Goal: Task Accomplishment & Management: Manage account settings

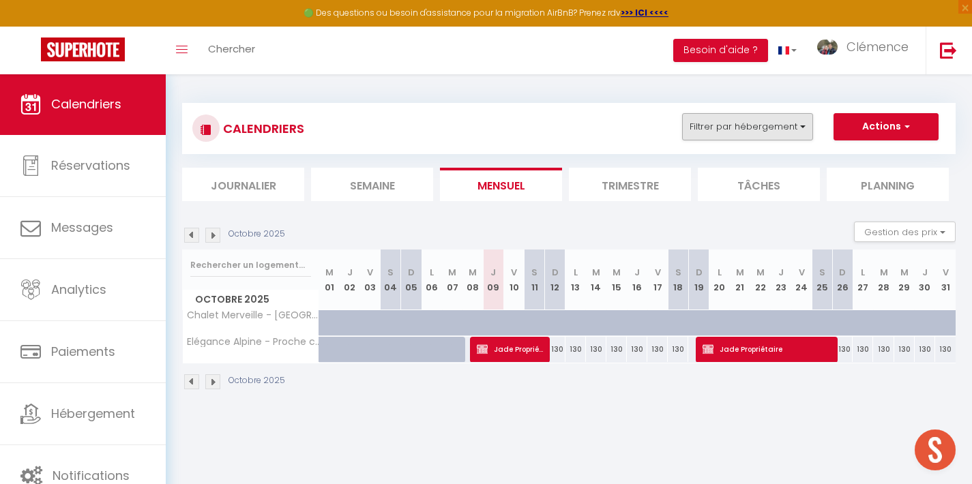
click at [772, 119] on button "Filtrer par hébergement" at bounding box center [747, 126] width 131 height 27
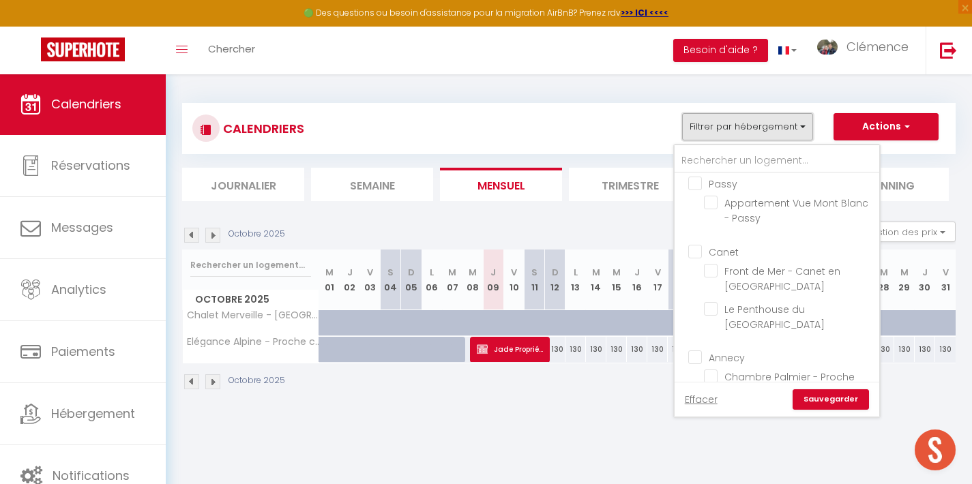
scroll to position [472, 0]
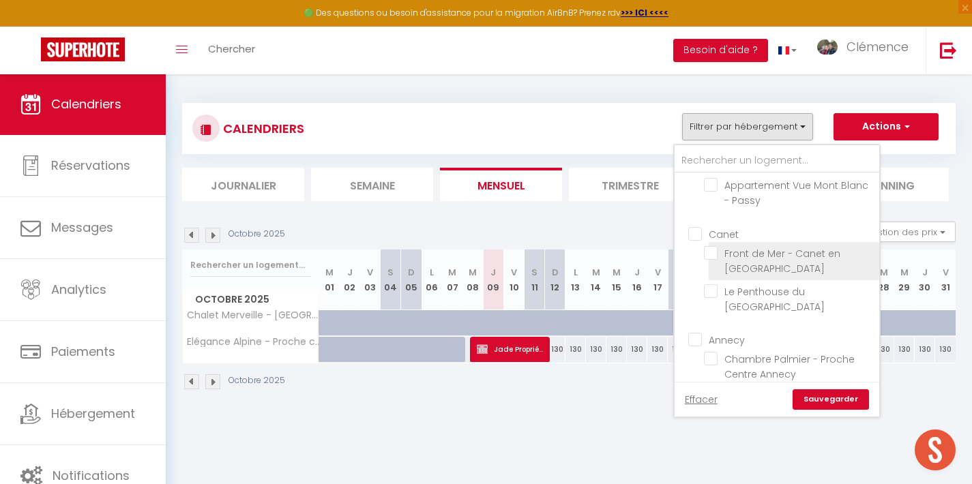
click at [710, 246] on input "Front de Mer - Canet en [GEOGRAPHIC_DATA]" at bounding box center [789, 253] width 171 height 14
checkbox input "true"
checkbox input "false"
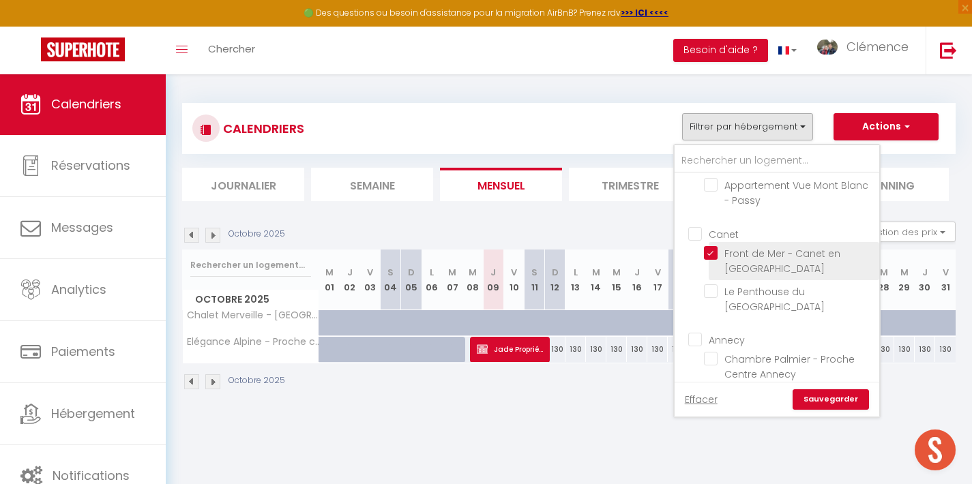
checkbox input "false"
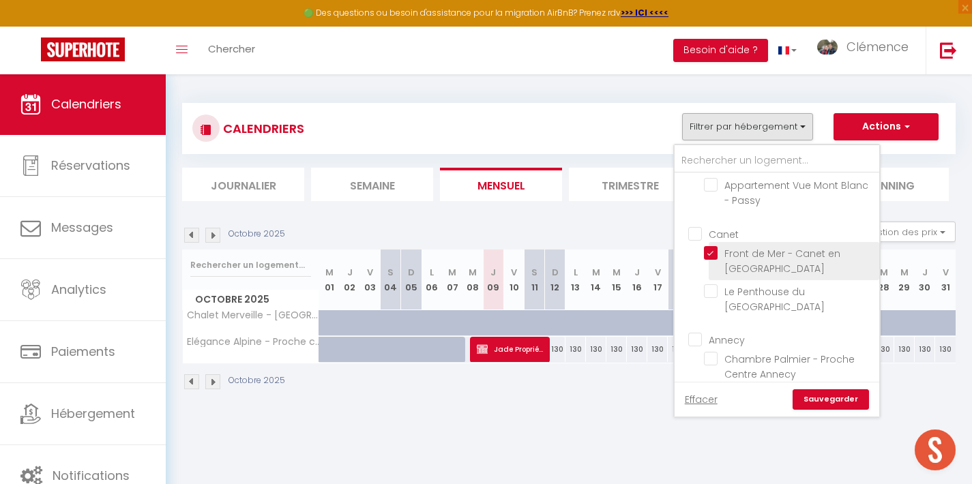
checkbox input "false"
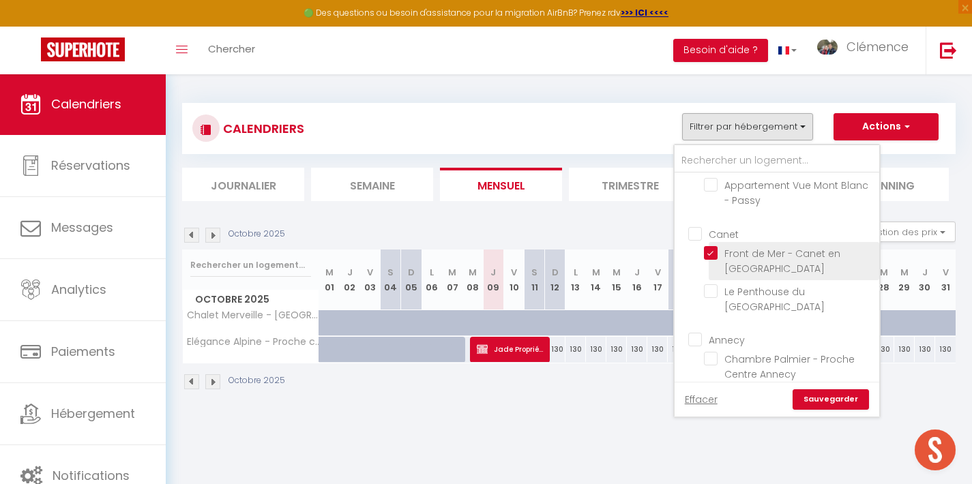
checkbox input "false"
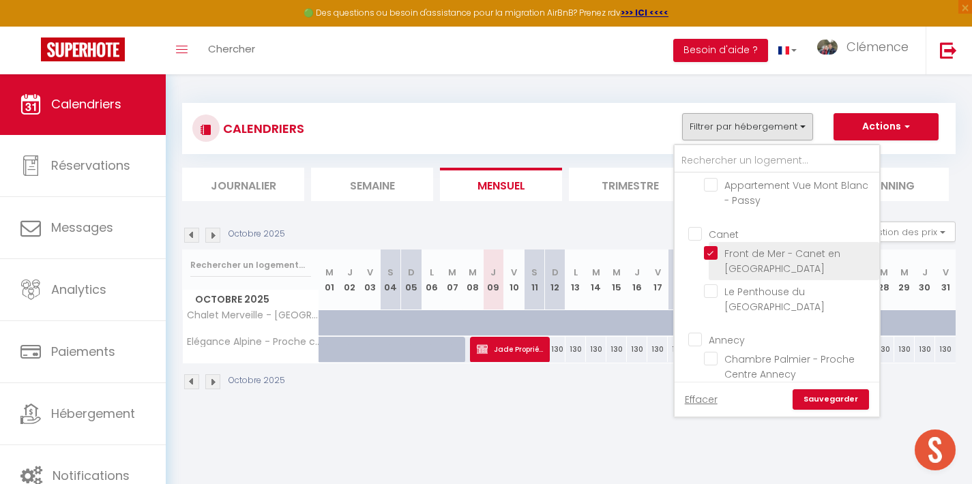
checkbox input "false"
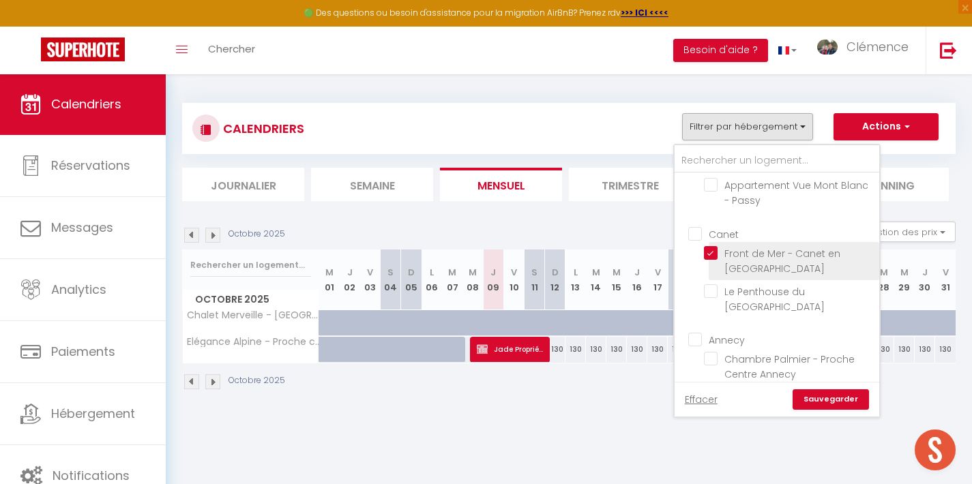
checkbox input "false"
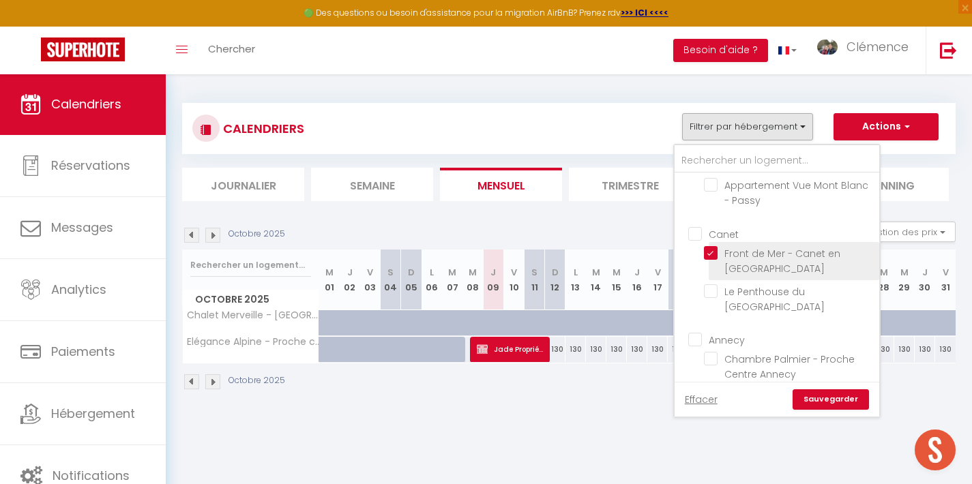
checkbox input "false"
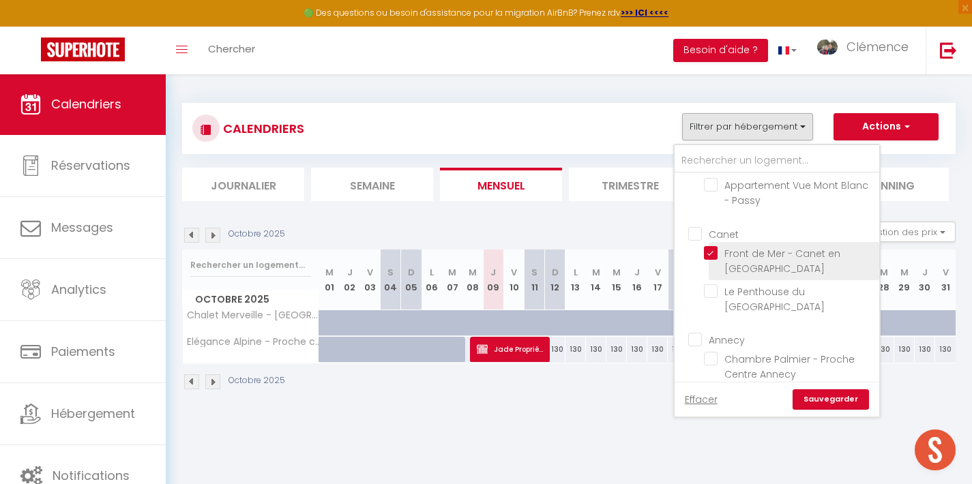
checkbox input "false"
click at [826, 394] on link "Sauvegarder" at bounding box center [831, 400] width 76 height 20
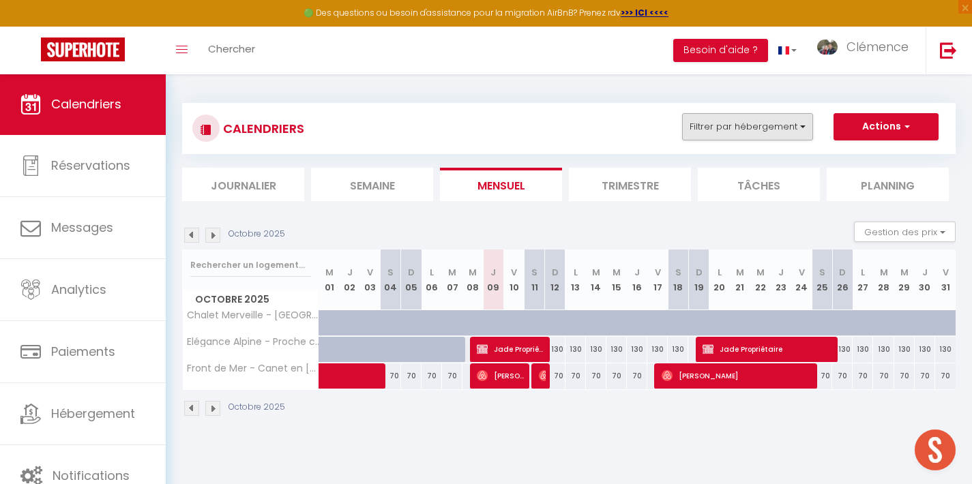
click at [794, 126] on button "Filtrer par hébergement" at bounding box center [747, 126] width 131 height 27
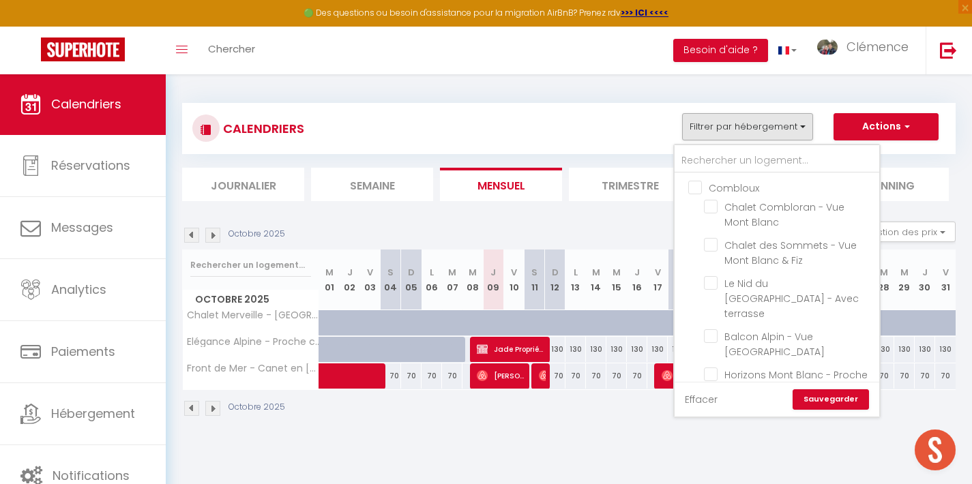
click at [707, 403] on link "Effacer" at bounding box center [701, 399] width 33 height 15
checkbox input "false"
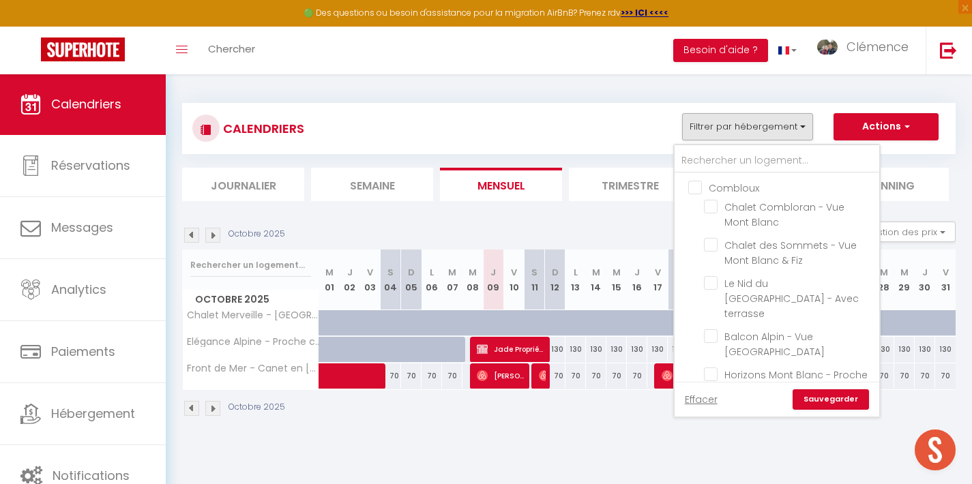
checkbox input "false"
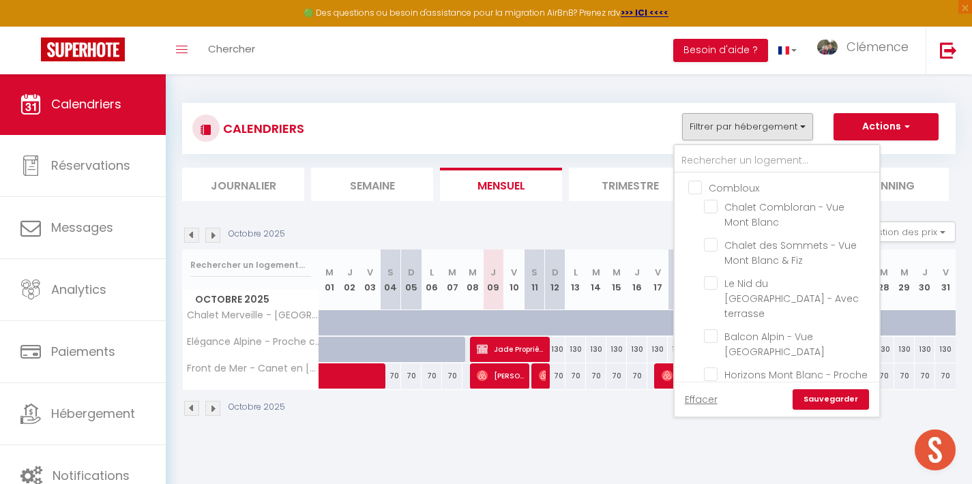
checkbox input "false"
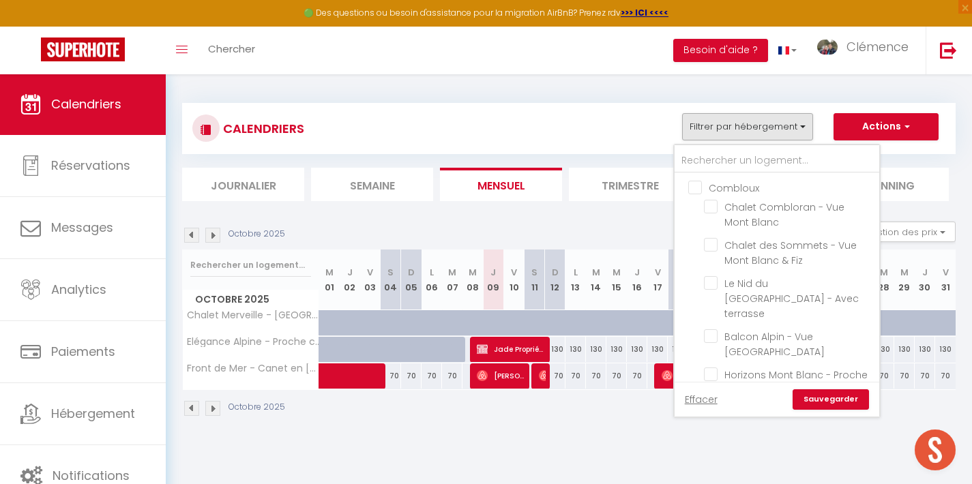
checkbox input "false"
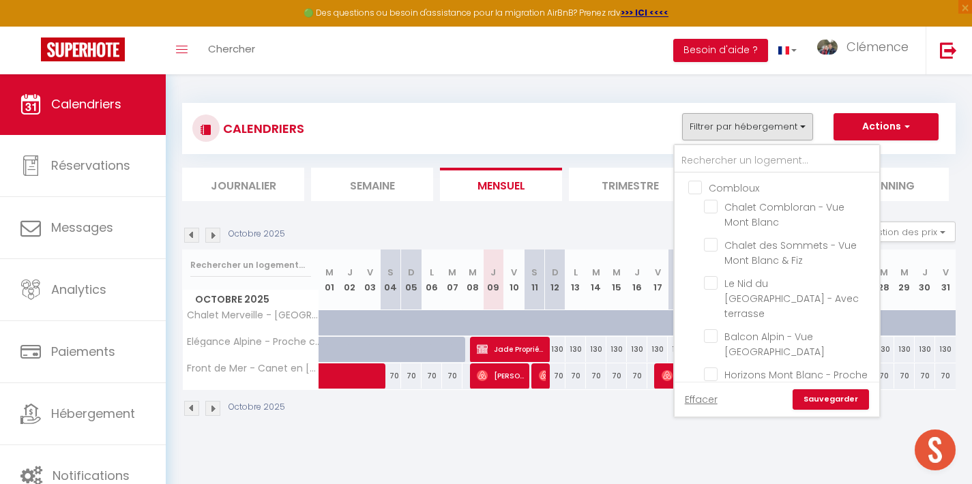
checkbox input "false"
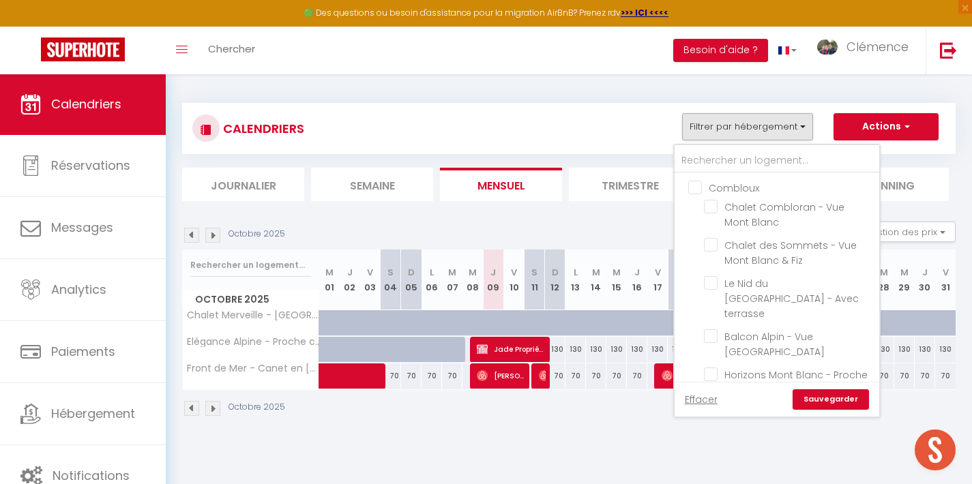
checkbox input "false"
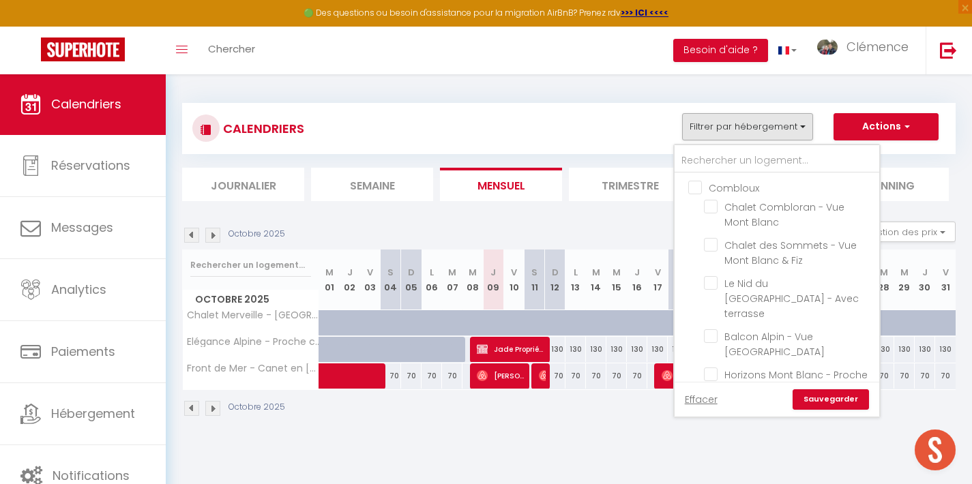
checkbox input "false"
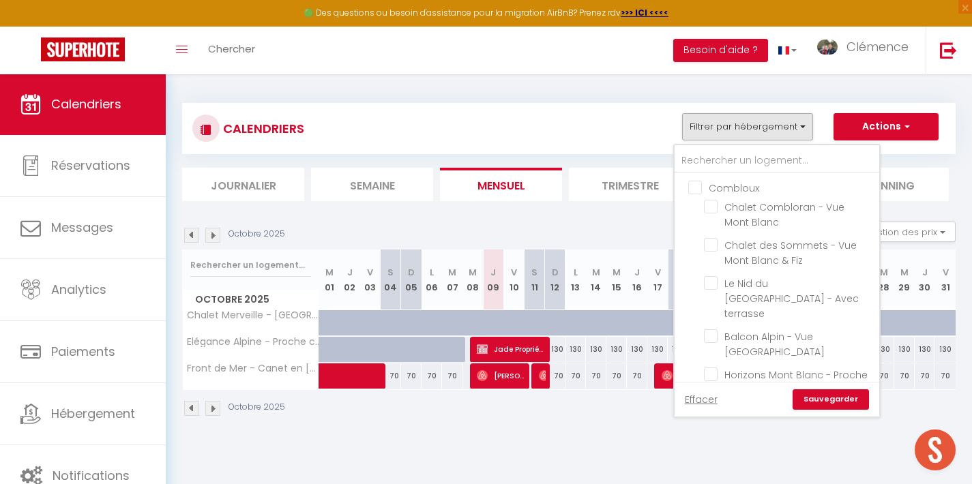
checkbox input "false"
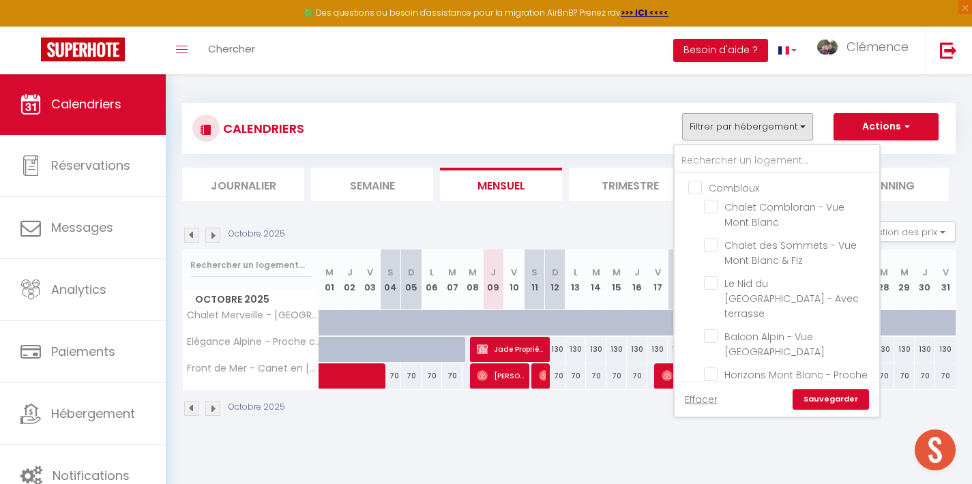
checkbox input "false"
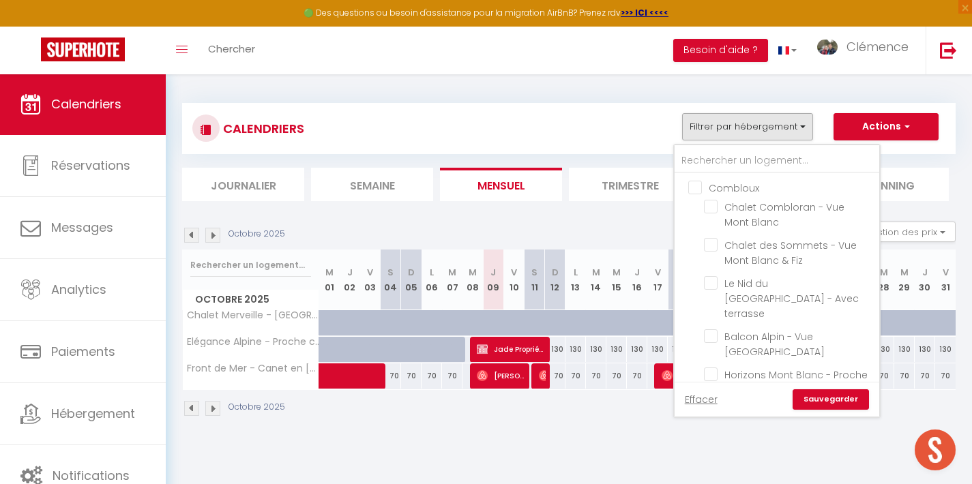
checkbox input "false"
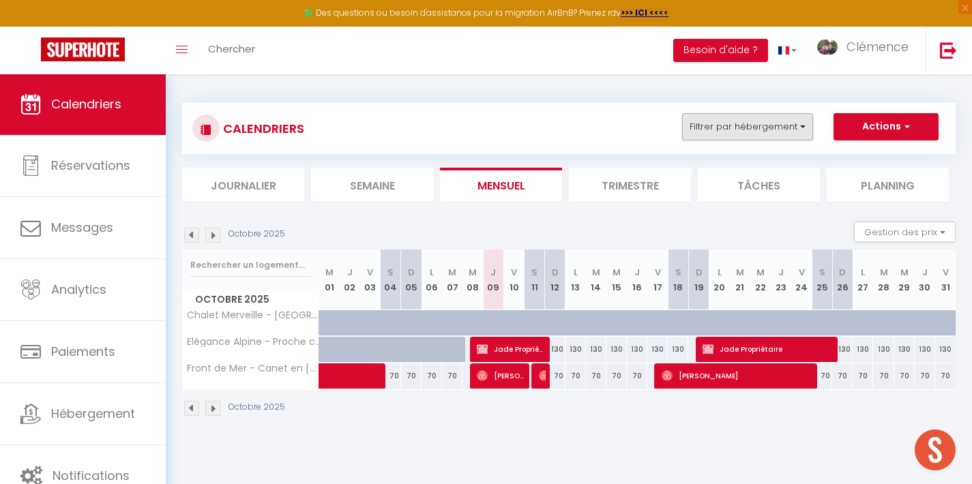
click at [798, 123] on button "Filtrer par hébergement" at bounding box center [747, 126] width 131 height 27
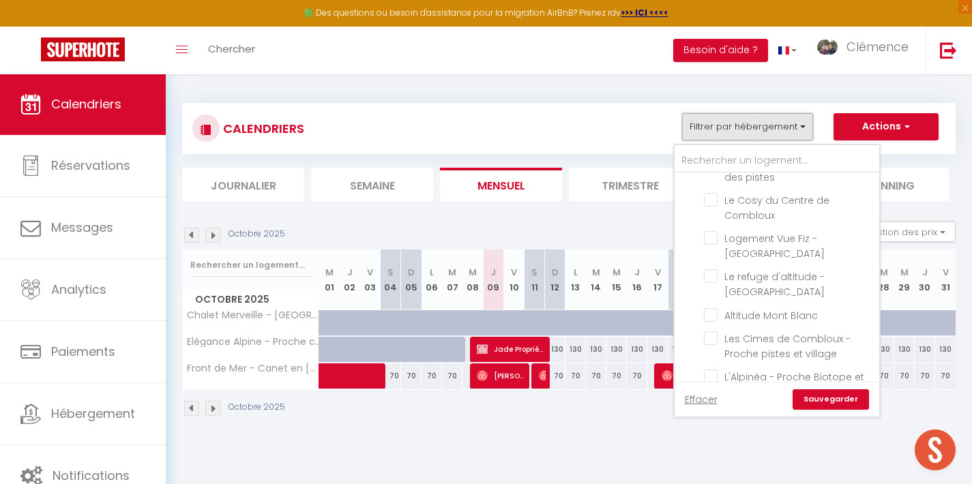
scroll to position [219, 0]
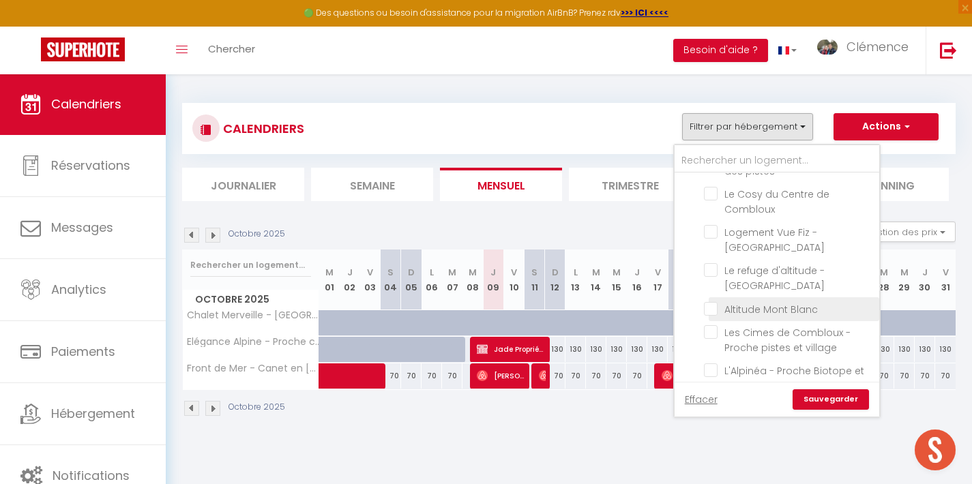
click at [714, 302] on input "Altitude Mont Blanc" at bounding box center [789, 309] width 171 height 14
checkbox input "true"
checkbox input "false"
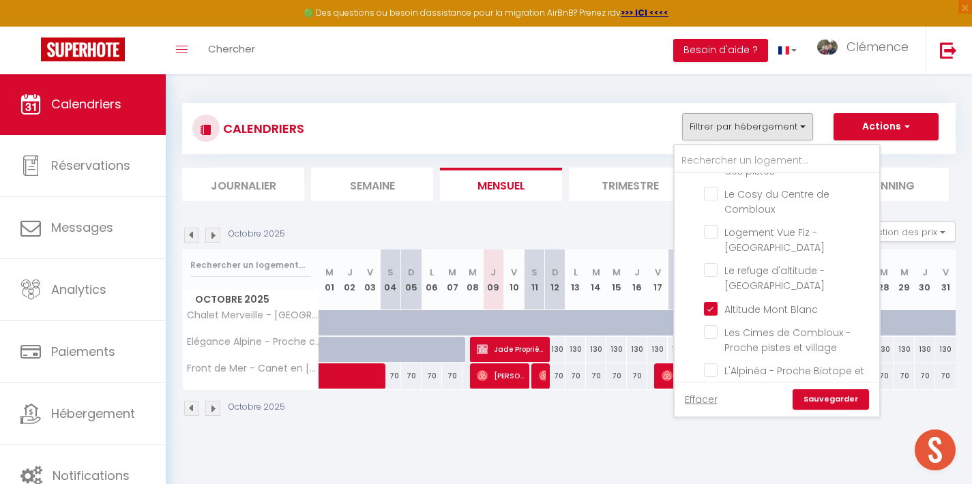
checkbox input "false"
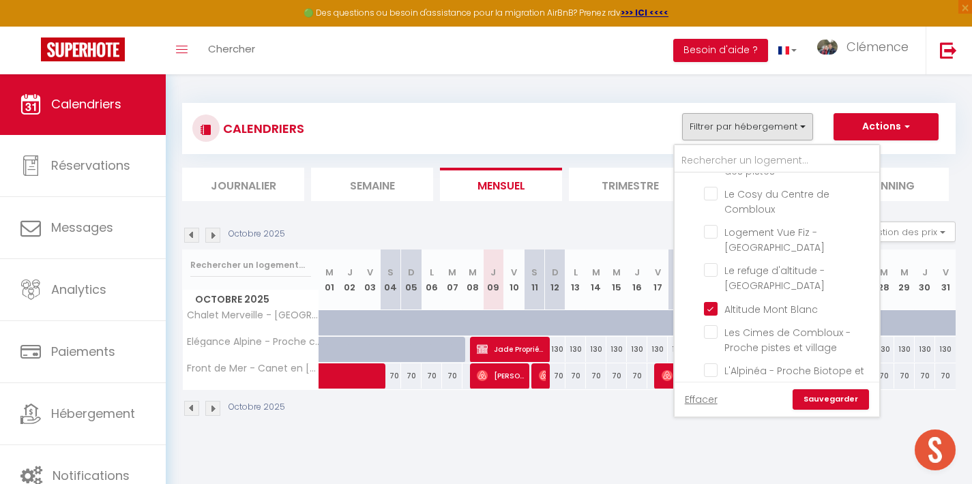
checkbox input "false"
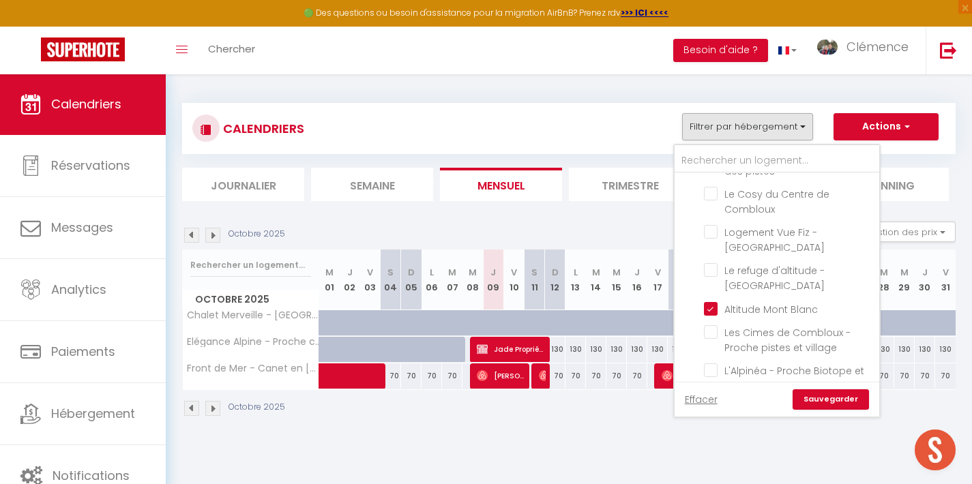
checkbox input "false"
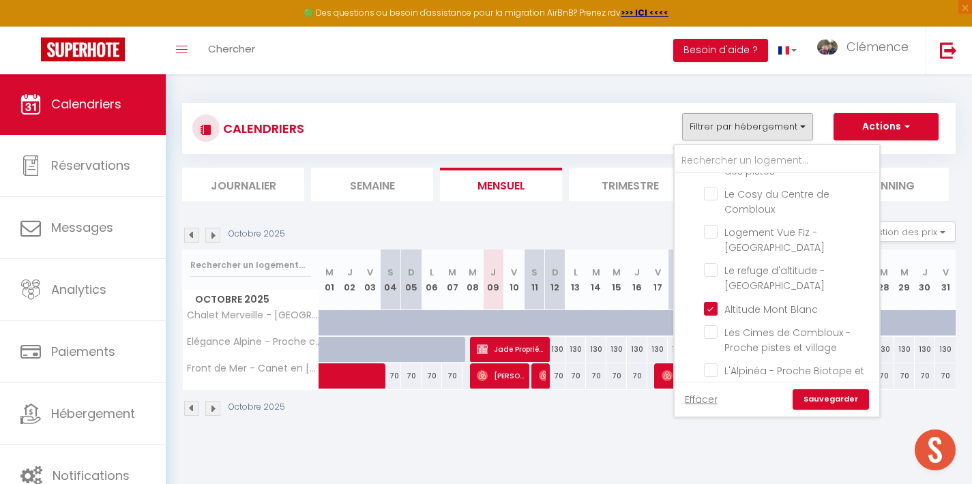
checkbox input "false"
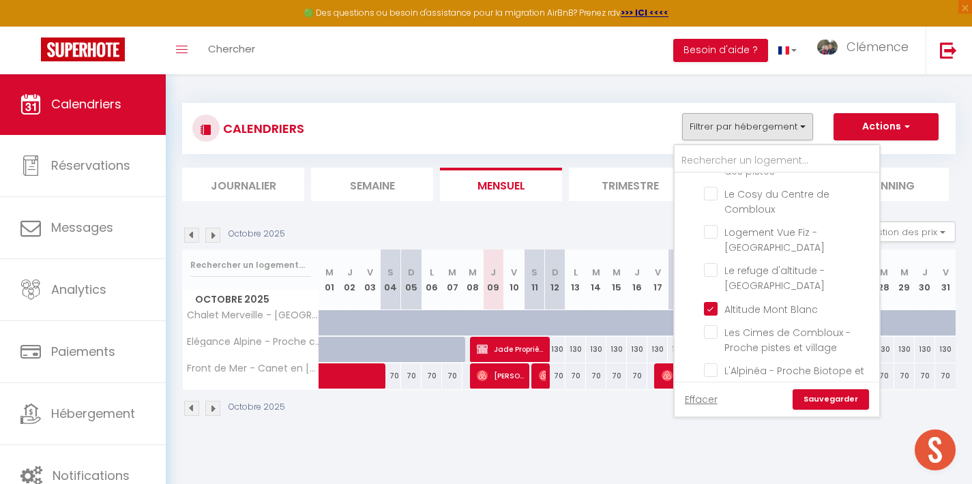
checkbox input "false"
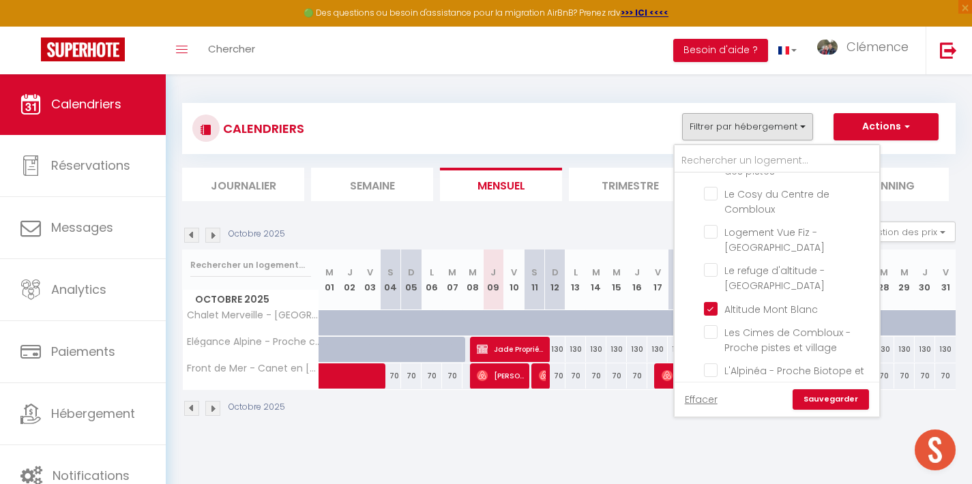
checkbox input "false"
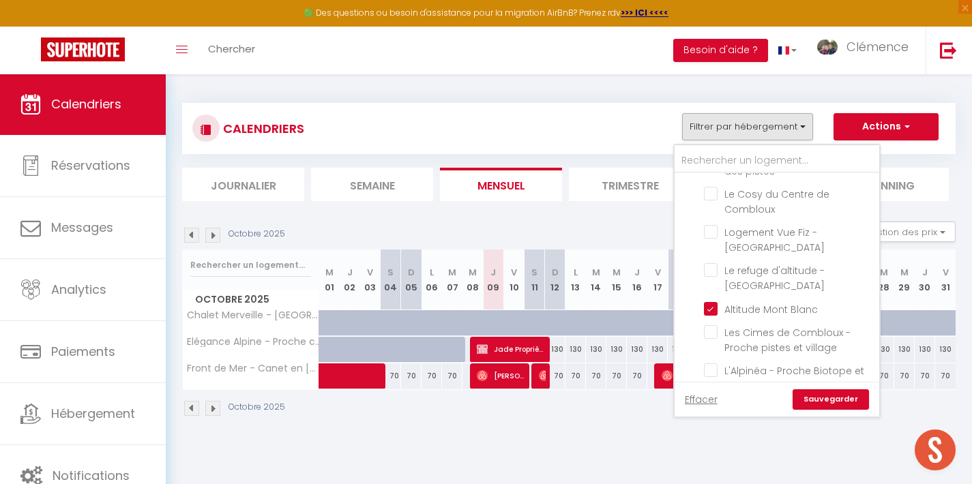
checkbox input "false"
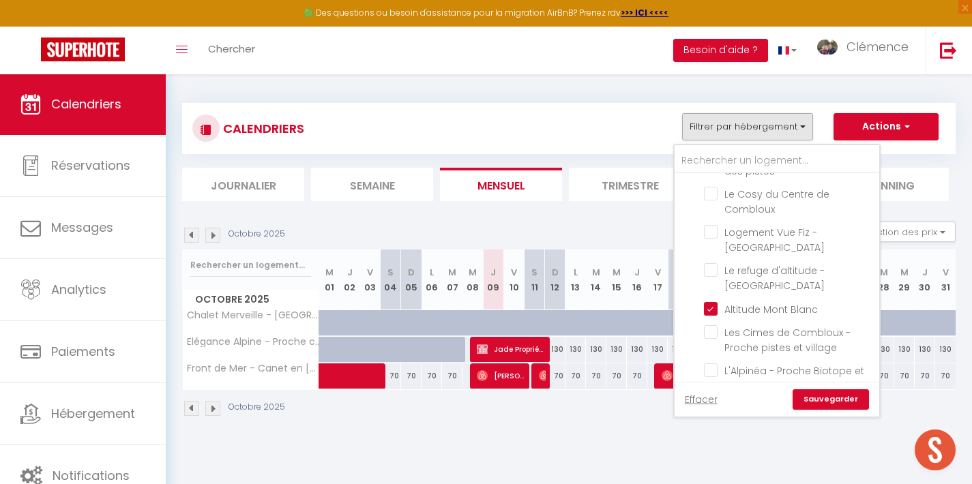
checkbox input "false"
click at [840, 403] on link "Sauvegarder" at bounding box center [831, 400] width 76 height 20
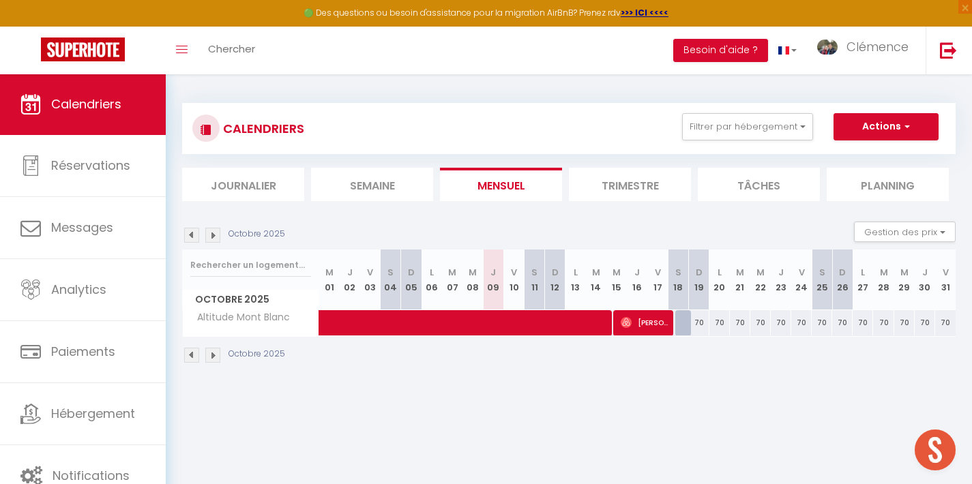
click at [214, 237] on img at bounding box center [212, 235] width 15 height 15
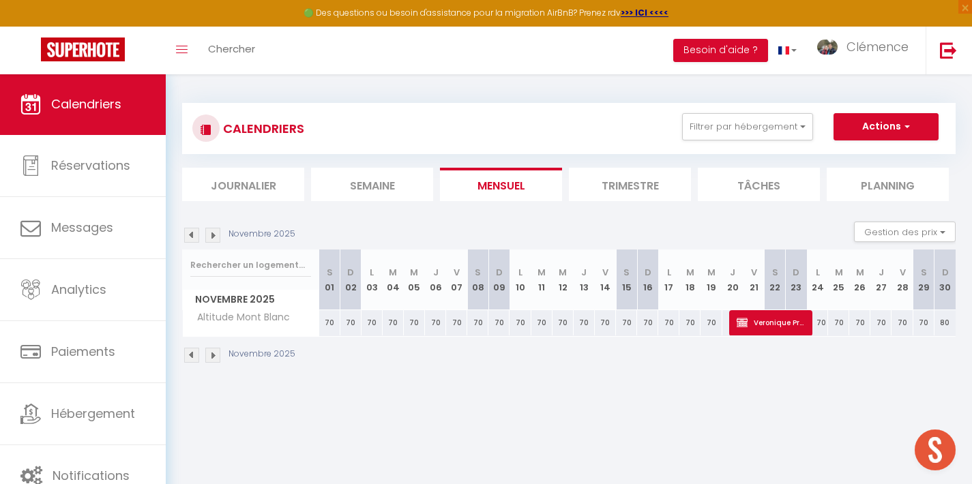
click at [216, 233] on img at bounding box center [212, 235] width 15 height 15
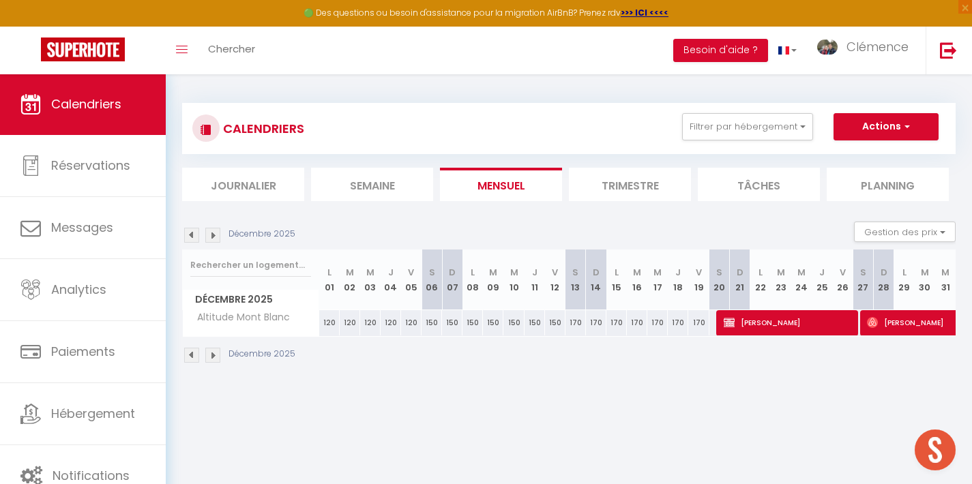
click at [750, 323] on span "[PERSON_NAME]" at bounding box center [789, 323] width 130 height 26
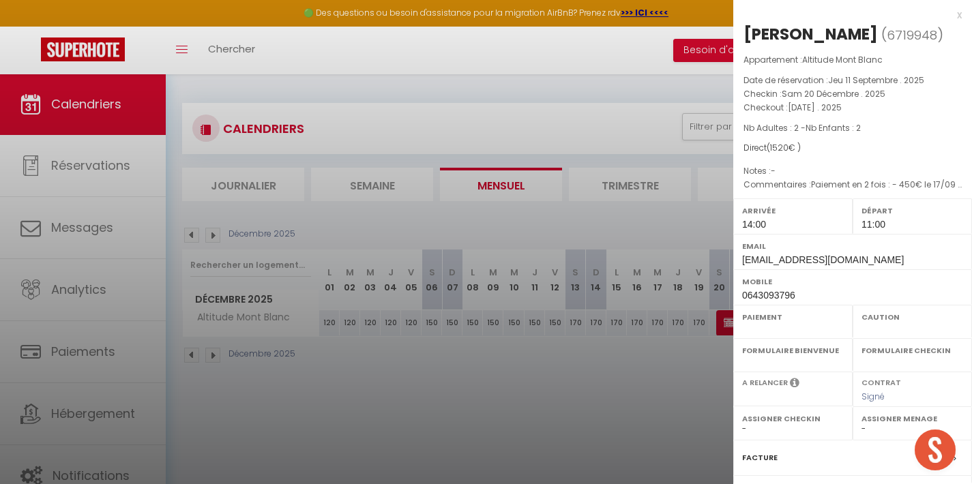
select select "OK"
select select "KO"
select select "0"
select select "1"
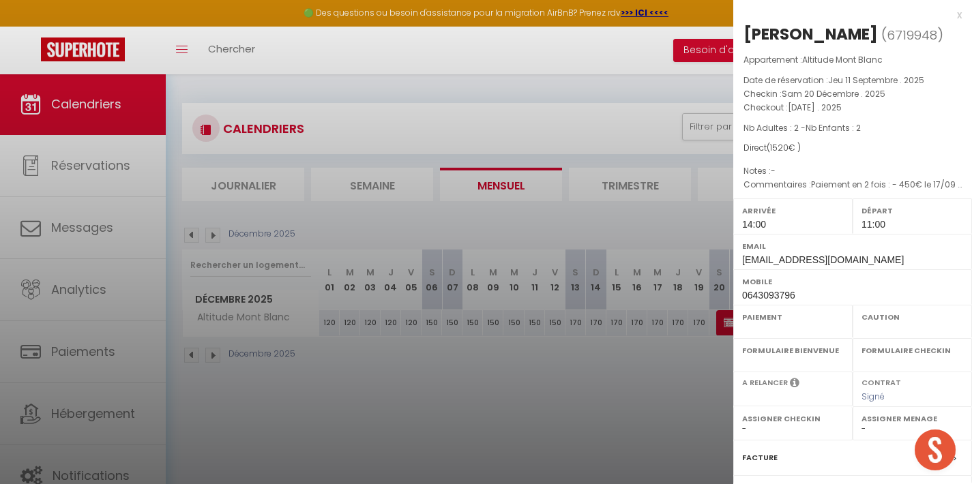
select select
select select "22805"
click at [545, 372] on div at bounding box center [486, 242] width 972 height 484
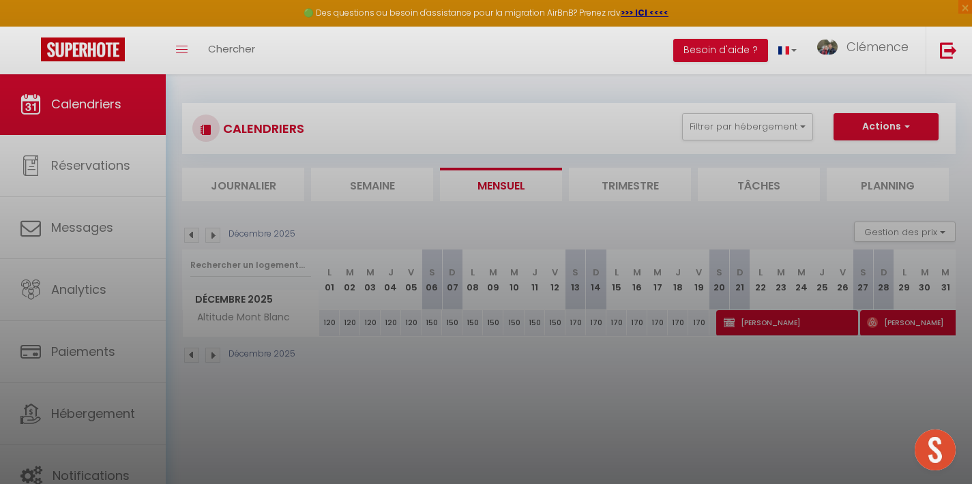
click at [545, 372] on div at bounding box center [486, 242] width 972 height 484
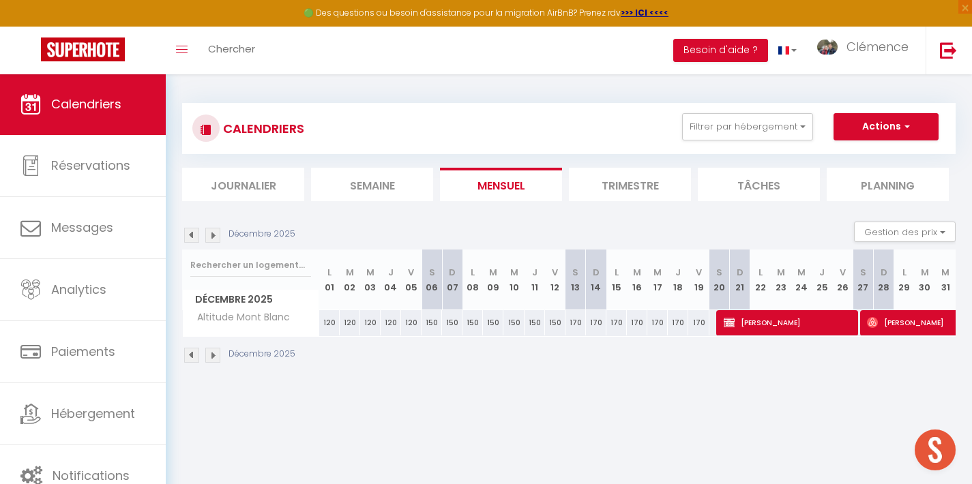
click at [215, 233] on img at bounding box center [212, 235] width 15 height 15
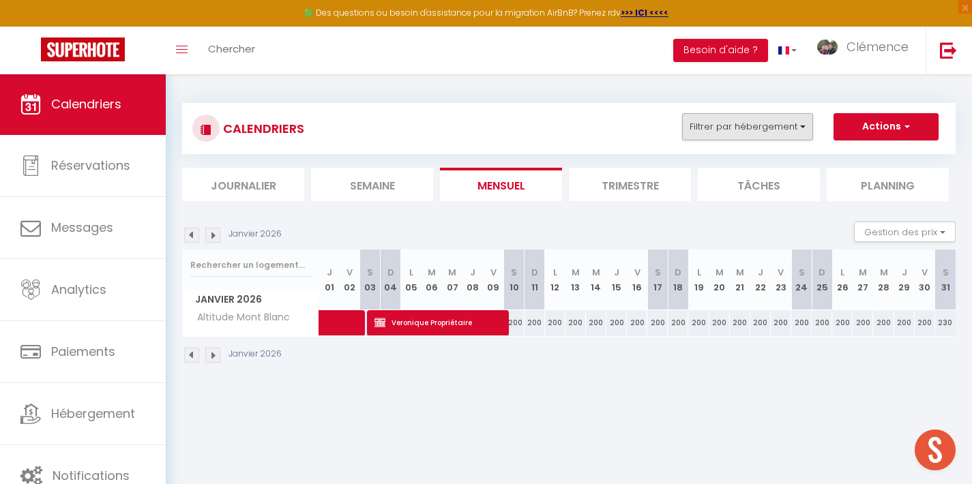
click at [801, 127] on button "Filtrer par hébergement" at bounding box center [747, 126] width 131 height 27
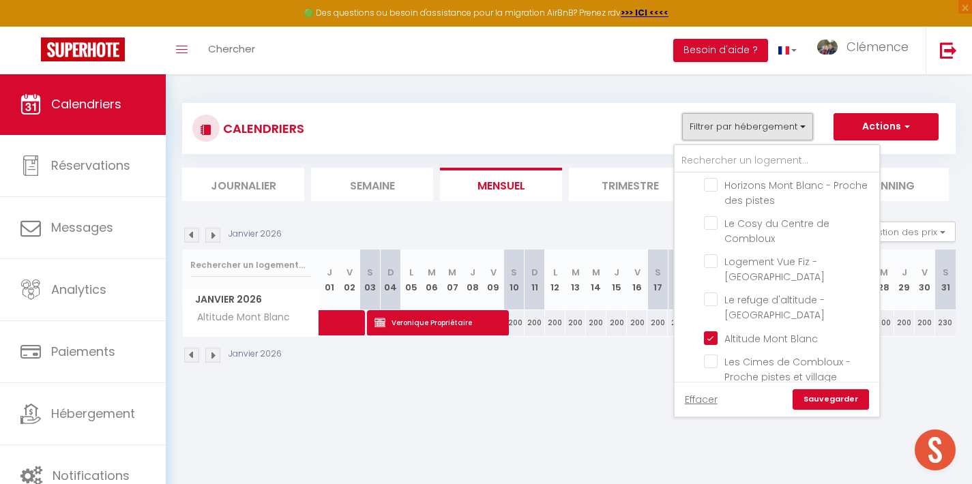
scroll to position [207, 0]
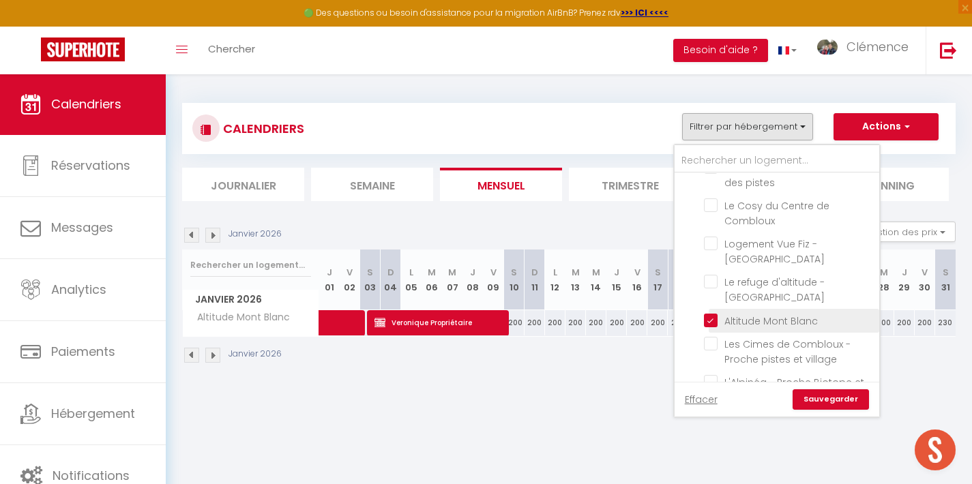
click at [717, 313] on input "Altitude Mont Blanc" at bounding box center [789, 320] width 171 height 14
checkbox input "false"
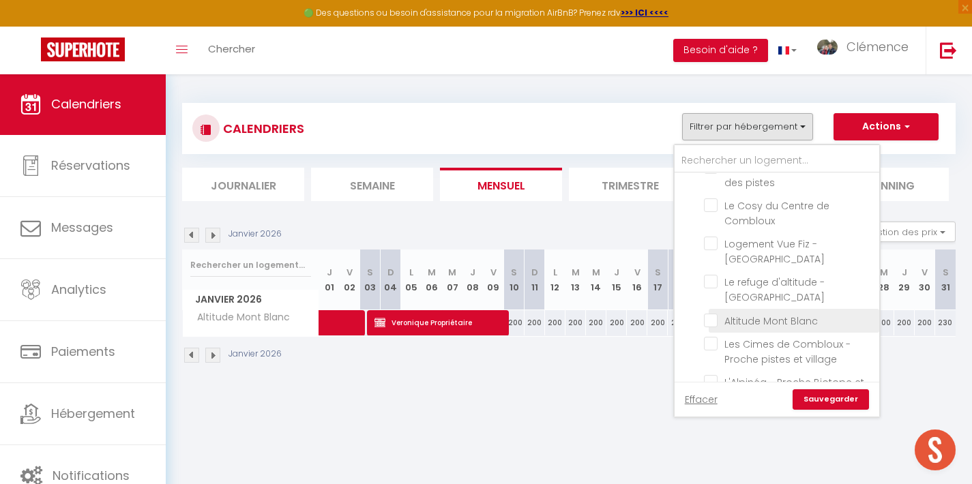
checkbox input "false"
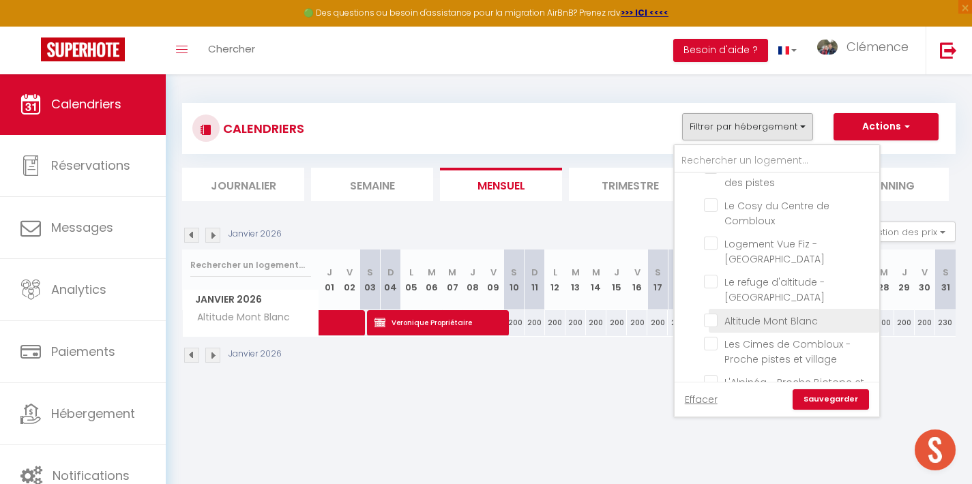
checkbox input "false"
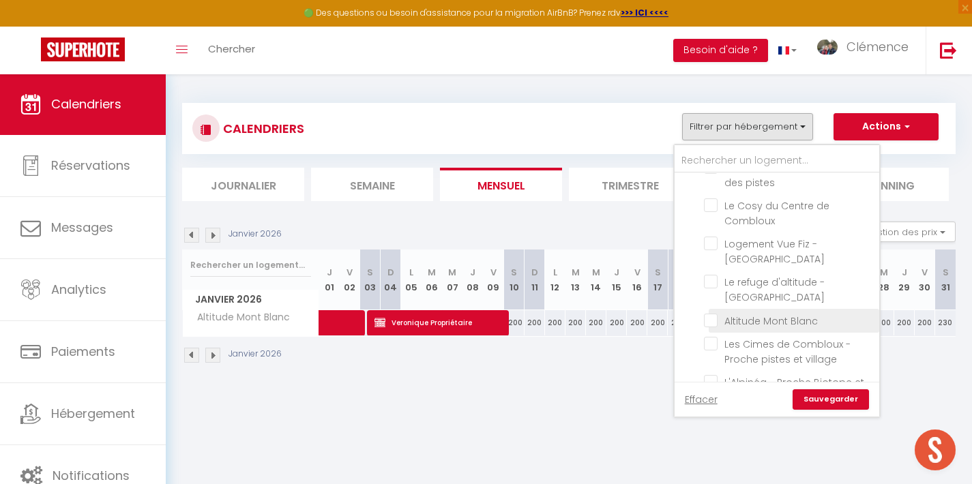
checkbox input "false"
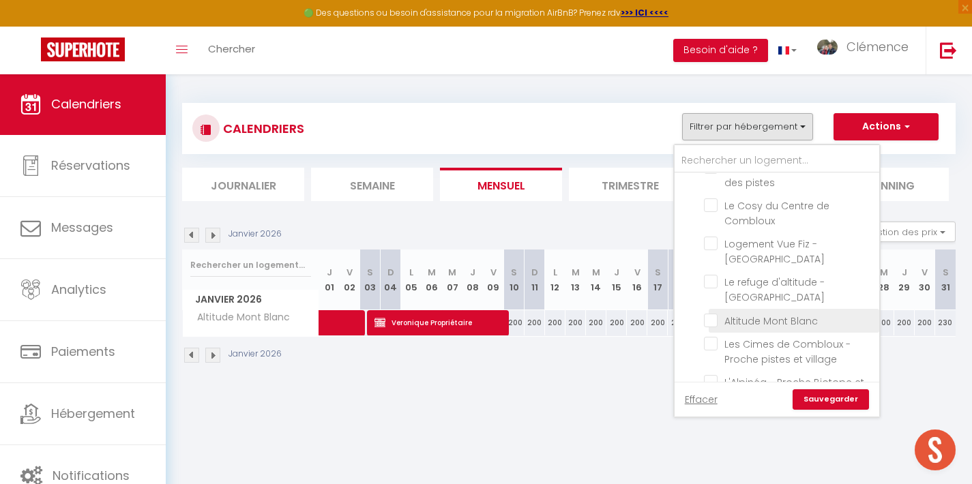
checkbox input "false"
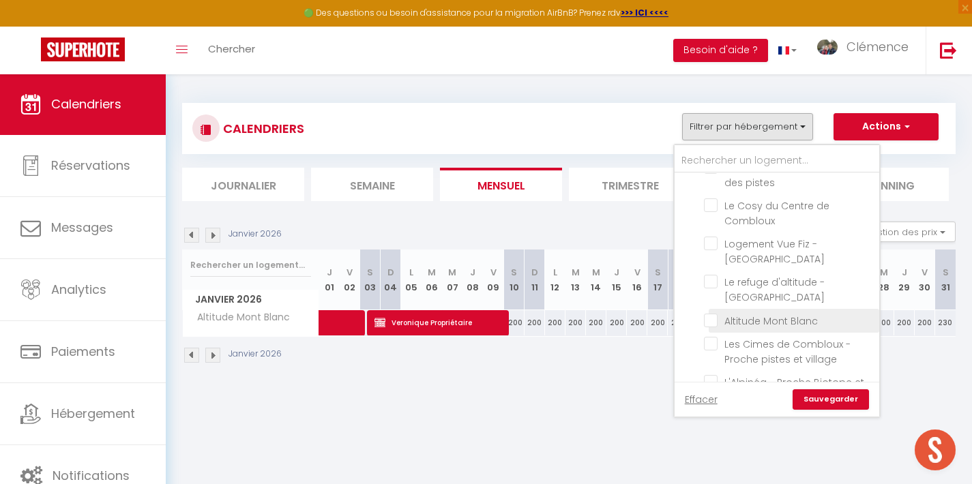
checkbox input "false"
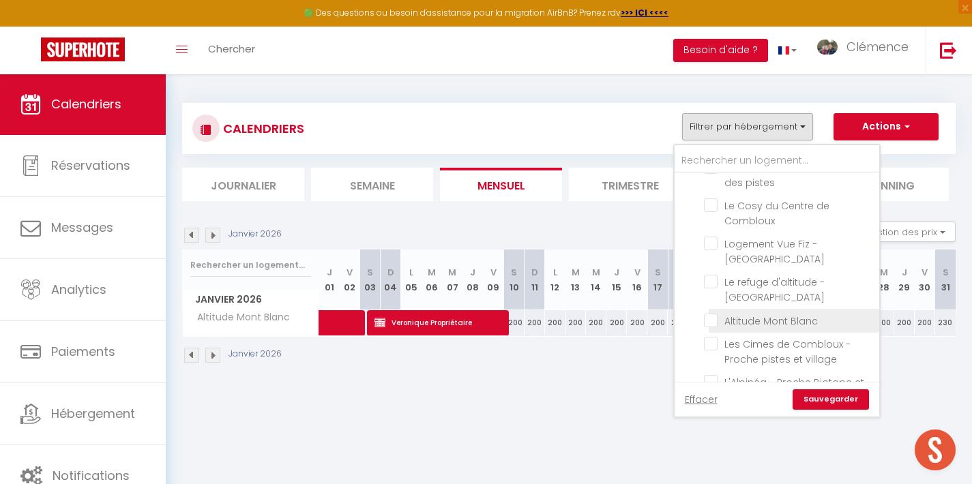
checkbox input "false"
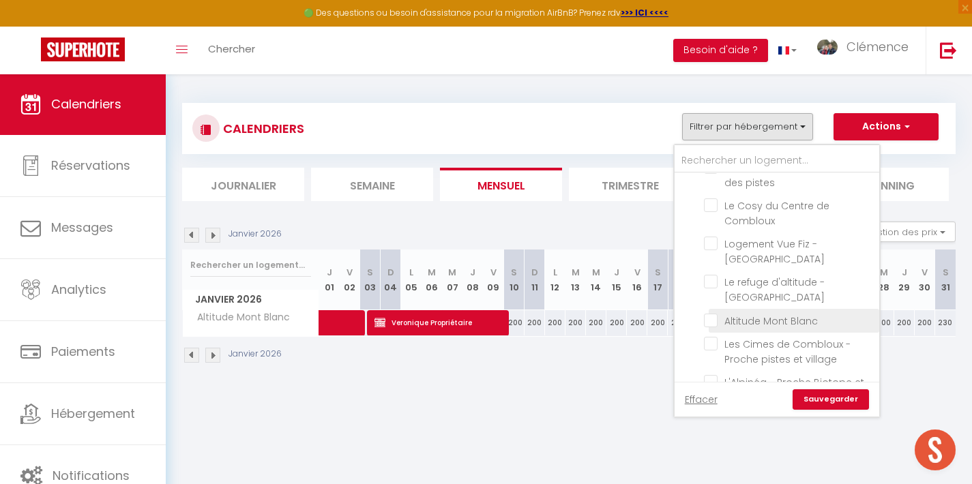
checkbox input "false"
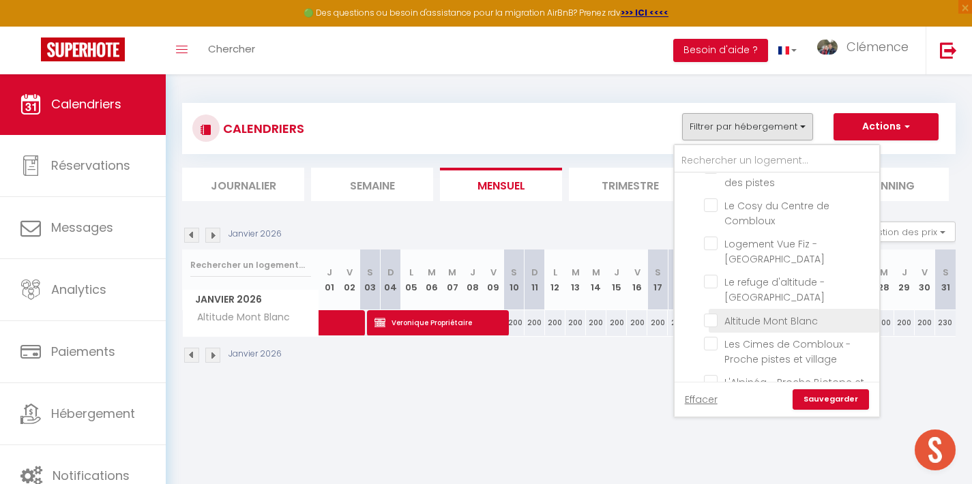
checkbox input "false"
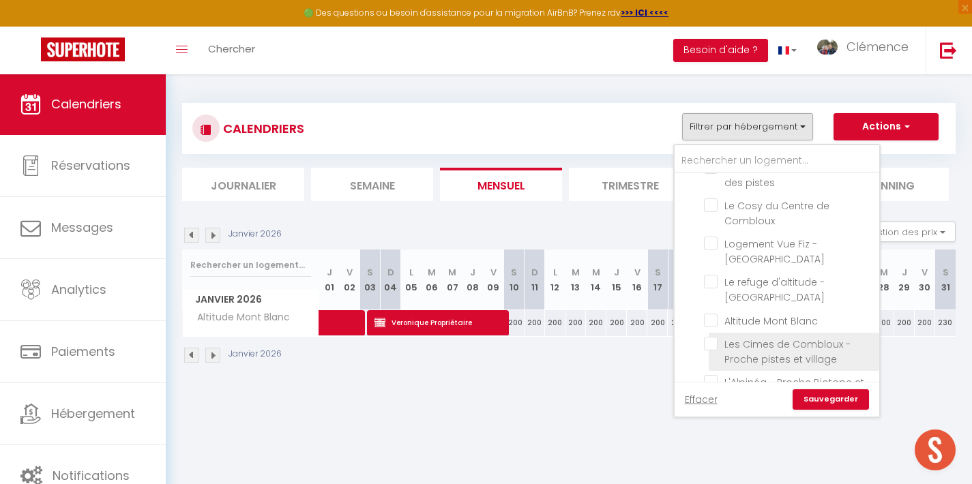
click at [715, 337] on input "Les Cimes de Combloux - Proche pistes et village" at bounding box center [789, 344] width 171 height 14
checkbox input "true"
checkbox input "false"
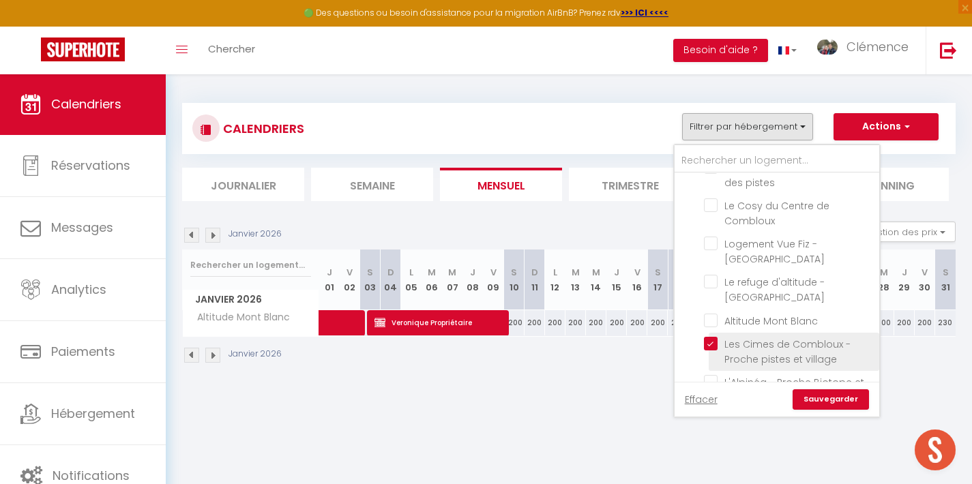
checkbox input "false"
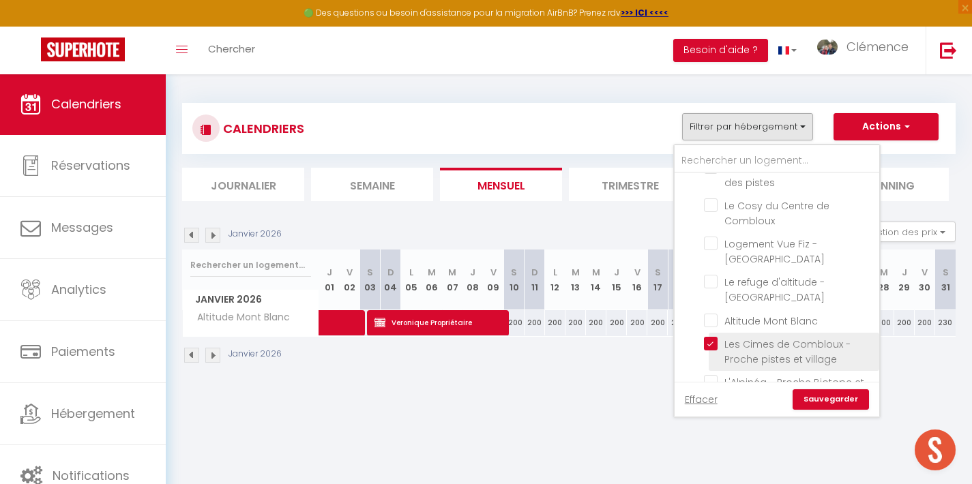
checkbox input "false"
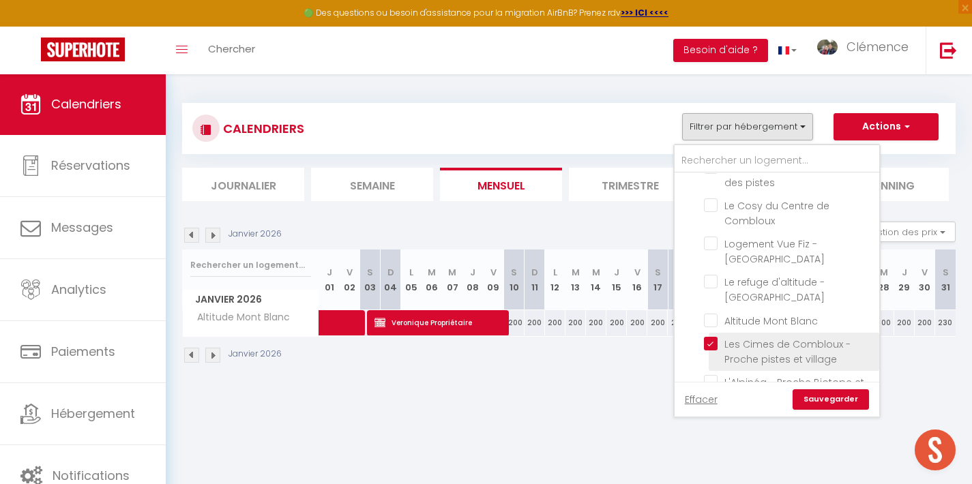
checkbox input "false"
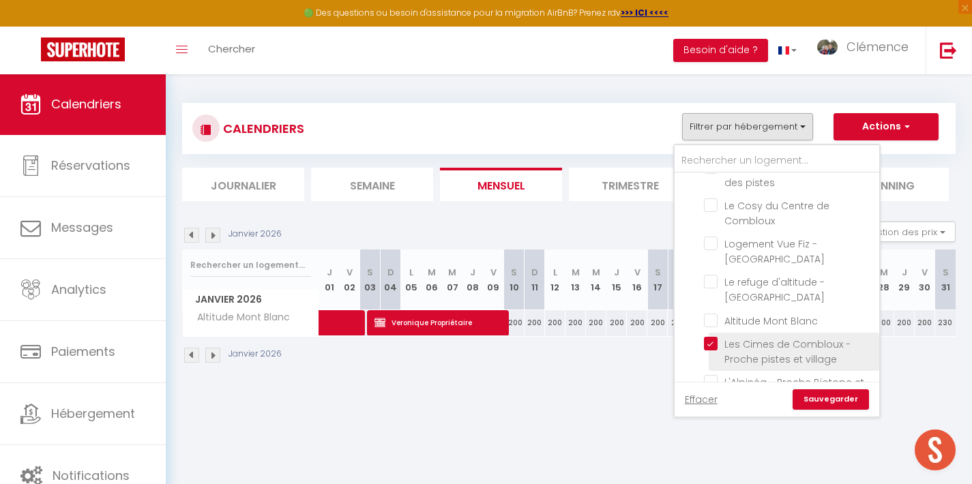
checkbox input "false"
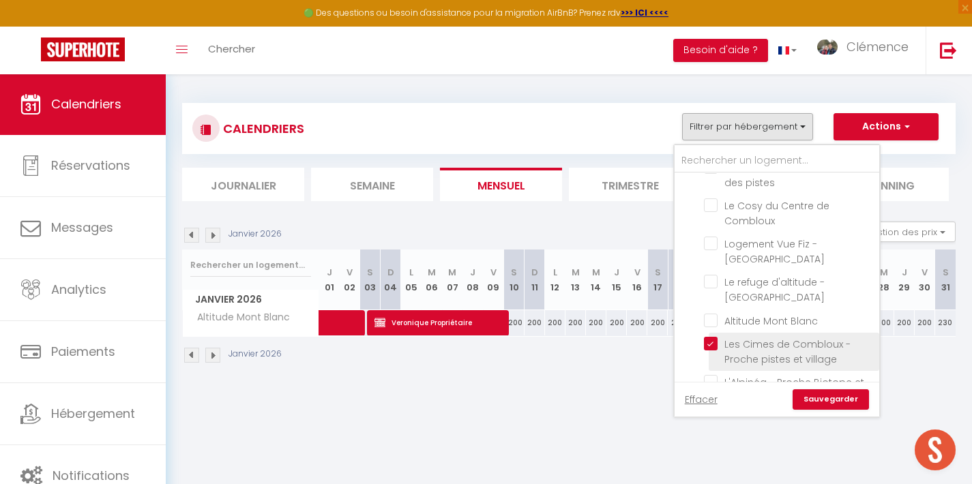
checkbox input "false"
click at [822, 402] on link "Sauvegarder" at bounding box center [831, 400] width 76 height 20
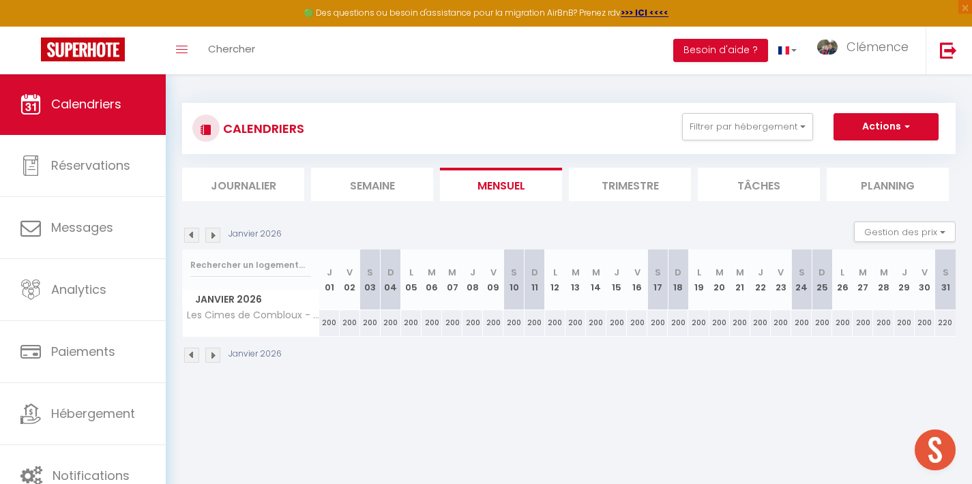
click at [195, 237] on img at bounding box center [191, 235] width 15 height 15
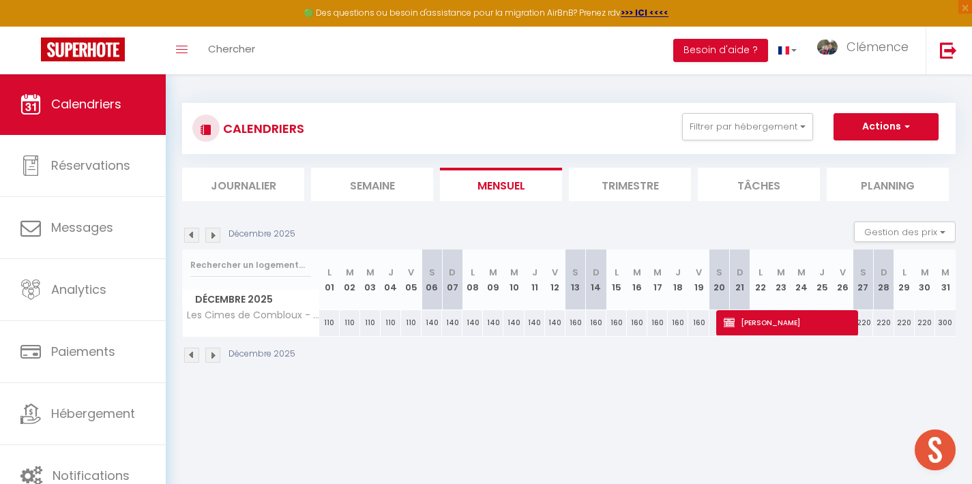
click at [195, 237] on img at bounding box center [191, 235] width 15 height 15
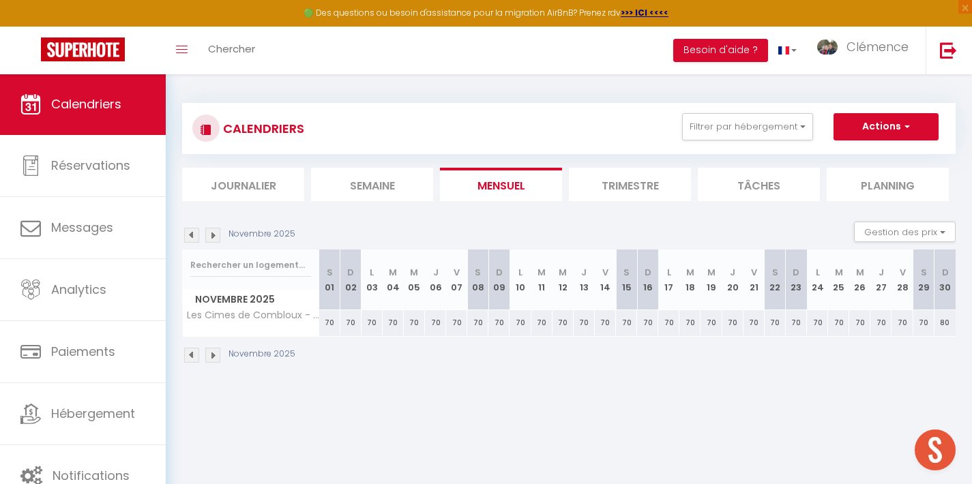
click at [195, 237] on img at bounding box center [191, 235] width 15 height 15
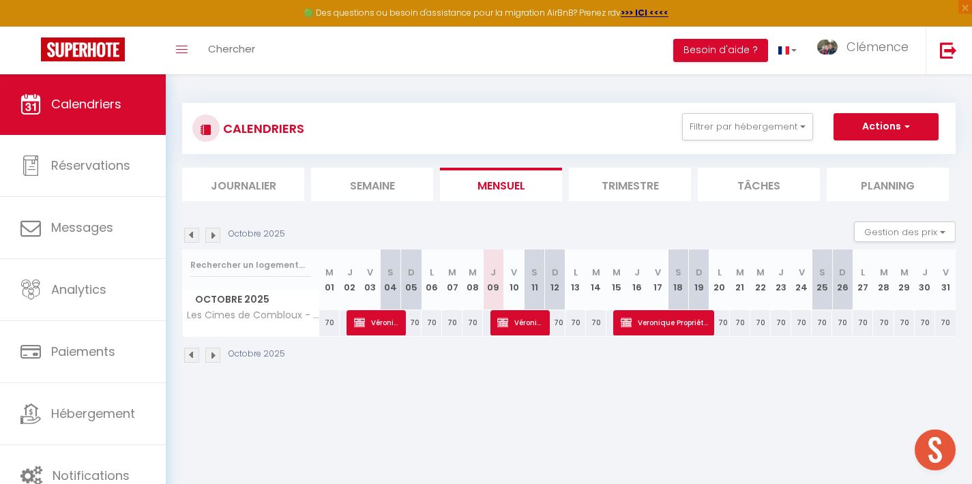
click at [213, 233] on img at bounding box center [212, 235] width 15 height 15
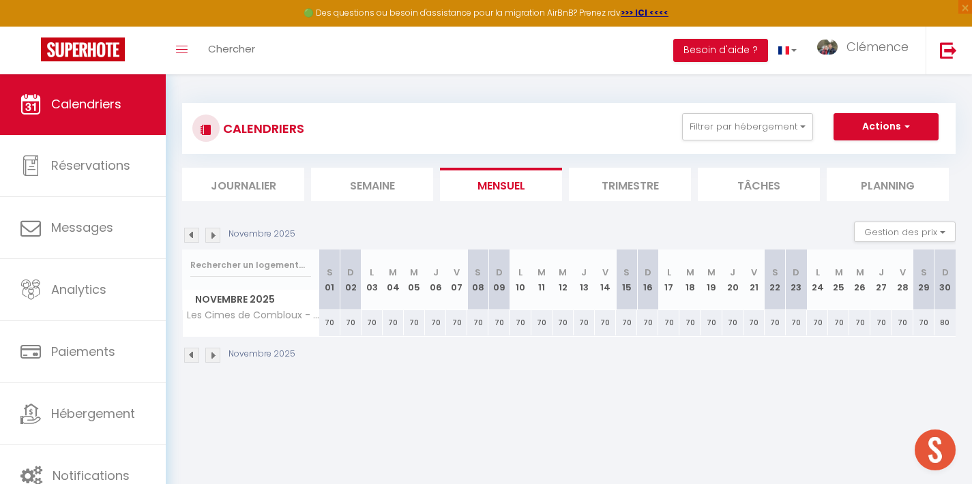
click at [213, 233] on img at bounding box center [212, 235] width 15 height 15
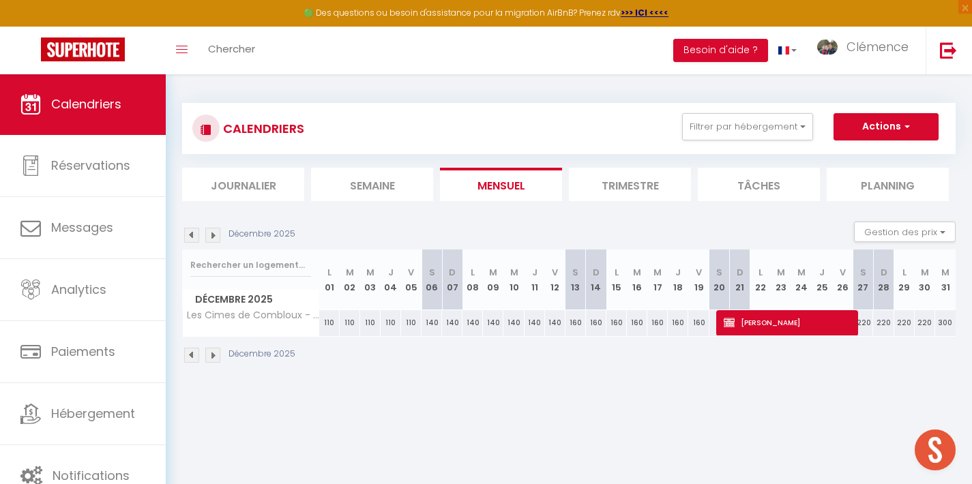
click at [752, 319] on span "[PERSON_NAME]" at bounding box center [789, 323] width 130 height 26
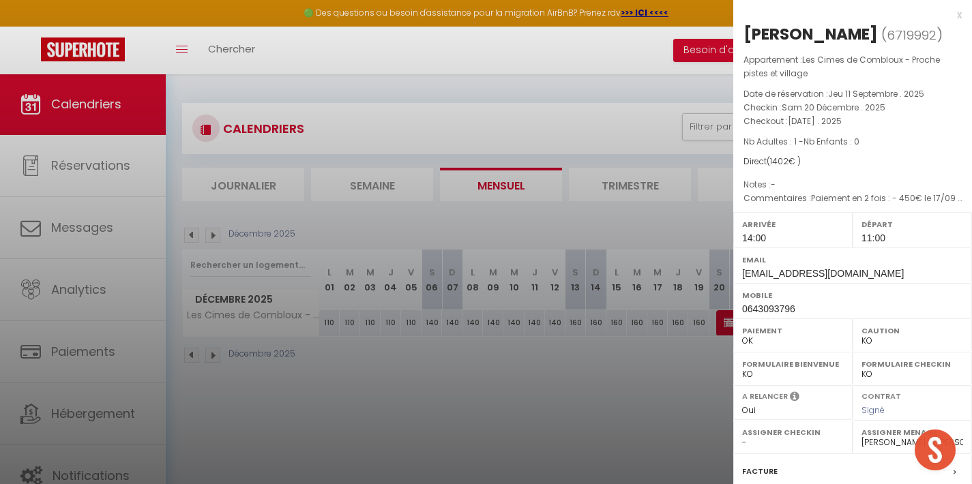
click at [546, 419] on div at bounding box center [486, 242] width 972 height 484
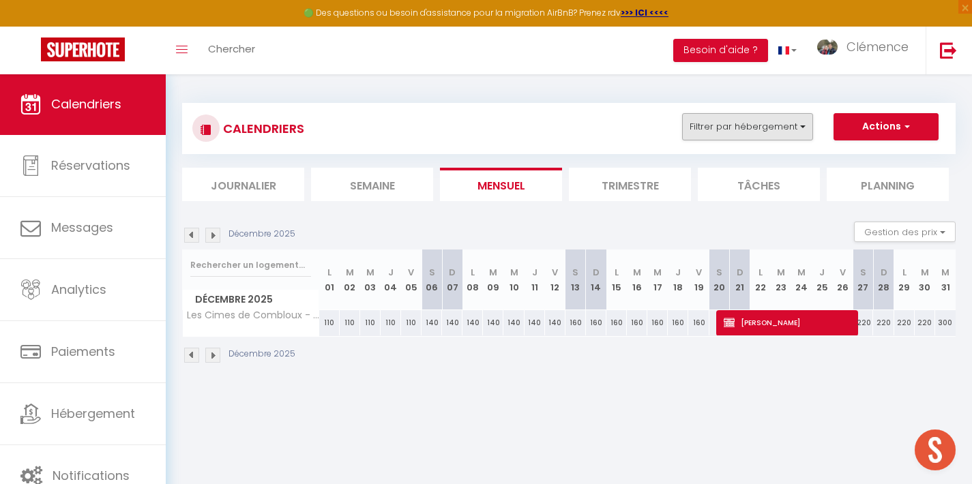
click at [770, 128] on button "Filtrer par hébergement" at bounding box center [747, 126] width 131 height 27
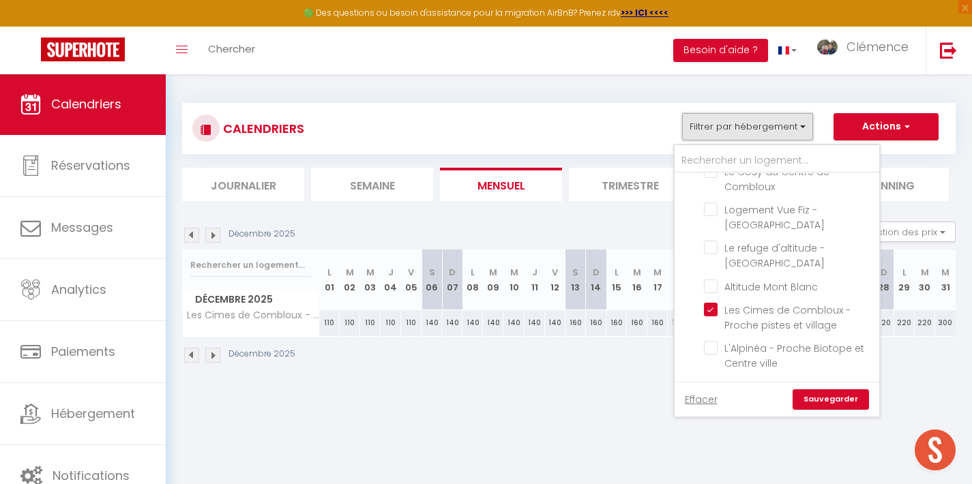
scroll to position [248, 0]
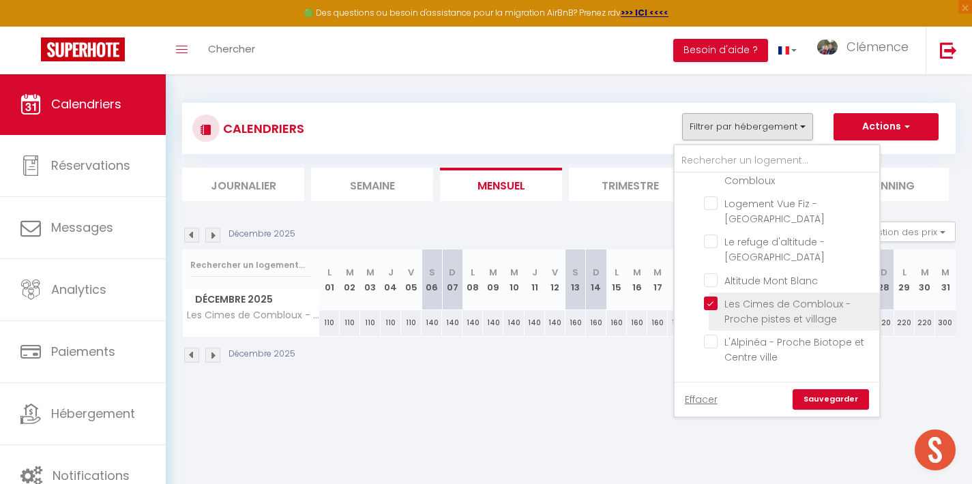
click at [713, 297] on input "Les Cimes de Combloux - Proche pistes et village" at bounding box center [789, 304] width 171 height 14
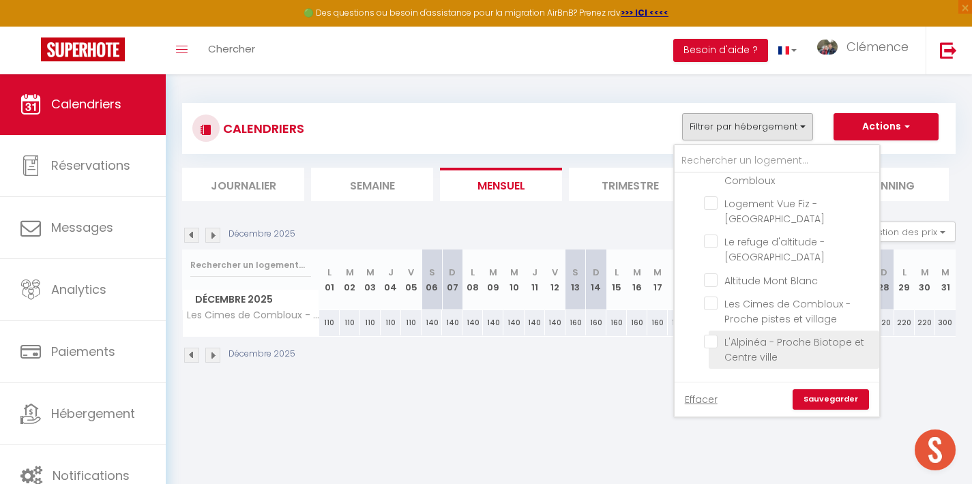
click at [715, 335] on input "L'Alpinéa - Proche Biotope et Centre ville" at bounding box center [789, 342] width 171 height 14
click at [819, 396] on link "Sauvegarder" at bounding box center [831, 400] width 76 height 20
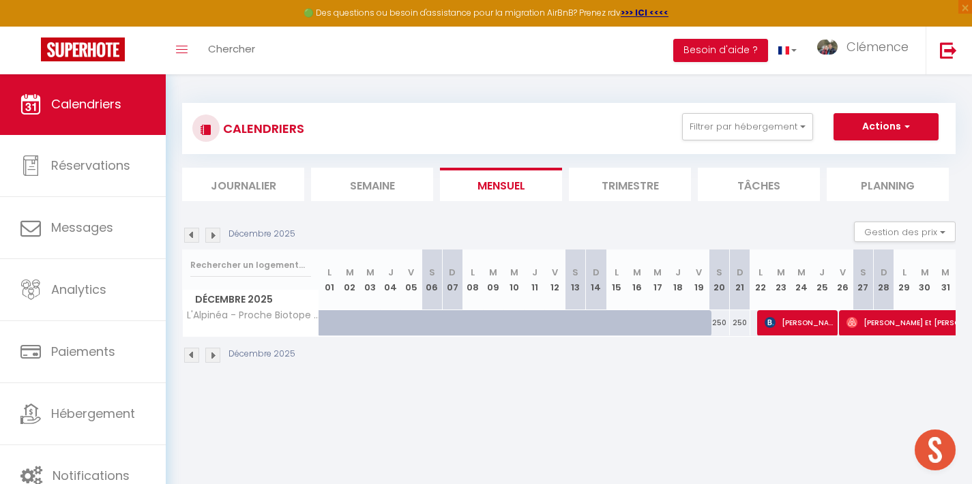
click at [213, 232] on img at bounding box center [212, 235] width 15 height 15
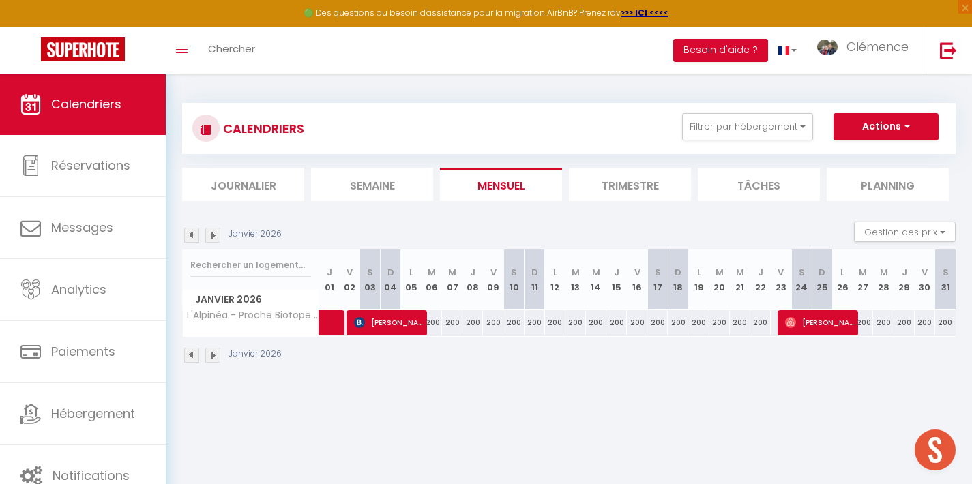
click at [214, 238] on img at bounding box center [212, 235] width 15 height 15
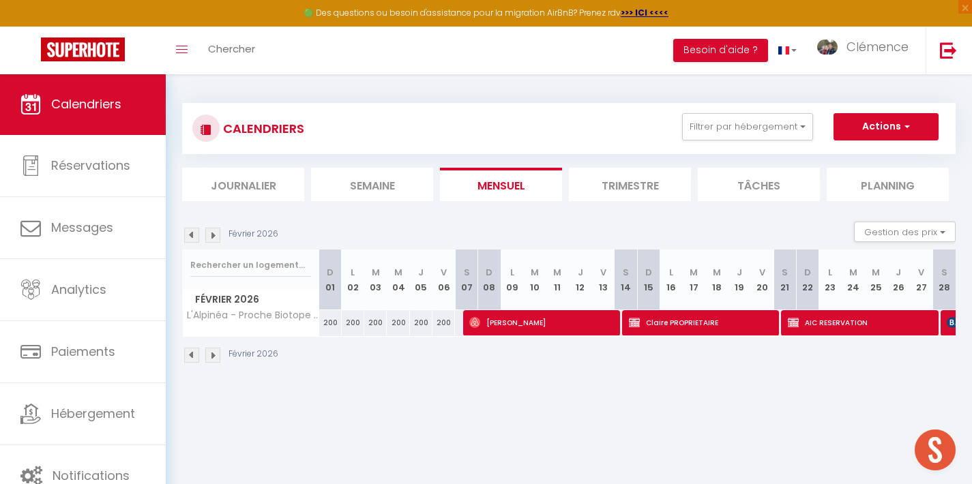
click at [214, 238] on img at bounding box center [212, 235] width 15 height 15
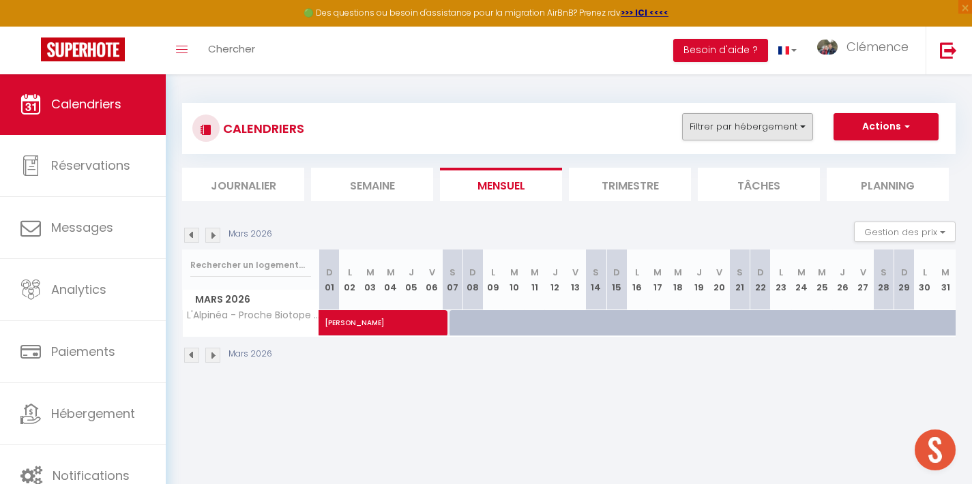
click at [798, 126] on button "Filtrer par hébergement" at bounding box center [747, 126] width 131 height 27
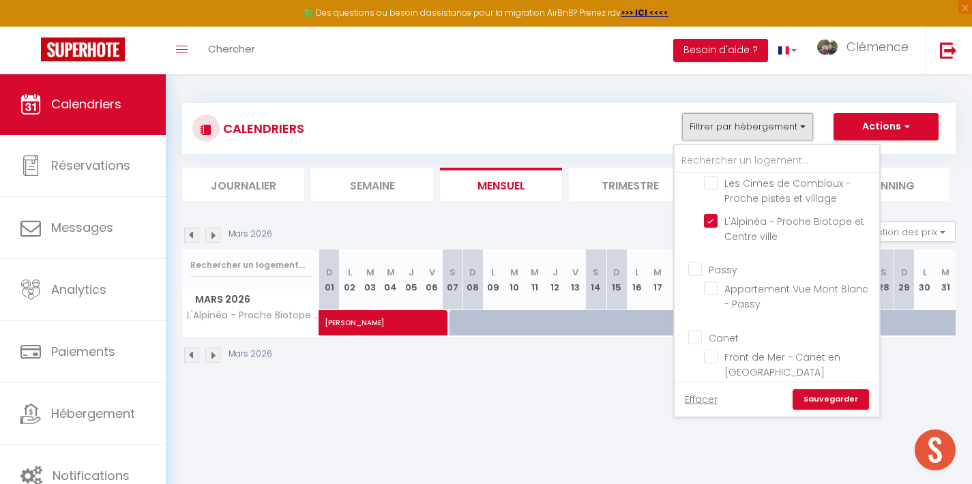
scroll to position [374, 0]
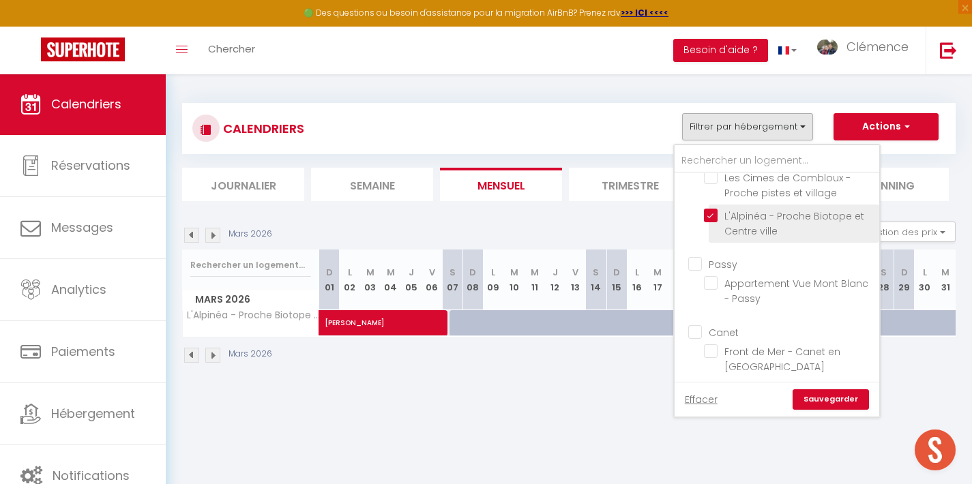
click at [708, 209] on input "L'Alpinéa - Proche Biotope et Centre ville" at bounding box center [789, 216] width 171 height 14
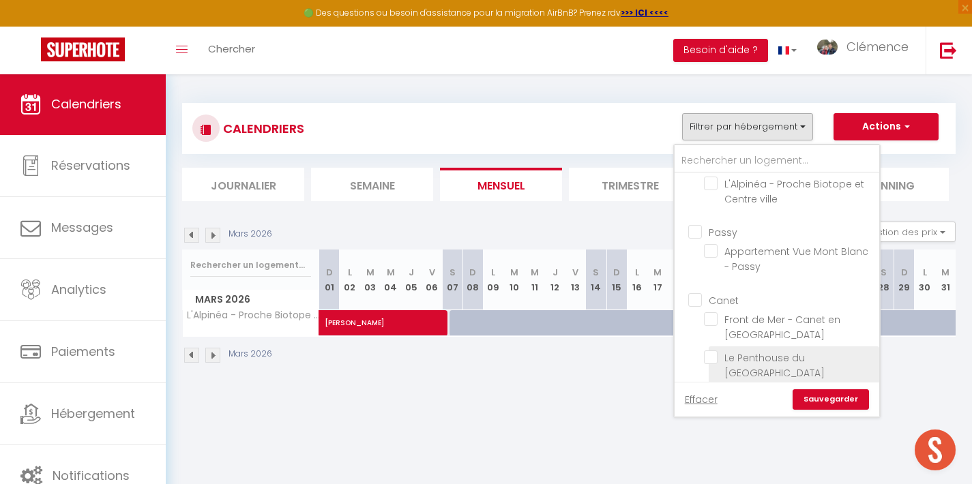
scroll to position [414, 0]
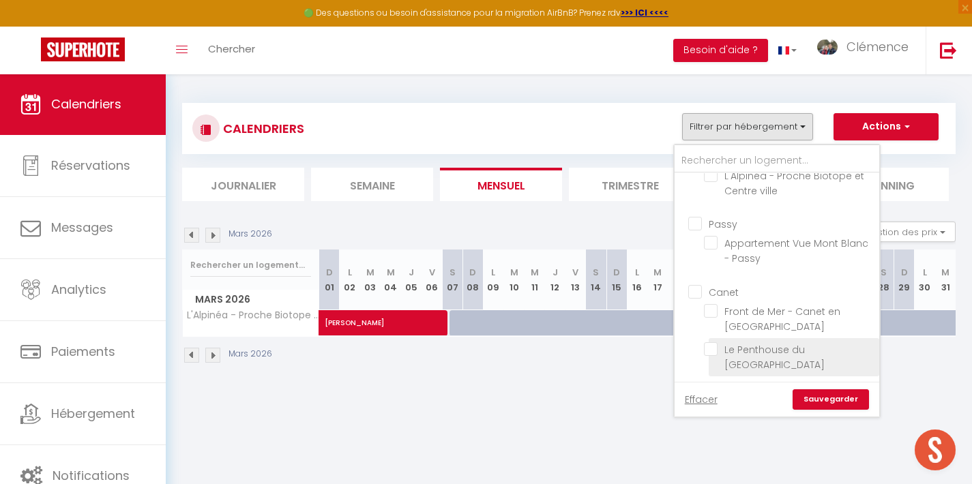
click at [714, 342] on input "Le Penthouse du [GEOGRAPHIC_DATA]" at bounding box center [789, 349] width 171 height 14
click at [833, 400] on link "Sauvegarder" at bounding box center [831, 400] width 76 height 20
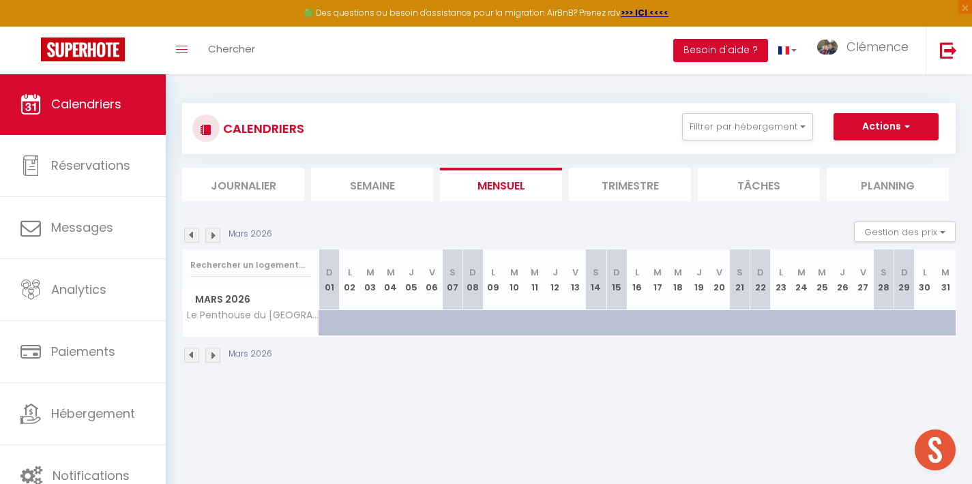
click at [194, 237] on img at bounding box center [191, 235] width 15 height 15
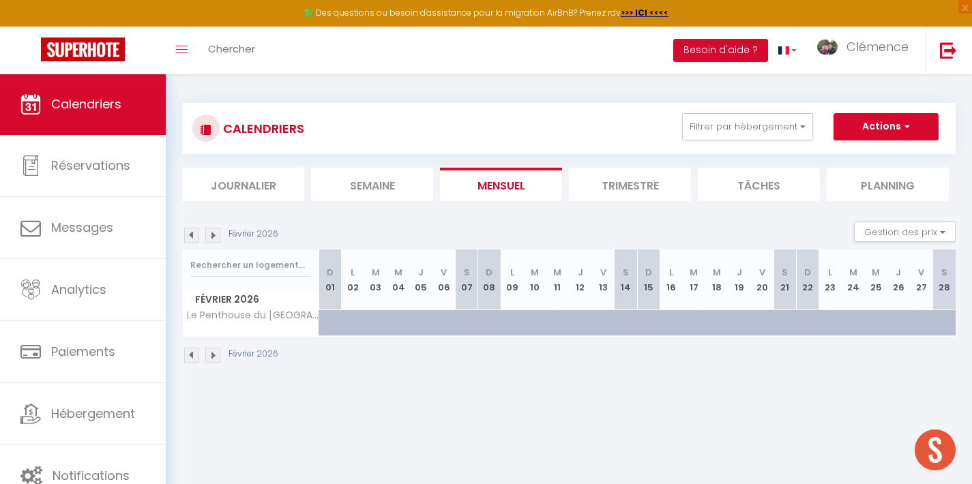
click at [194, 237] on img at bounding box center [191, 235] width 15 height 15
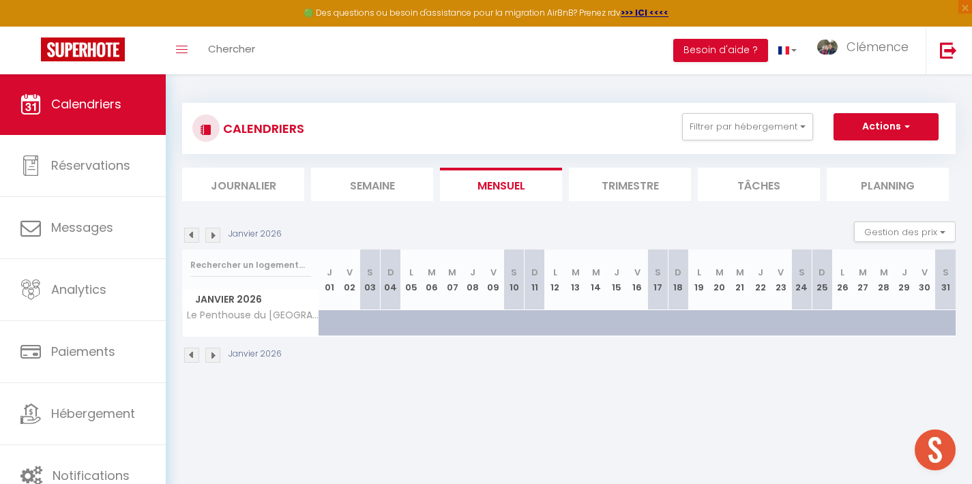
click at [194, 237] on img at bounding box center [191, 235] width 15 height 15
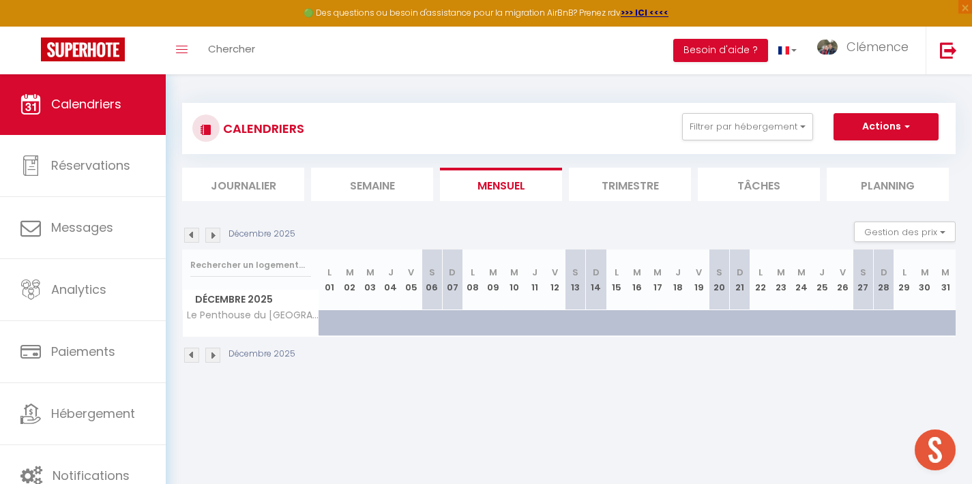
click at [194, 237] on img at bounding box center [191, 235] width 15 height 15
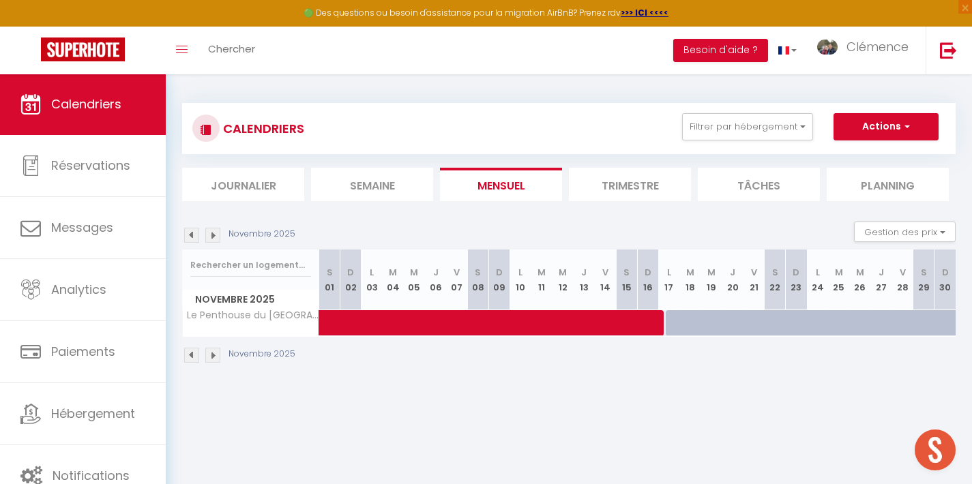
click at [676, 325] on span at bounding box center [585, 323] width 502 height 26
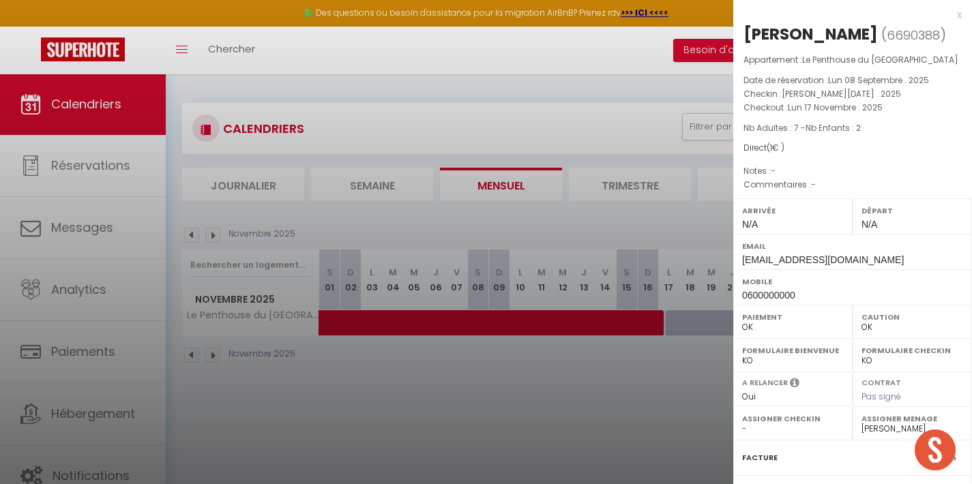
click at [671, 465] on div at bounding box center [486, 242] width 972 height 484
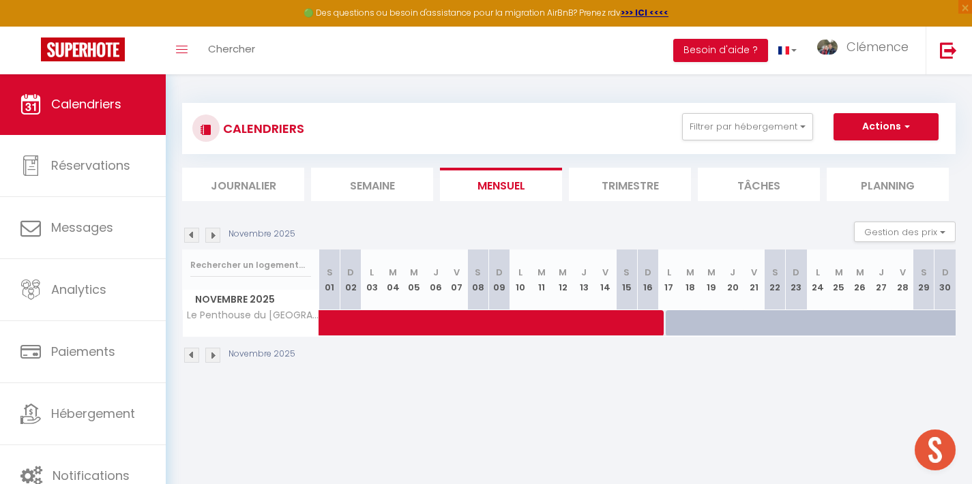
click at [707, 325] on span at bounding box center [585, 323] width 502 height 26
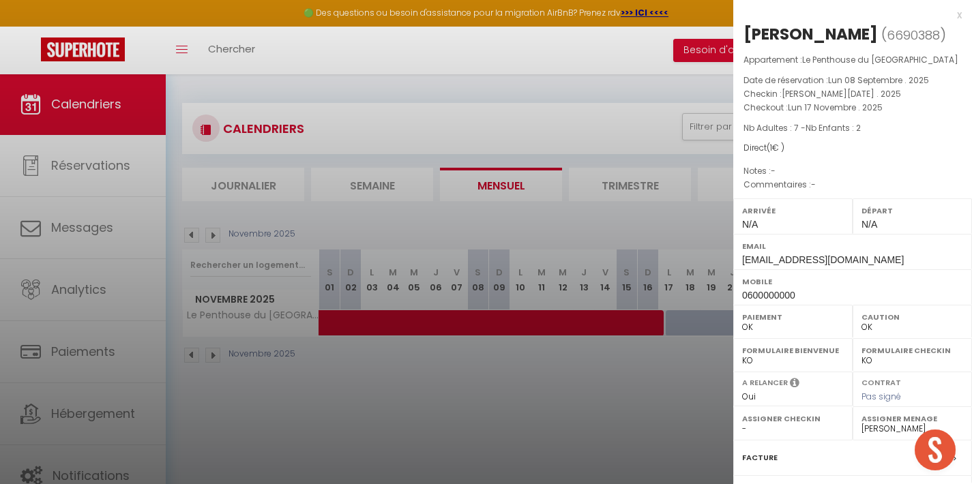
click at [694, 402] on div at bounding box center [486, 242] width 972 height 484
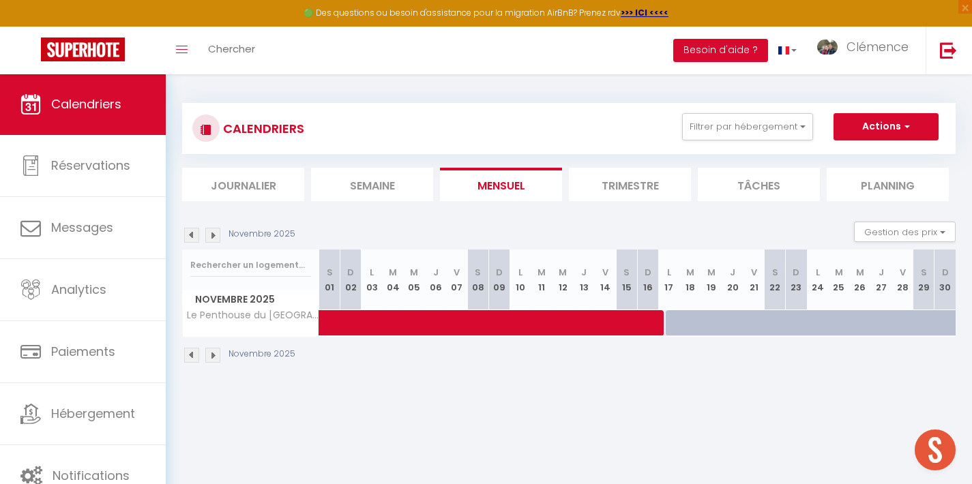
click at [812, 323] on span at bounding box center [585, 323] width 502 height 26
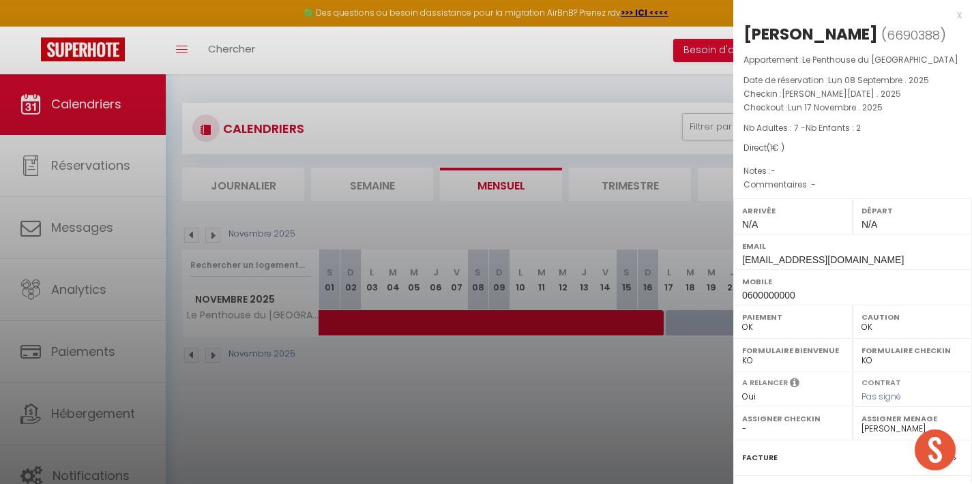
click at [671, 404] on div at bounding box center [486, 242] width 972 height 484
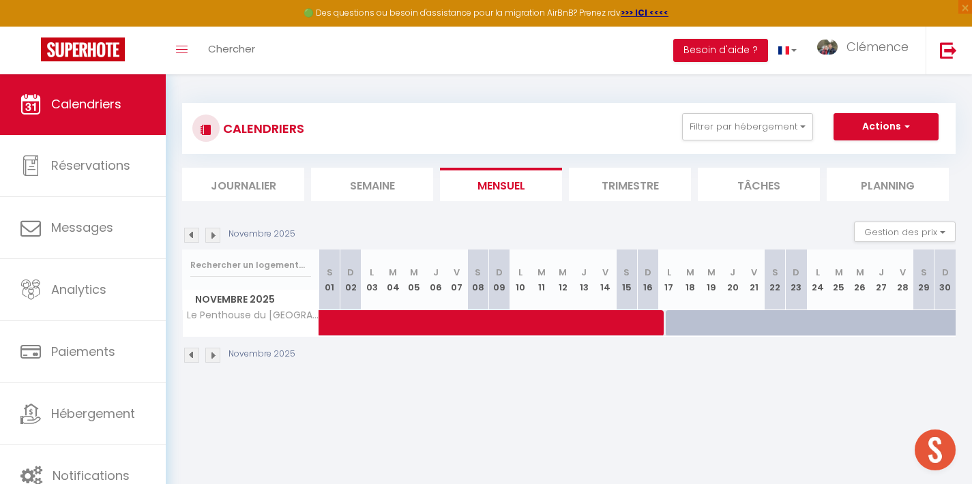
click at [211, 233] on img at bounding box center [212, 235] width 15 height 15
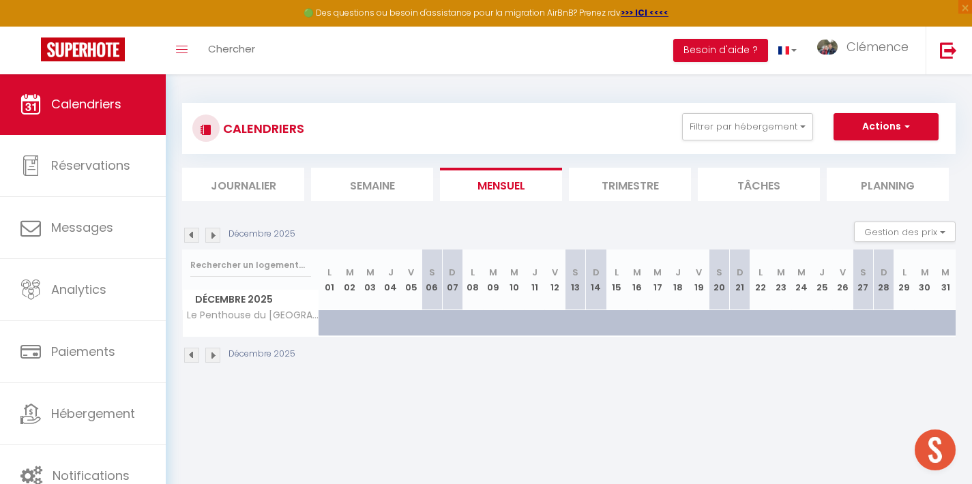
click at [383, 325] on div at bounding box center [391, 323] width 20 height 26
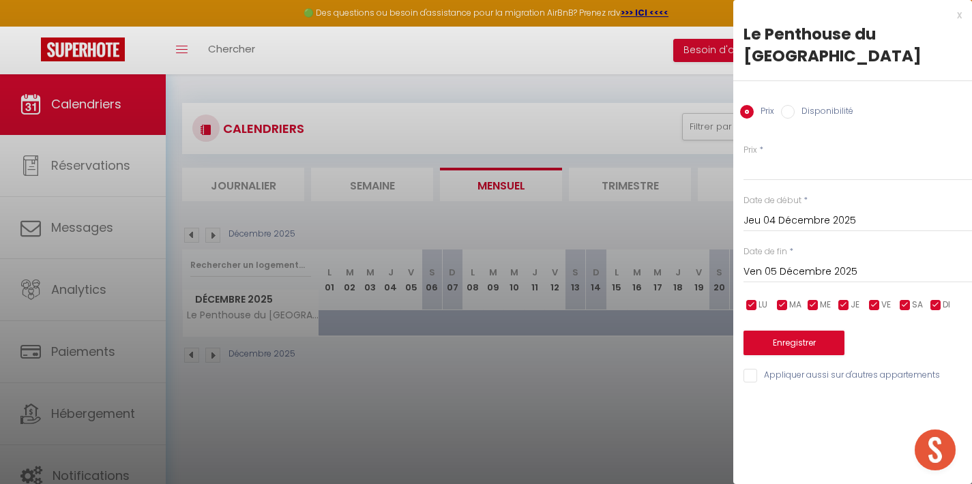
click at [789, 105] on input "Disponibilité" at bounding box center [788, 112] width 14 height 14
click at [789, 214] on input "Jeu 04 Décembre 2025" at bounding box center [858, 223] width 229 height 18
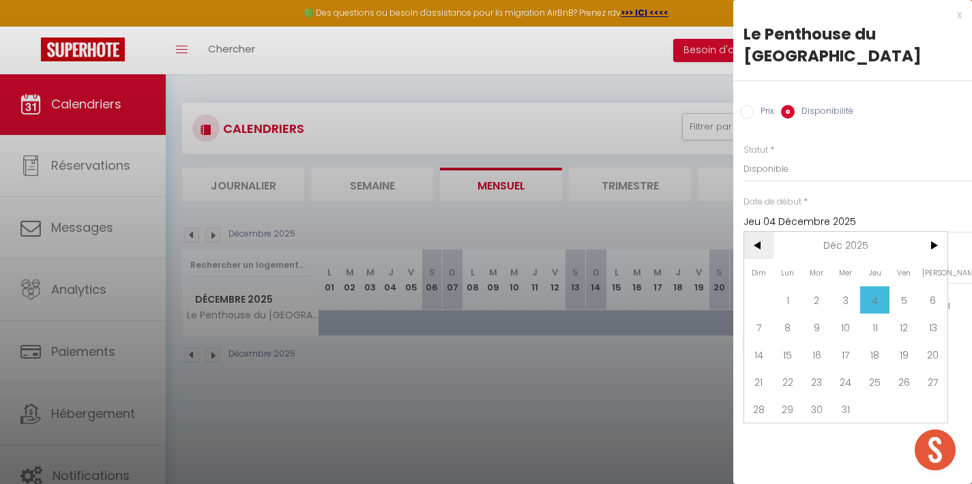
click at [769, 232] on span "<" at bounding box center [758, 245] width 29 height 27
click at [928, 341] on span "15" at bounding box center [932, 354] width 29 height 27
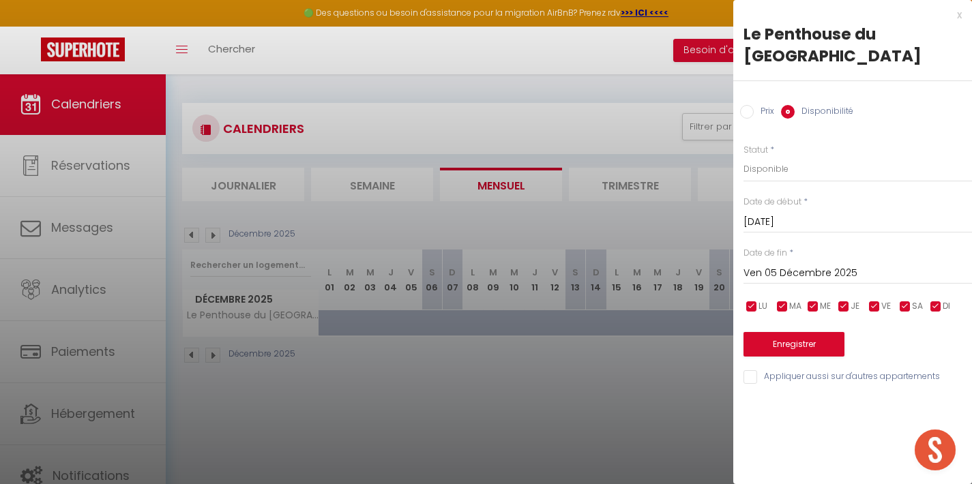
click at [801, 214] on input "[DATE]" at bounding box center [858, 223] width 229 height 18
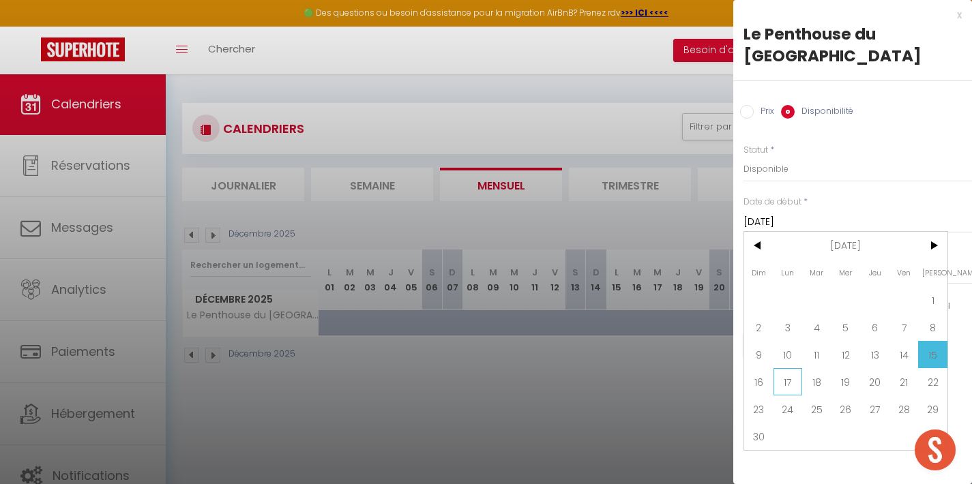
click at [787, 368] on span "17" at bounding box center [788, 381] width 29 height 27
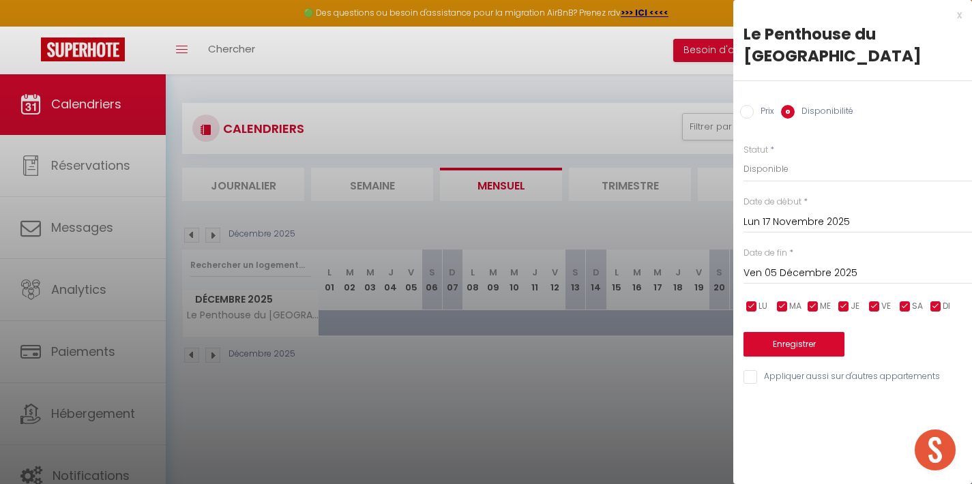
click at [795, 265] on input "Ven 05 Décembre 2025" at bounding box center [858, 274] width 229 height 18
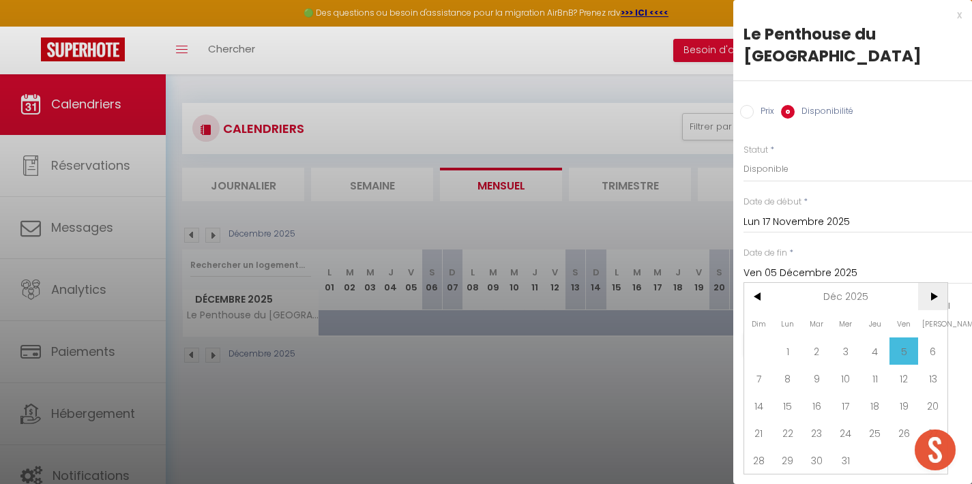
click at [939, 283] on span ">" at bounding box center [932, 296] width 29 height 27
click at [933, 283] on span ">" at bounding box center [932, 296] width 29 height 27
click at [770, 338] on span "1" at bounding box center [758, 351] width 29 height 27
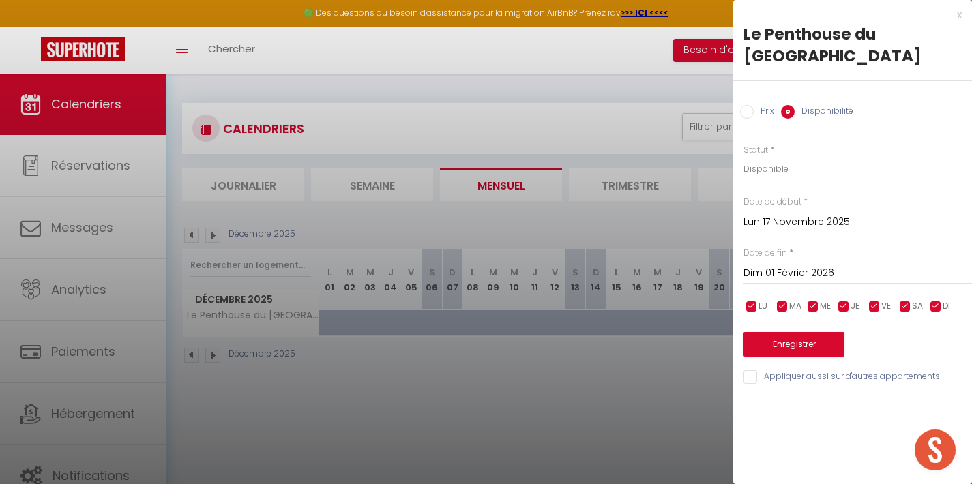
click at [793, 332] on button "Enregistrer" at bounding box center [794, 344] width 101 height 25
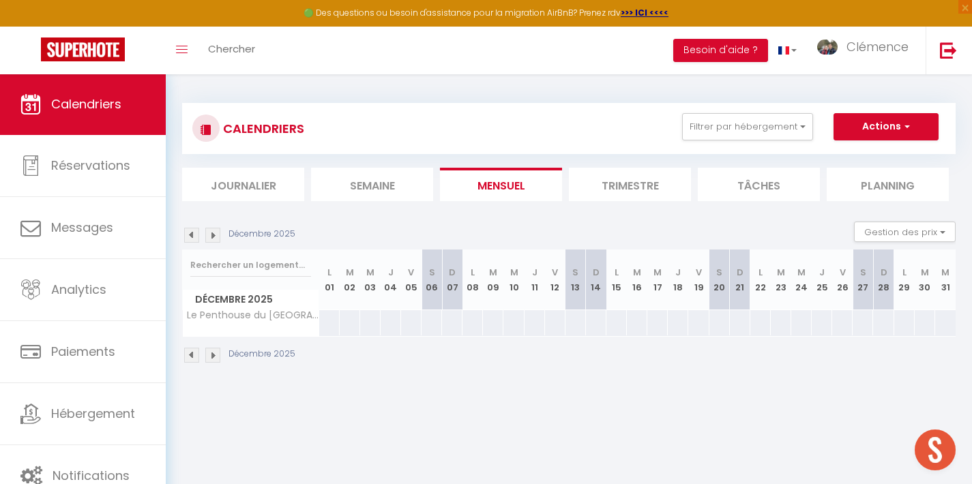
click at [188, 236] on img at bounding box center [191, 235] width 15 height 15
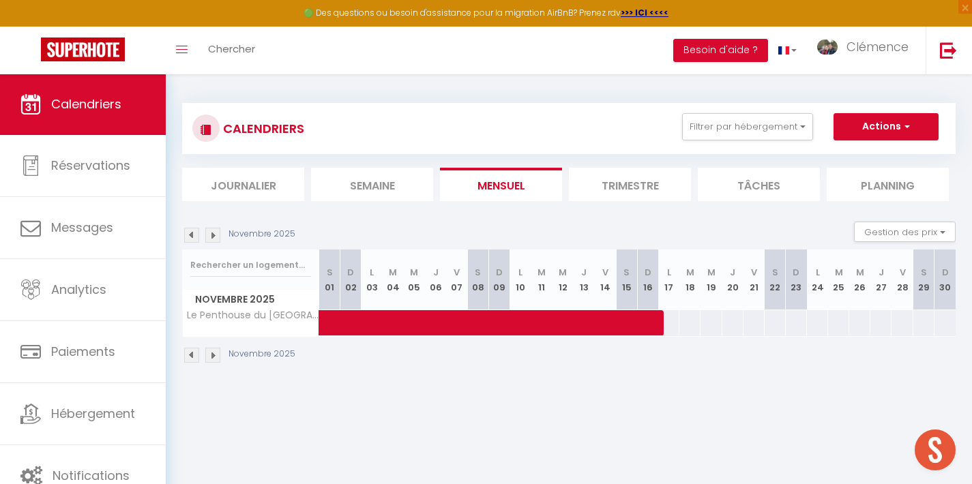
click at [923, 323] on div at bounding box center [924, 322] width 22 height 25
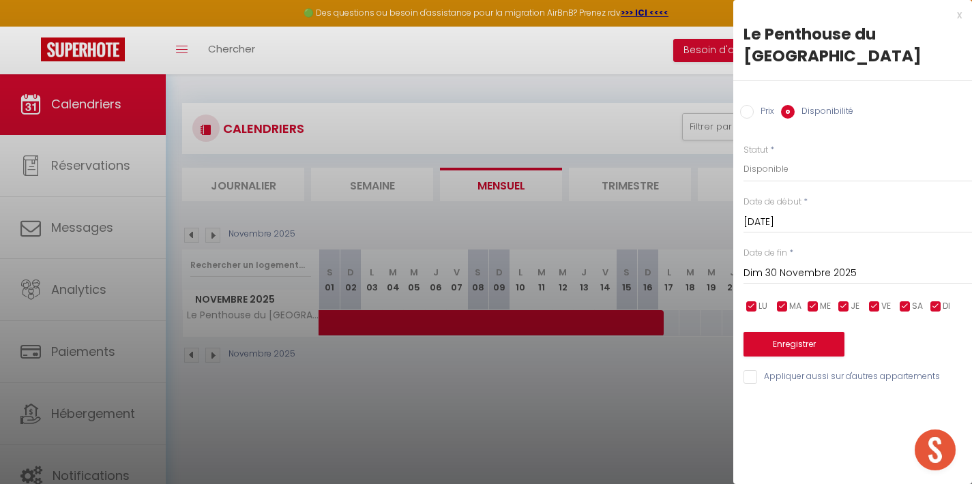
click at [792, 265] on input "Dim 30 Novembre 2025" at bounding box center [858, 274] width 229 height 18
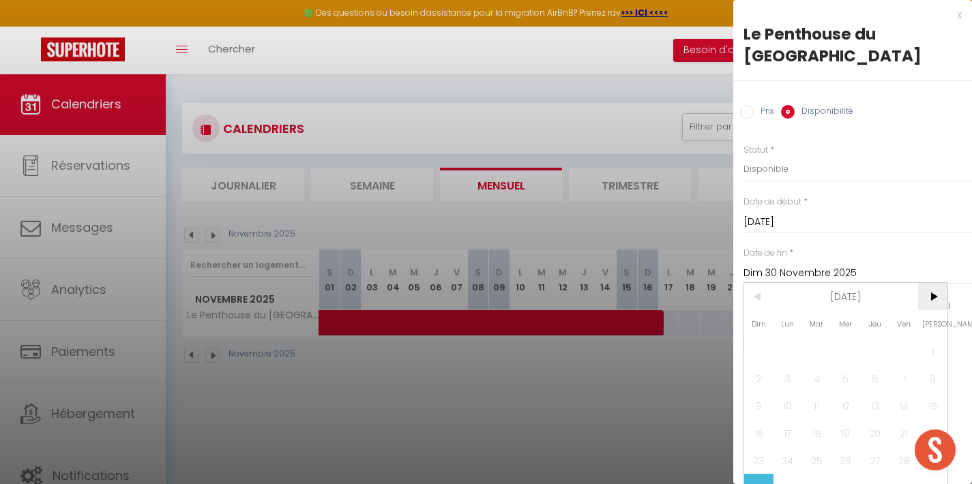
click at [935, 297] on span ">" at bounding box center [932, 296] width 29 height 27
click at [764, 402] on span "11" at bounding box center [758, 405] width 29 height 27
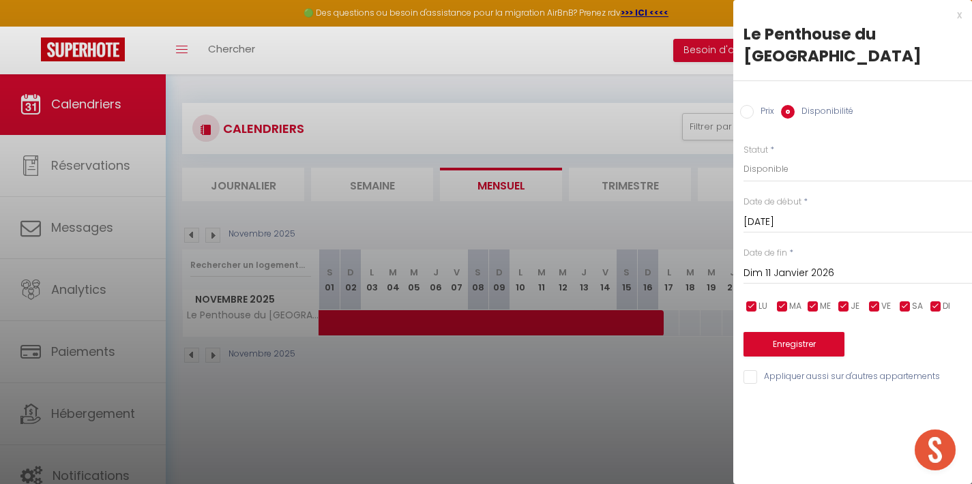
click at [747, 105] on input "Prix" at bounding box center [747, 112] width 14 height 14
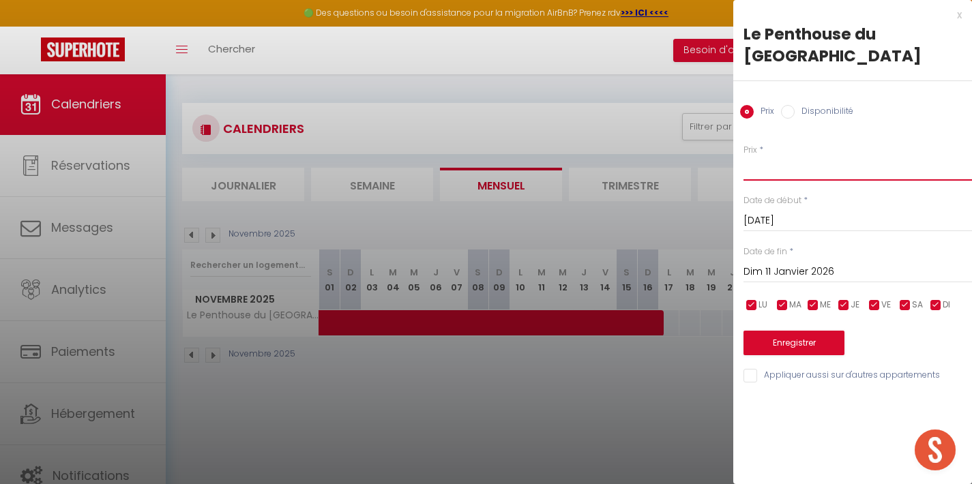
click at [764, 156] on input "Prix" at bounding box center [858, 168] width 229 height 25
click at [794, 331] on button "Enregistrer" at bounding box center [794, 343] width 101 height 25
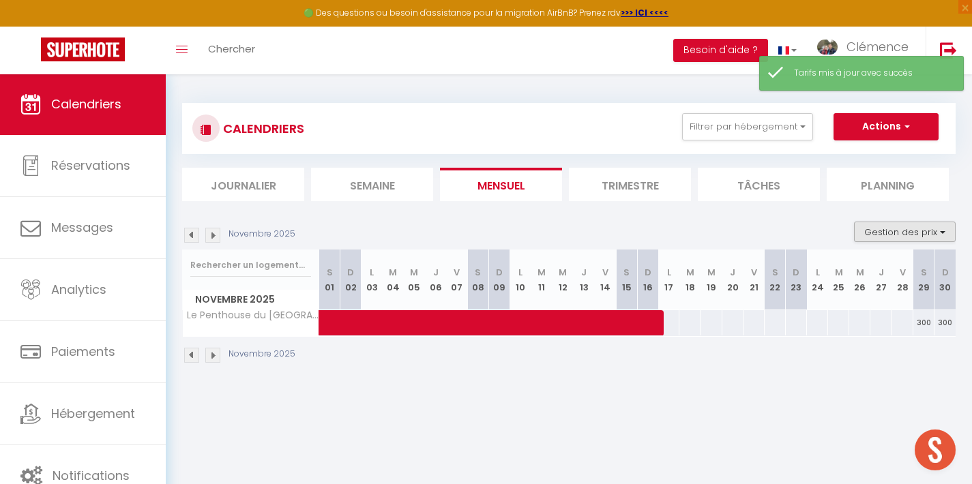
click at [913, 225] on button "Gestion des prix" at bounding box center [905, 232] width 102 height 20
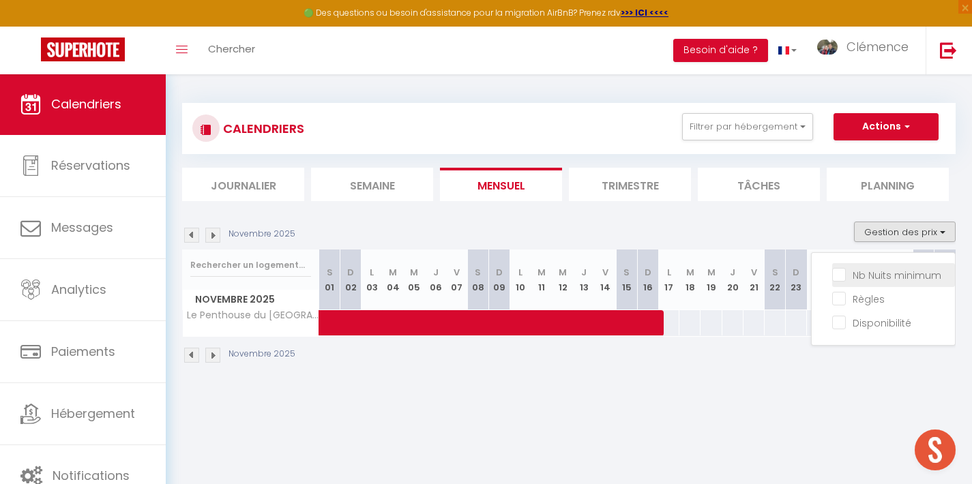
click at [842, 278] on input "Nb Nuits minimum" at bounding box center [893, 274] width 123 height 14
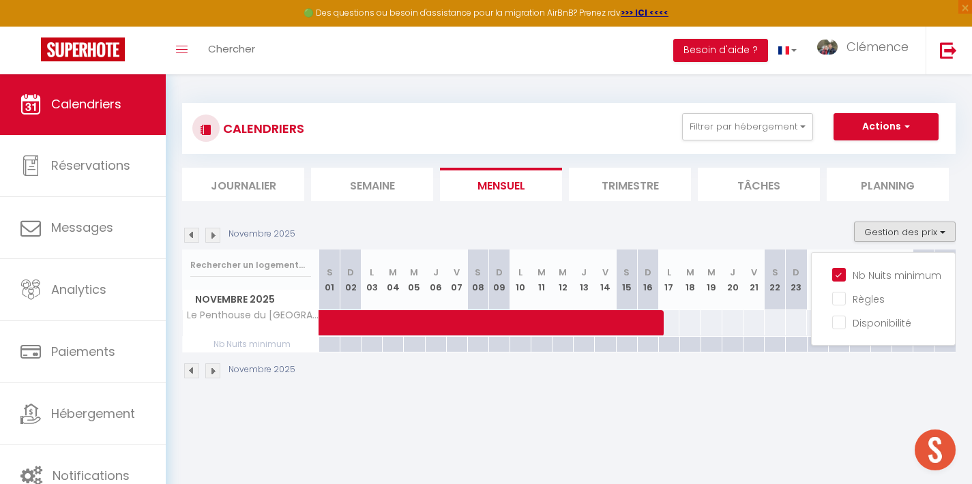
click at [797, 423] on body "🟢 Des questions ou besoin d'assistance pour la migration AirBnB? Prenez rdv >>>…" at bounding box center [486, 316] width 972 height 484
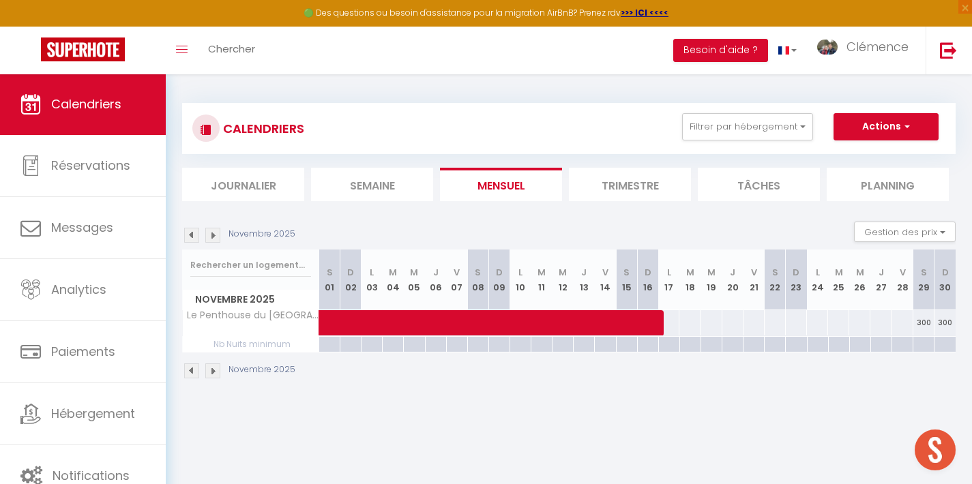
click at [922, 342] on div at bounding box center [923, 345] width 21 height 16
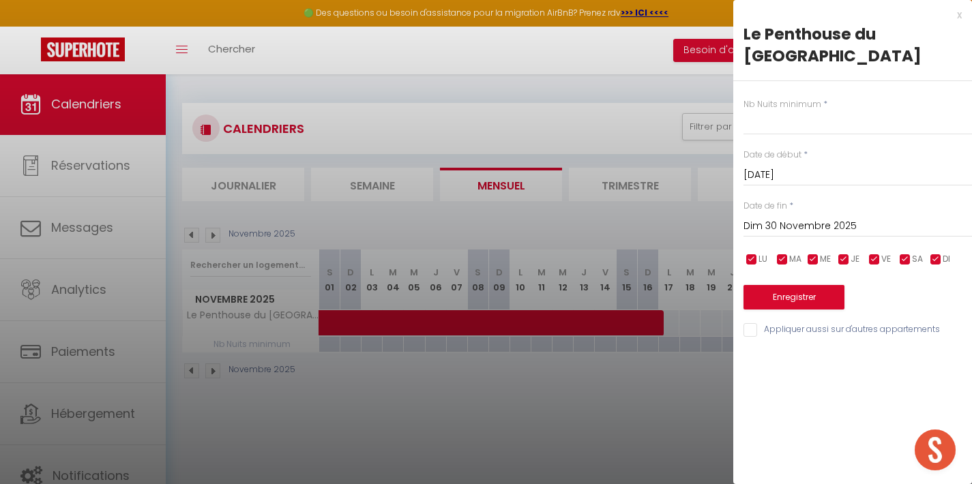
click at [784, 218] on input "Dim 30 Novembre 2025" at bounding box center [858, 227] width 229 height 18
click at [777, 166] on input "[DATE]" at bounding box center [858, 175] width 229 height 18
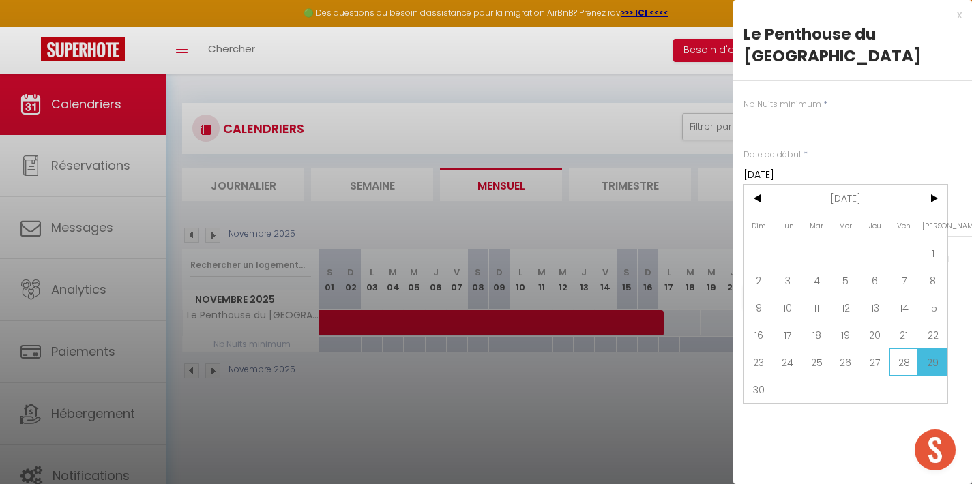
click at [897, 349] on span "28" at bounding box center [904, 362] width 29 height 27
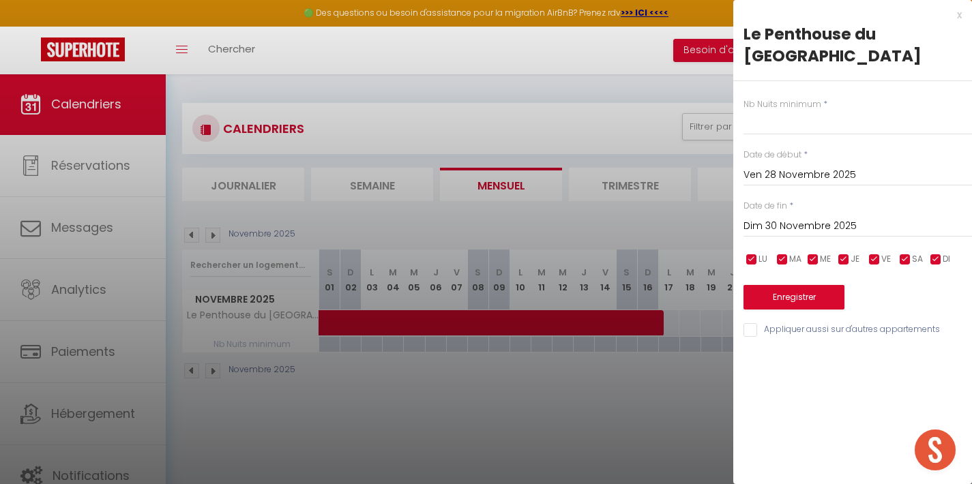
click at [827, 218] on input "Dim 30 Novembre 2025" at bounding box center [858, 227] width 229 height 18
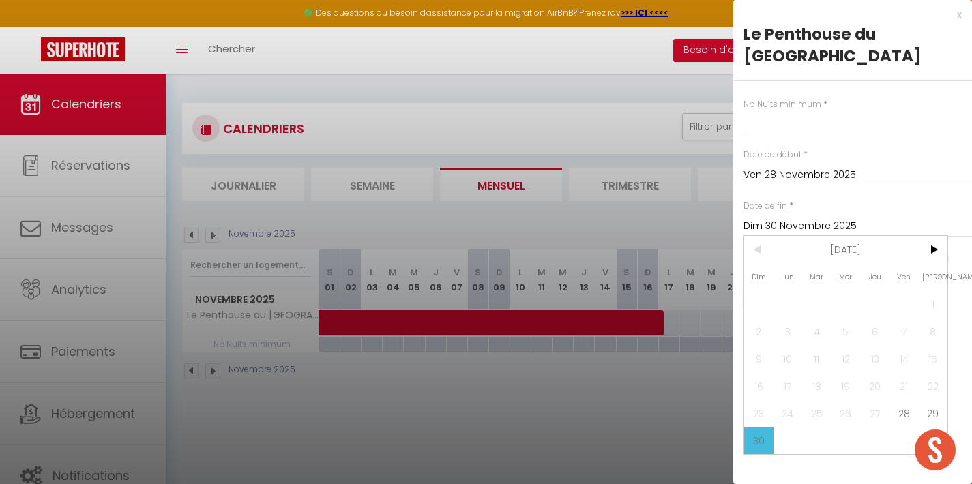
click at [757, 427] on span "30" at bounding box center [758, 440] width 29 height 27
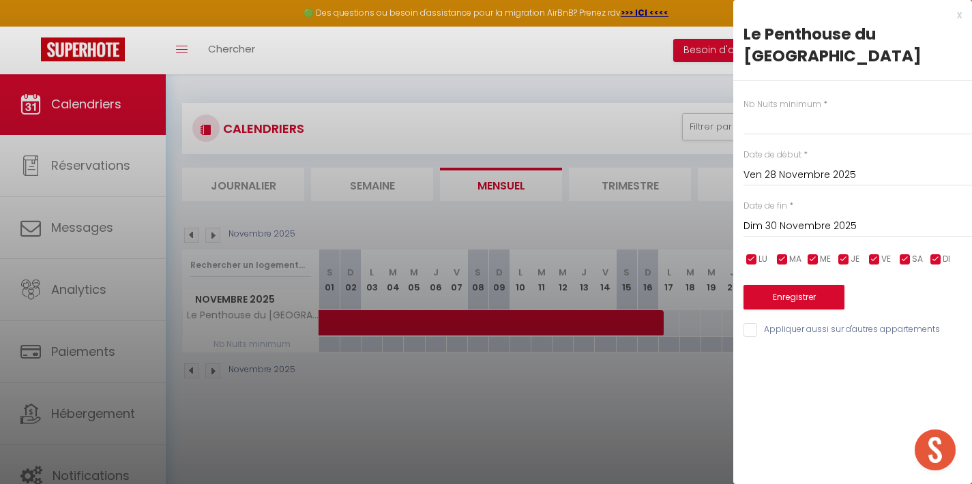
click at [779, 98] on div "Nb Nuits minimum *" at bounding box center [858, 117] width 229 height 38
click at [779, 111] on input "text" at bounding box center [858, 123] width 229 height 25
click at [810, 285] on button "Enregistrer" at bounding box center [794, 297] width 101 height 25
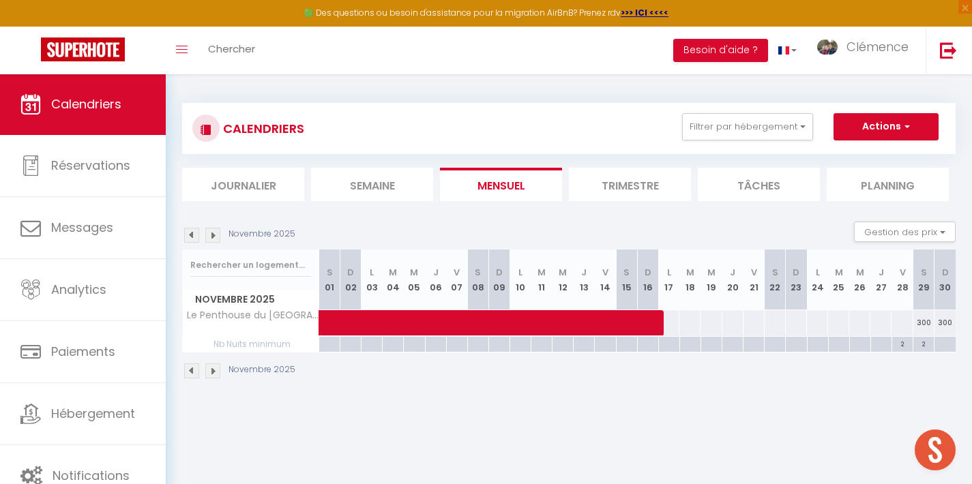
click at [676, 323] on span at bounding box center [585, 323] width 502 height 26
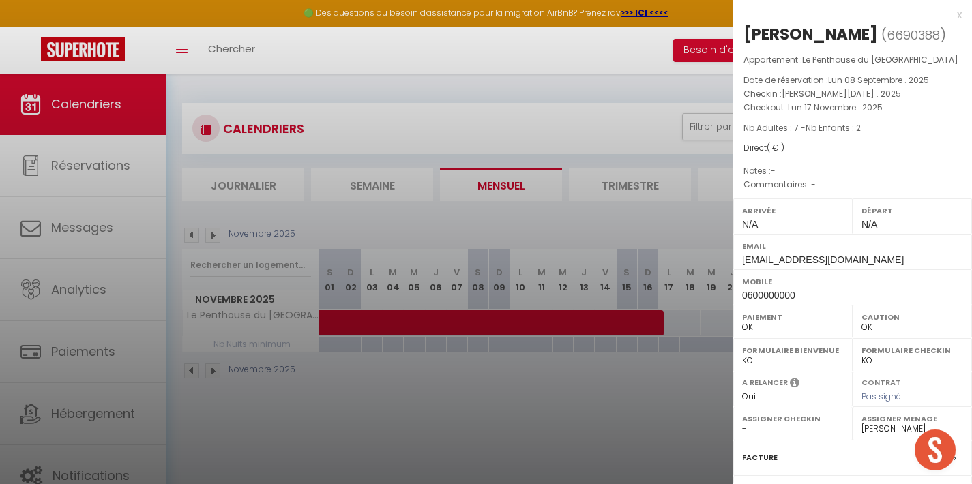
click at [645, 400] on div at bounding box center [486, 242] width 972 height 484
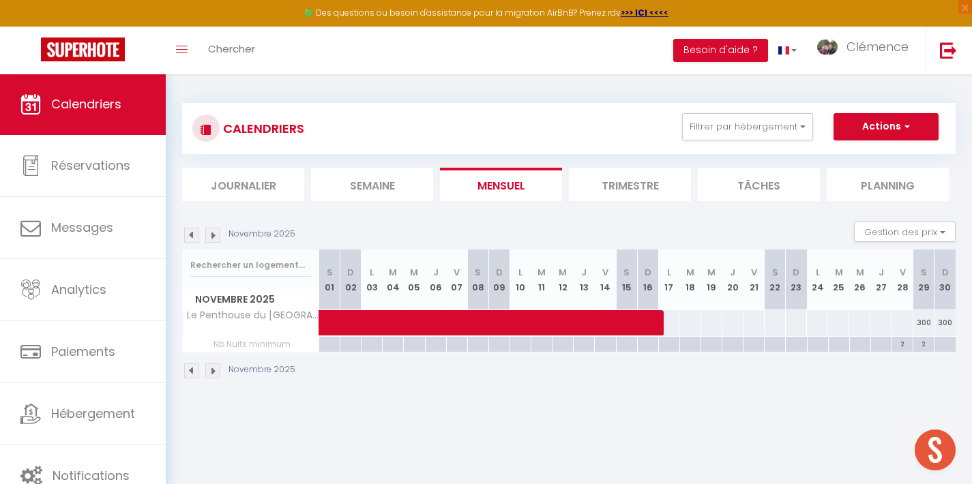
click at [716, 325] on span at bounding box center [585, 323] width 502 height 26
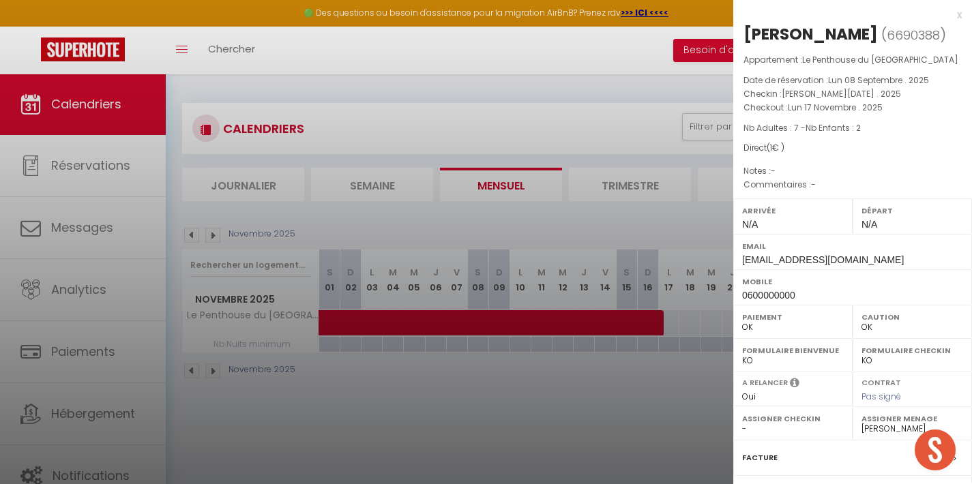
click at [667, 465] on div at bounding box center [486, 242] width 972 height 484
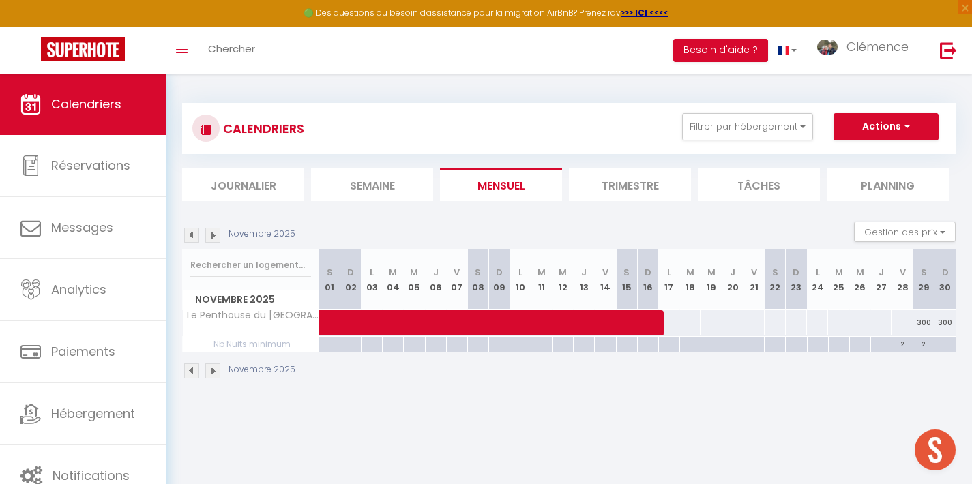
click at [817, 323] on span at bounding box center [585, 323] width 502 height 26
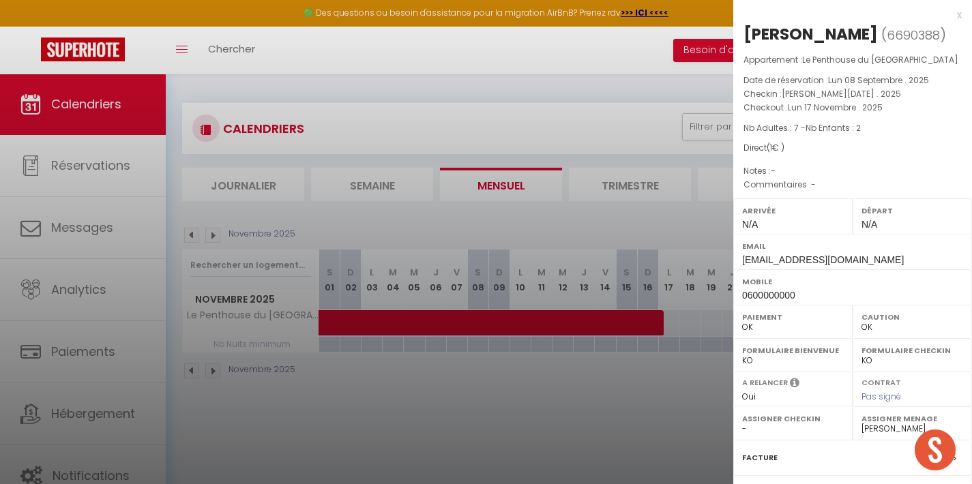
click at [662, 443] on div at bounding box center [486, 242] width 972 height 484
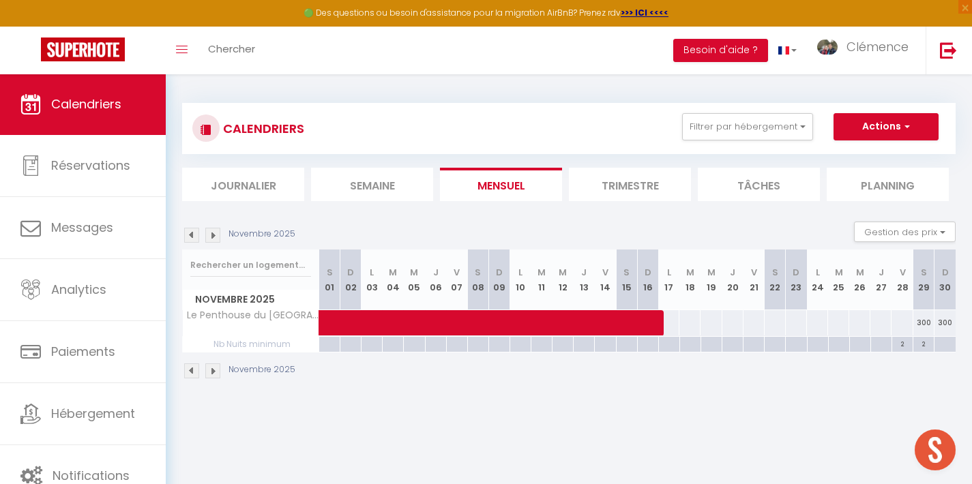
click at [907, 319] on div at bounding box center [902, 322] width 22 height 25
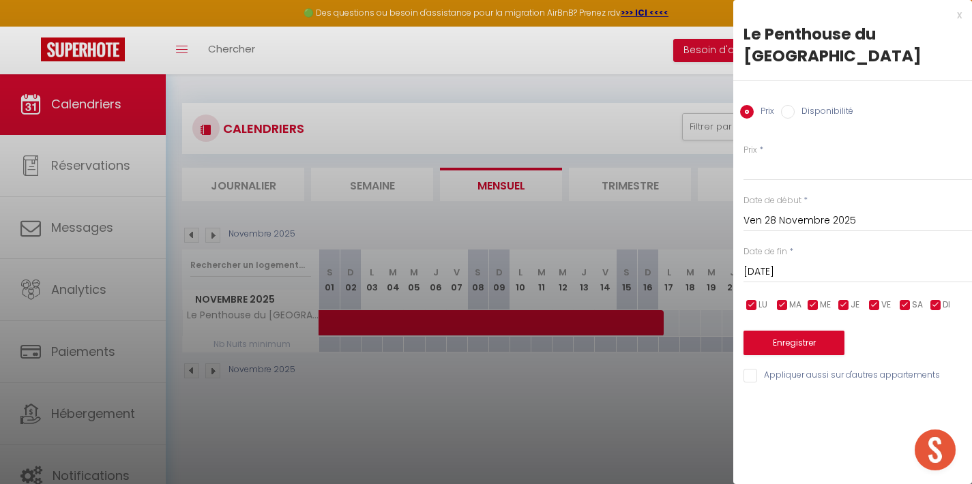
click at [773, 212] on input "Ven 28 Novembre 2025" at bounding box center [858, 221] width 229 height 18
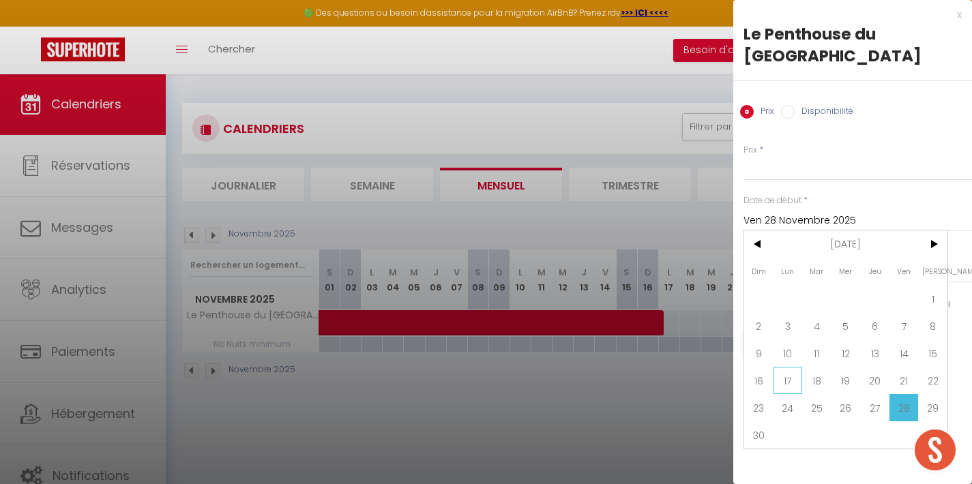
click at [783, 367] on span "17" at bounding box center [788, 380] width 29 height 27
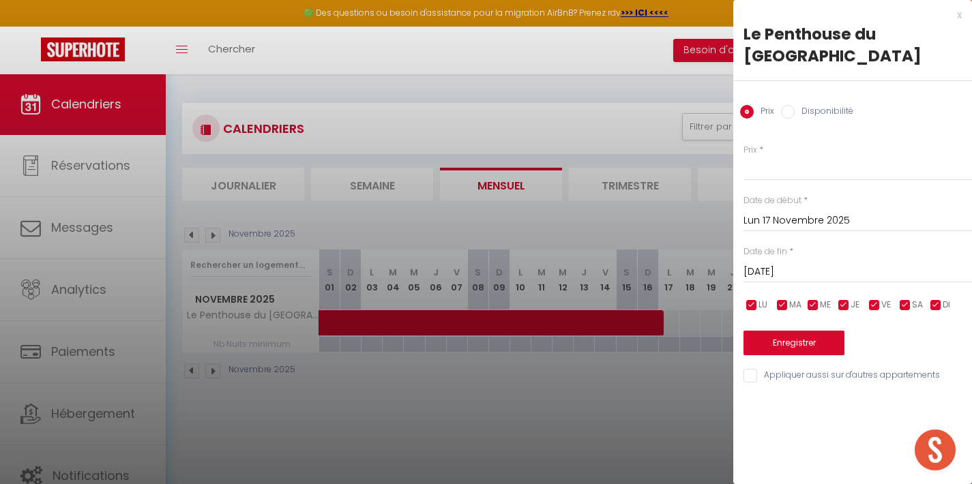
click at [791, 263] on input "[DATE]" at bounding box center [858, 272] width 229 height 18
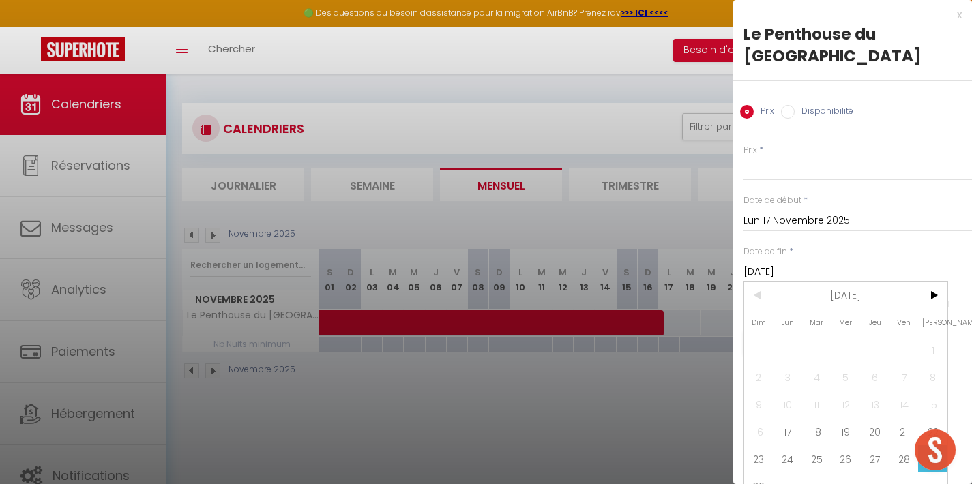
scroll to position [74, 0]
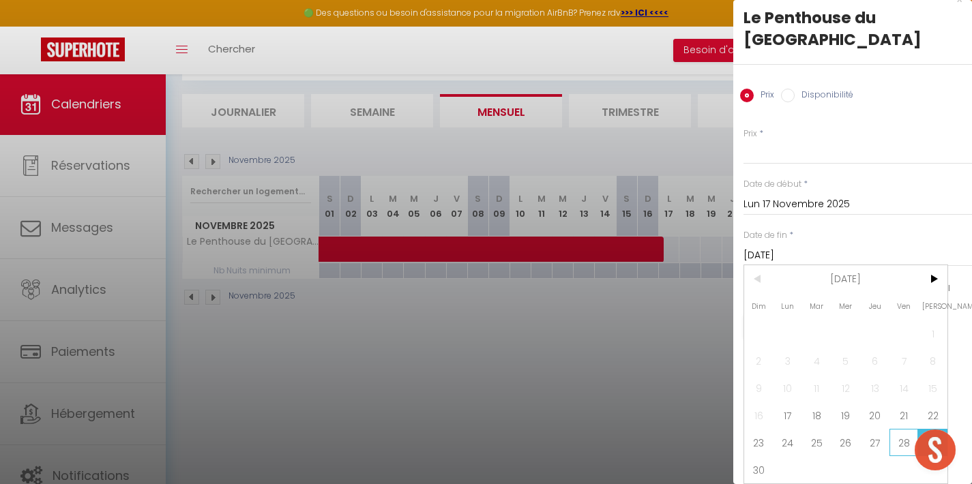
click at [897, 429] on span "28" at bounding box center [904, 442] width 29 height 27
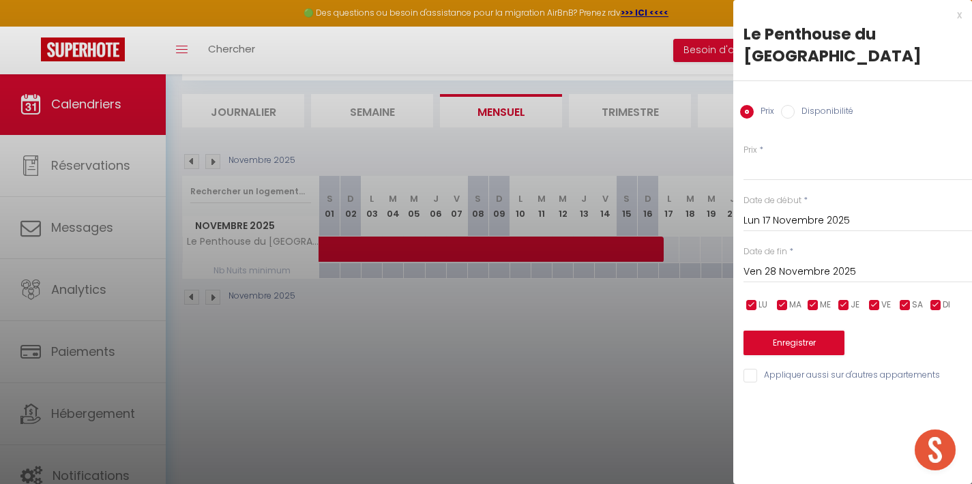
scroll to position [0, 0]
click at [785, 156] on input "Prix" at bounding box center [858, 168] width 229 height 25
click at [791, 331] on button "Enregistrer" at bounding box center [794, 343] width 101 height 25
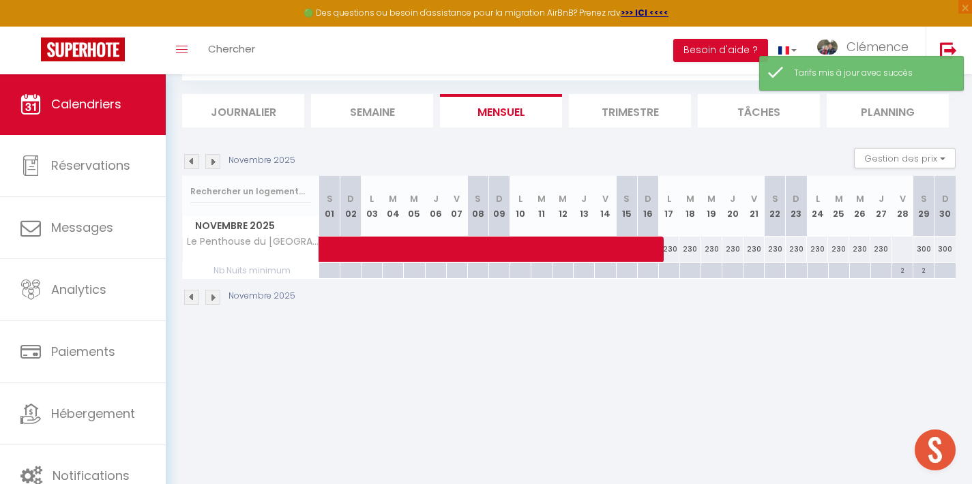
click at [761, 266] on div at bounding box center [753, 271] width 21 height 16
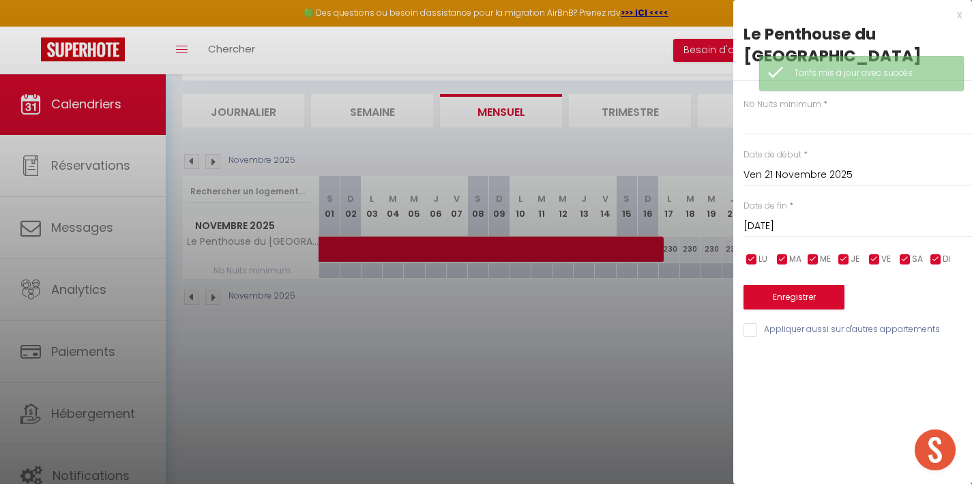
click at [774, 218] on input "[DATE]" at bounding box center [858, 227] width 229 height 18
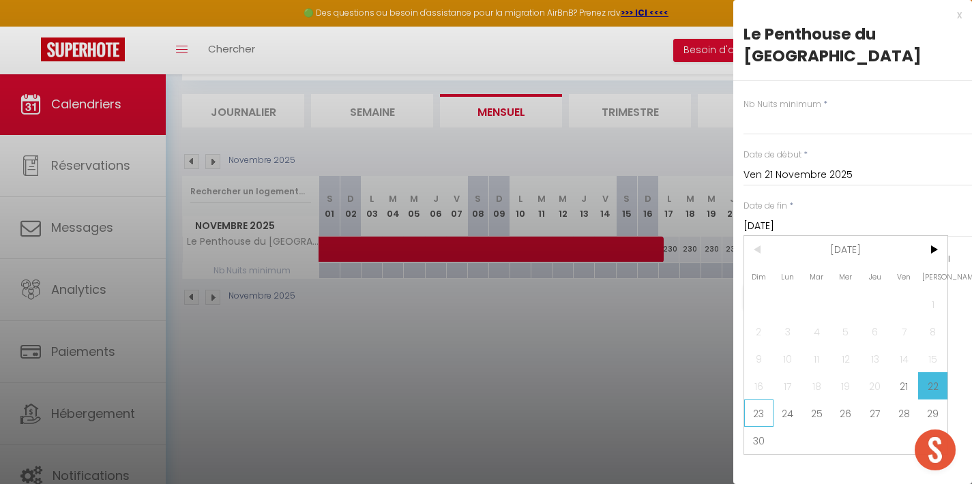
click at [770, 400] on span "23" at bounding box center [758, 413] width 29 height 27
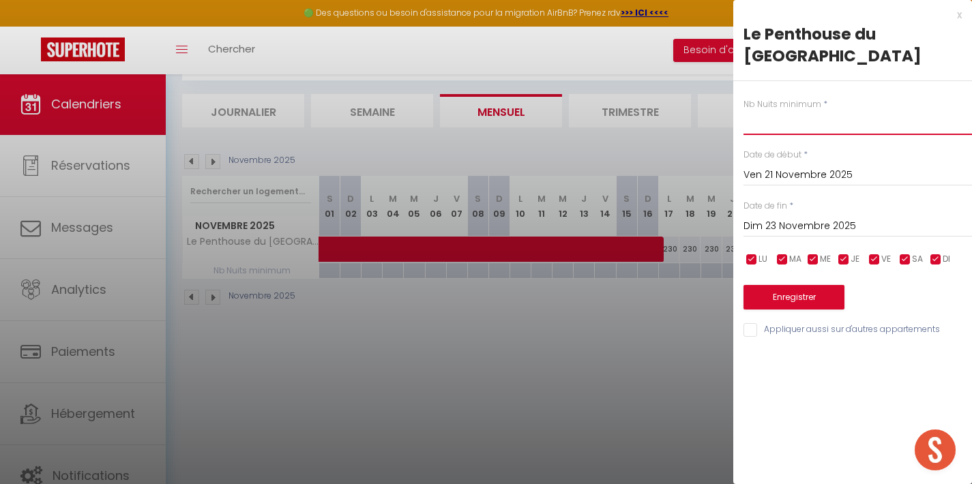
click at [751, 111] on input "text" at bounding box center [858, 123] width 229 height 25
click at [788, 285] on button "Enregistrer" at bounding box center [794, 297] width 101 height 25
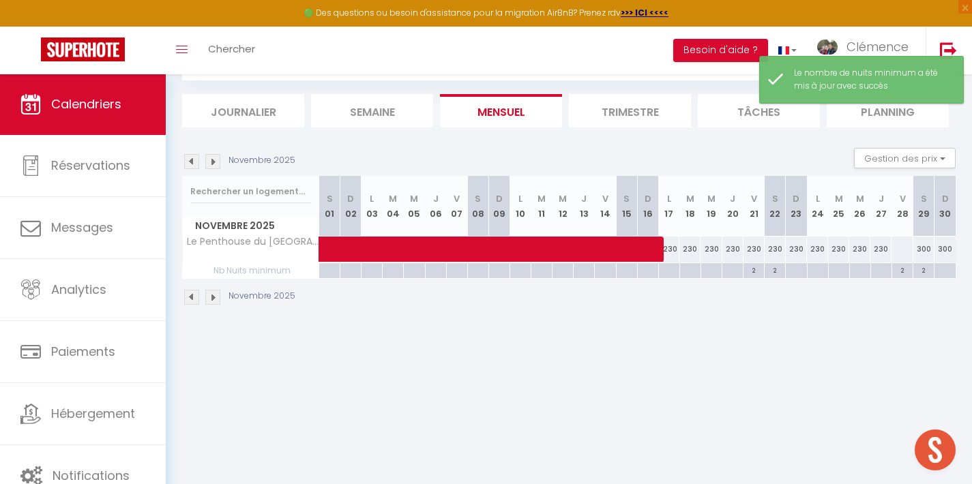
click at [215, 164] on img at bounding box center [212, 161] width 15 height 15
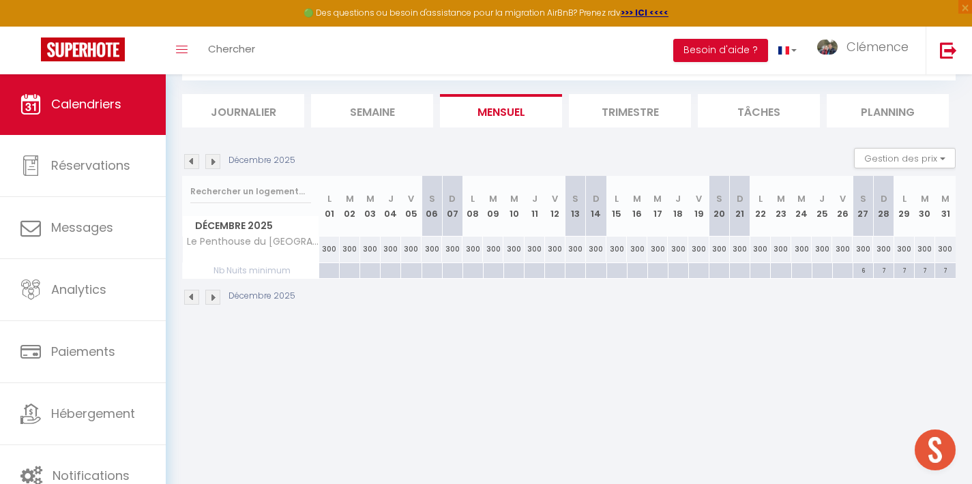
click at [409, 269] on div at bounding box center [410, 271] width 20 height 16
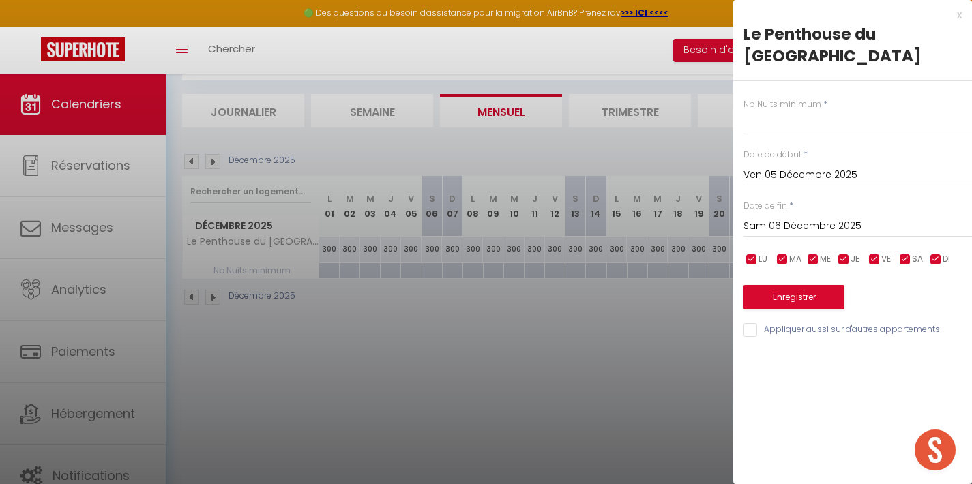
click at [770, 218] on input "Sam 06 Décembre 2025" at bounding box center [858, 227] width 229 height 18
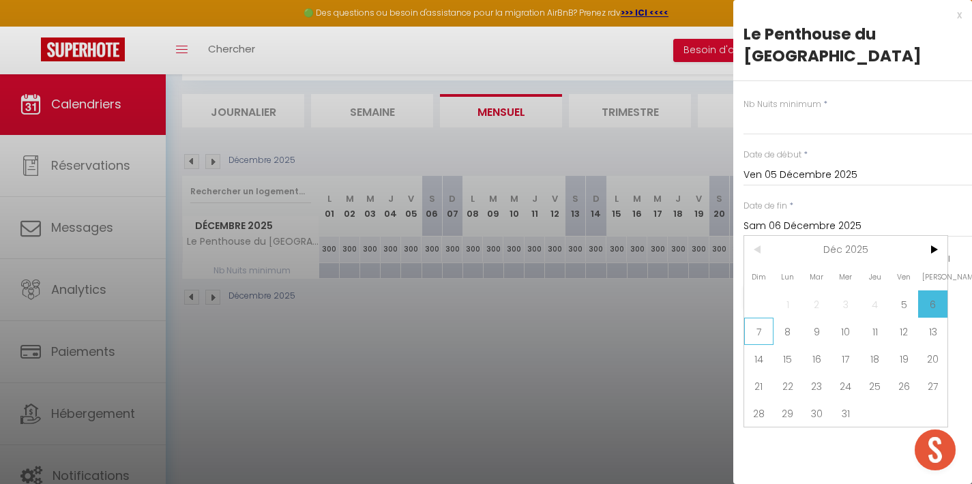
click at [757, 318] on span "7" at bounding box center [758, 331] width 29 height 27
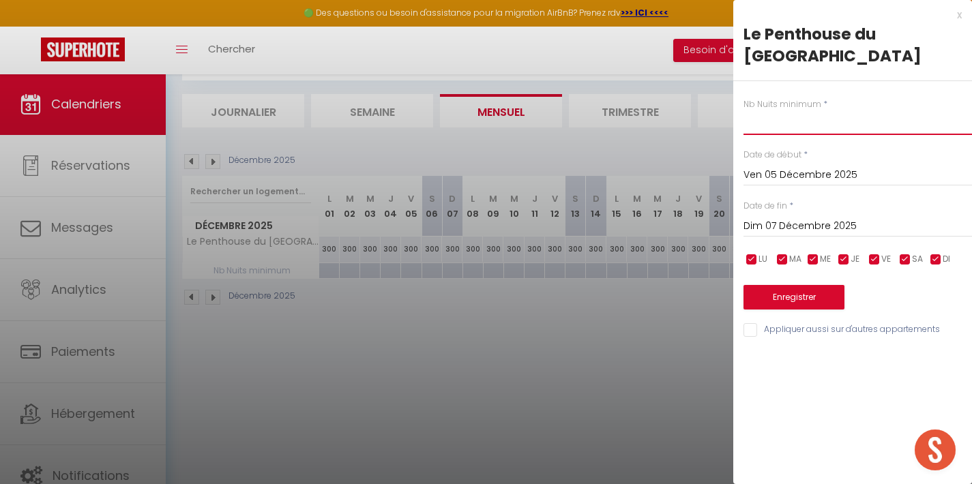
click at [782, 111] on input "text" at bounding box center [858, 123] width 229 height 25
click at [789, 285] on button "Enregistrer" at bounding box center [794, 297] width 101 height 25
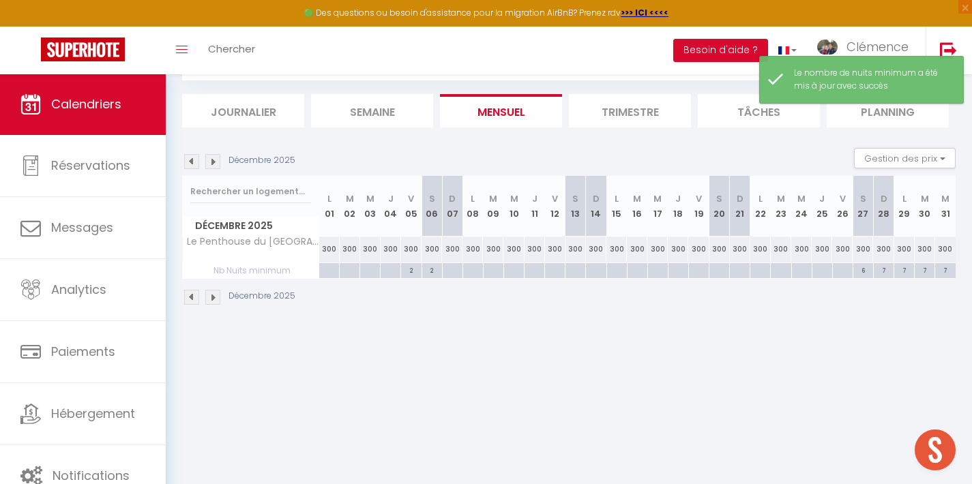
click at [558, 269] on div at bounding box center [554, 271] width 20 height 16
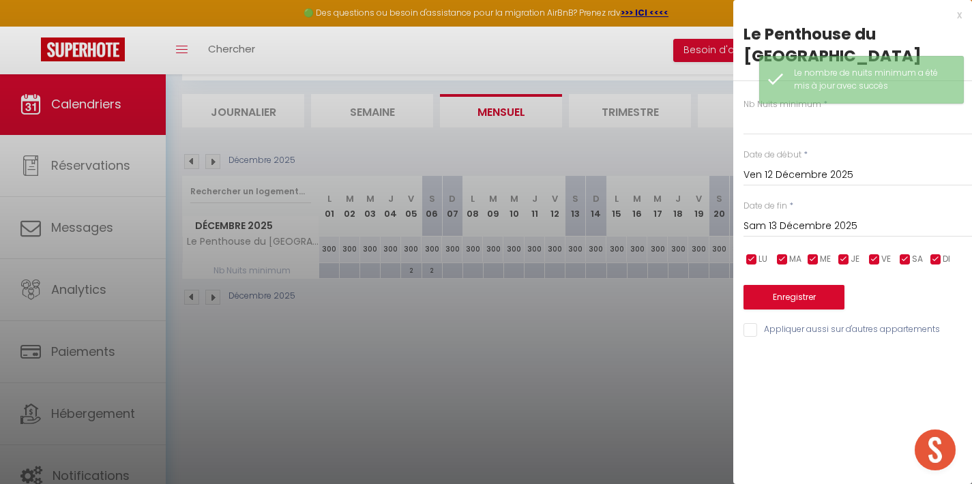
click at [774, 218] on input "Sam 13 Décembre 2025" at bounding box center [858, 227] width 229 height 18
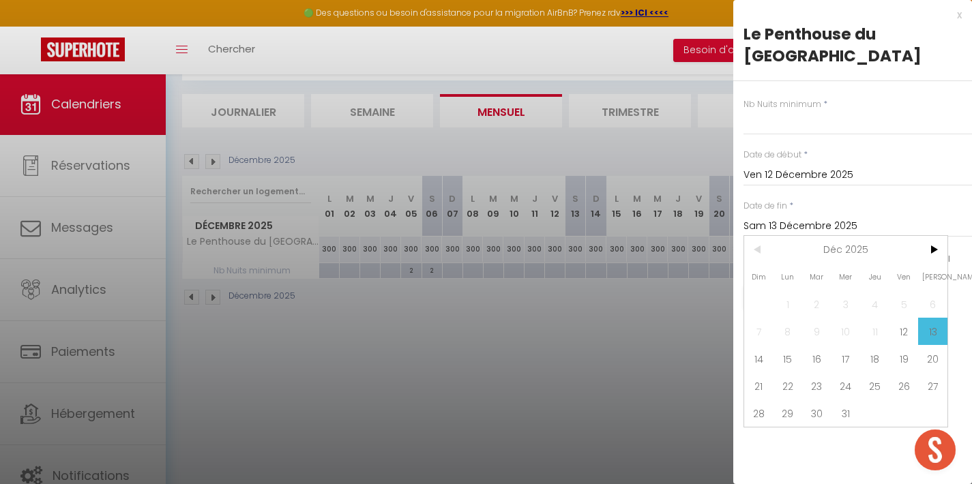
drag, startPoint x: 757, startPoint y: 341, endPoint x: 758, endPoint y: 329, distance: 11.6
click at [758, 345] on span "14" at bounding box center [758, 358] width 29 height 27
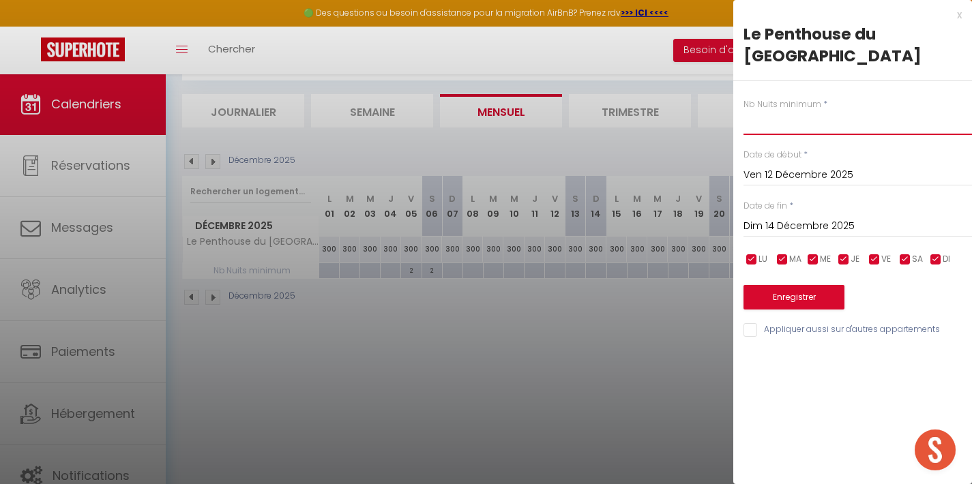
click at [775, 111] on input "text" at bounding box center [858, 123] width 229 height 25
click at [782, 285] on button "Enregistrer" at bounding box center [794, 297] width 101 height 25
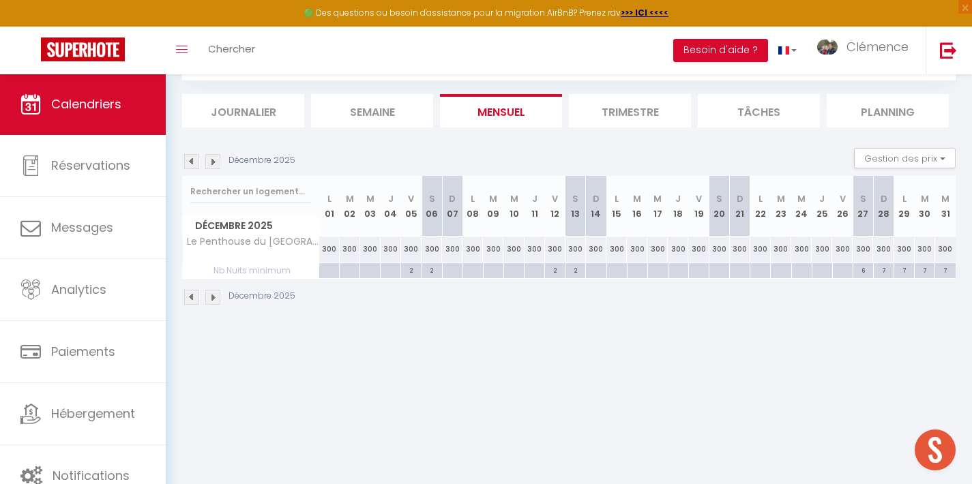
click at [699, 269] on div at bounding box center [698, 271] width 20 height 16
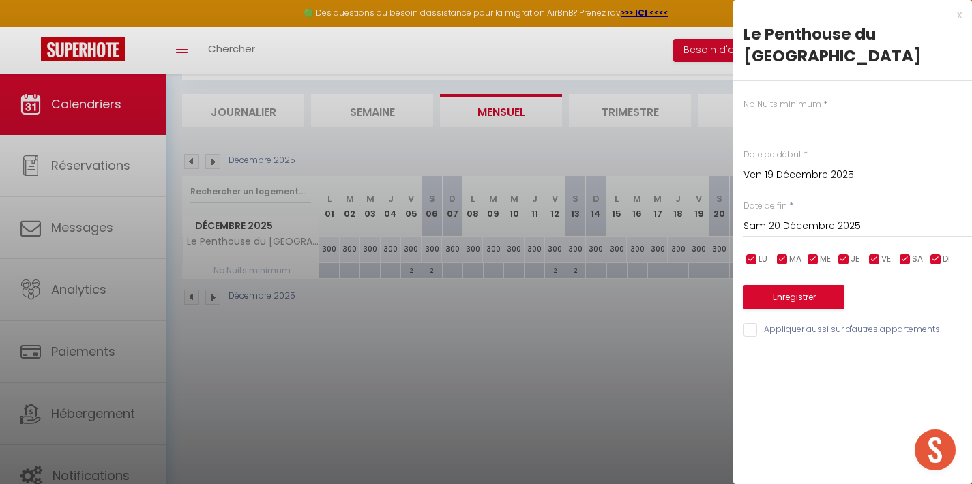
click at [793, 218] on input "Sam 20 Décembre 2025" at bounding box center [858, 227] width 229 height 18
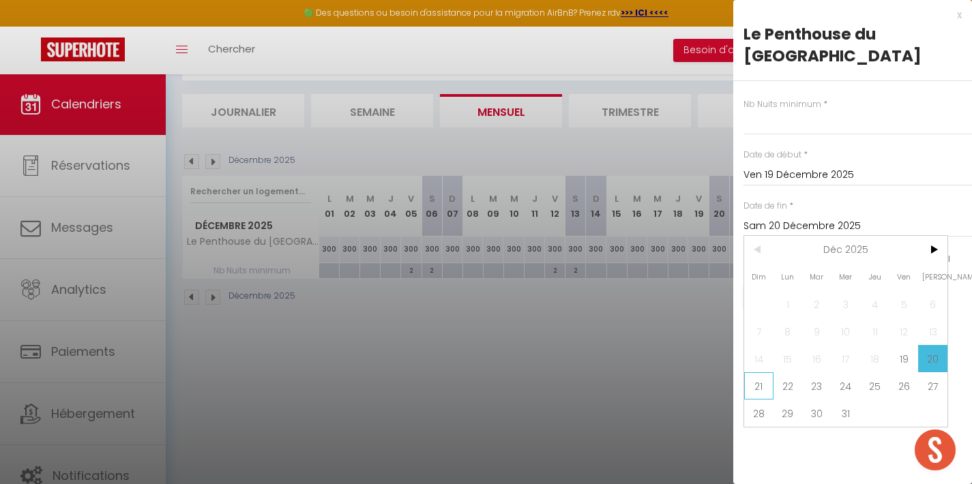
click at [754, 377] on span "21" at bounding box center [758, 385] width 29 height 27
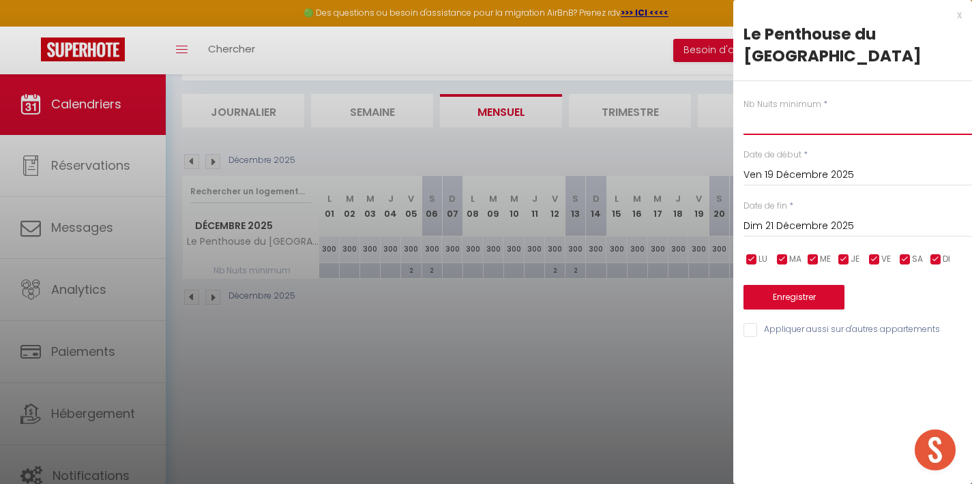
click at [769, 111] on input "text" at bounding box center [858, 123] width 229 height 25
click at [785, 285] on button "Enregistrer" at bounding box center [794, 297] width 101 height 25
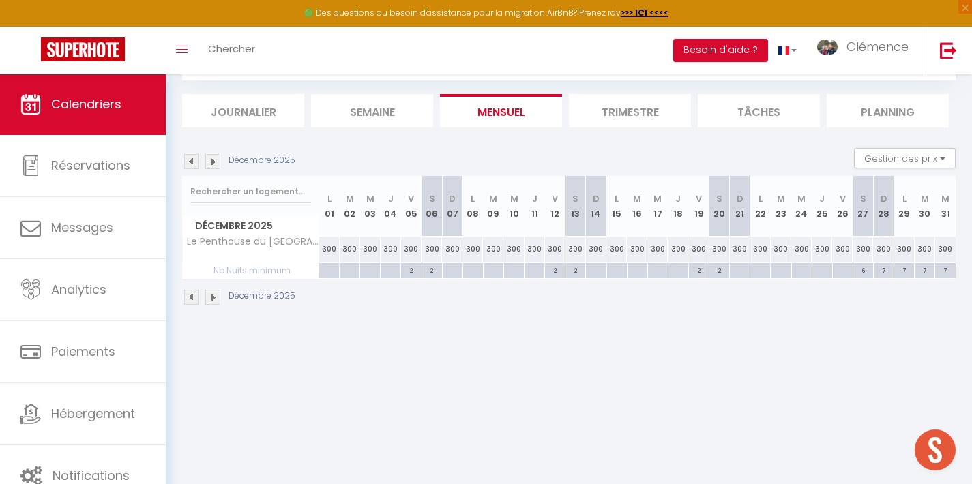
click at [724, 269] on div "2" at bounding box center [719, 269] width 20 height 13
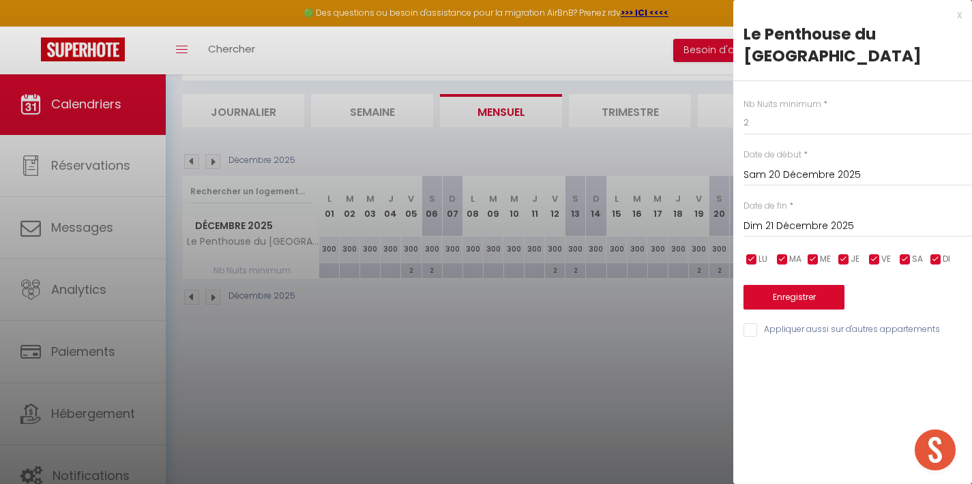
click at [769, 218] on input "Dim 21 Décembre 2025" at bounding box center [858, 227] width 229 height 18
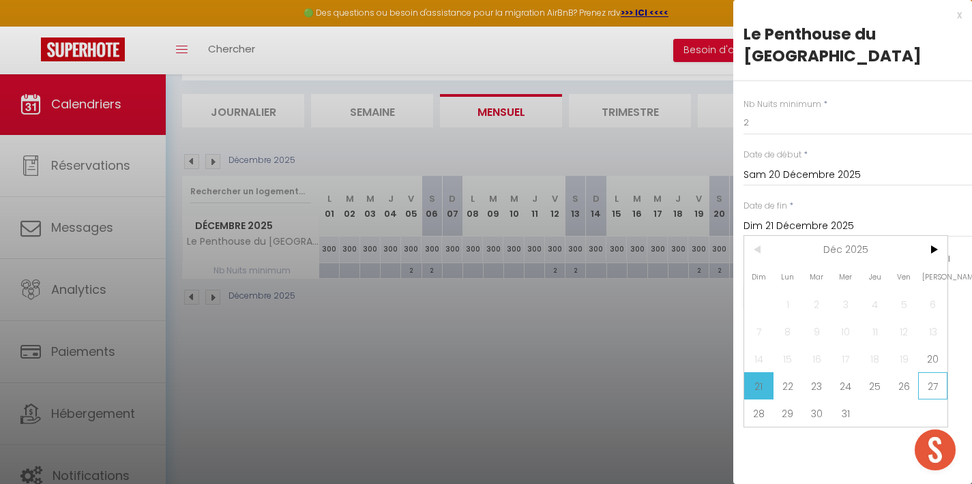
click at [931, 372] on span "27" at bounding box center [932, 385] width 29 height 27
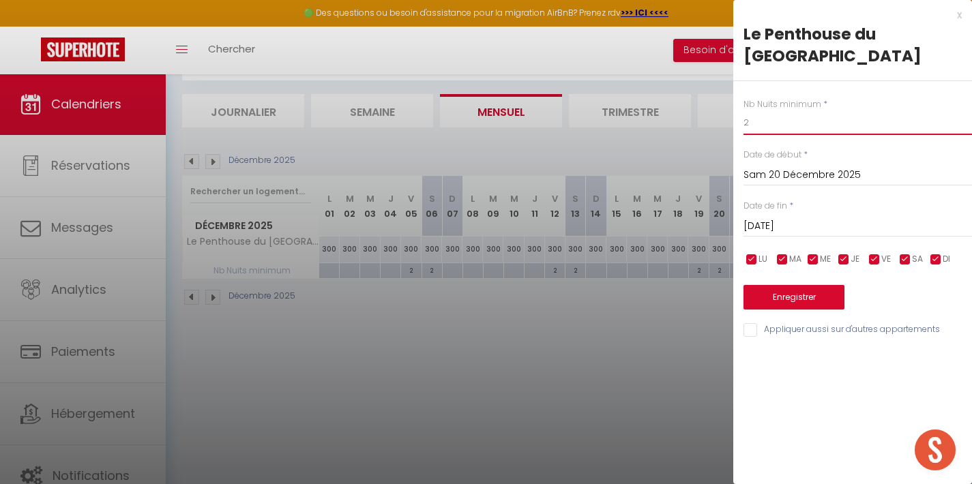
drag, startPoint x: 768, startPoint y: 107, endPoint x: 733, endPoint y: 106, distance: 35.5
click at [733, 106] on body "🟢 Des questions ou besoin d'assistance pour la migration AirBnB? Prenez rdv >>>…" at bounding box center [486, 242] width 972 height 484
click at [808, 285] on button "Enregistrer" at bounding box center [794, 297] width 101 height 25
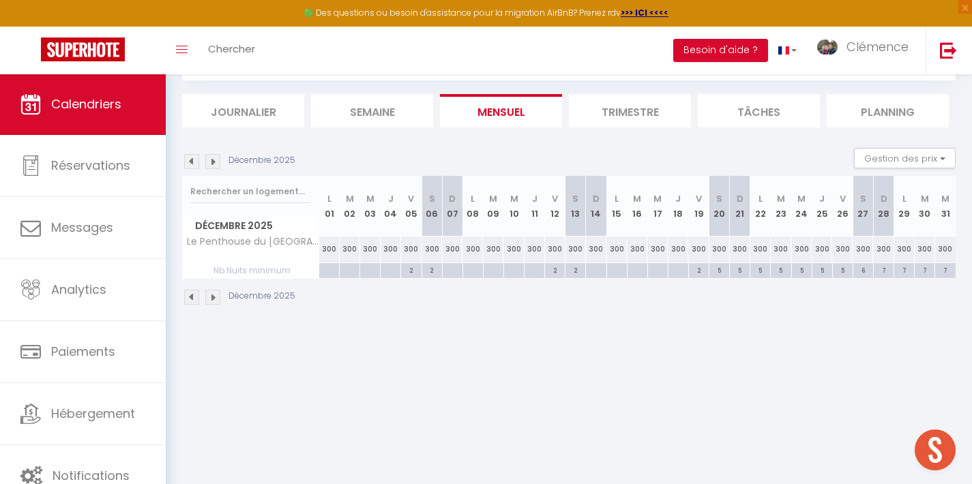
click at [216, 164] on img at bounding box center [212, 161] width 15 height 15
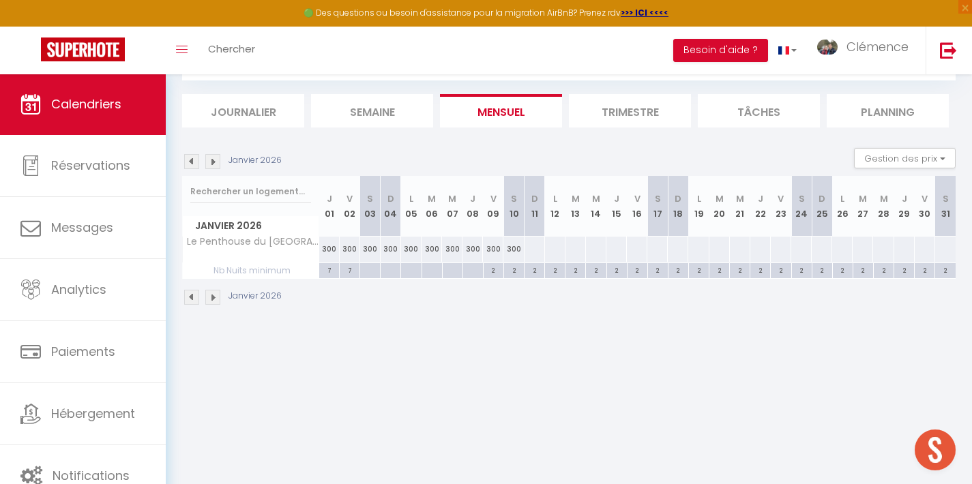
click at [529, 251] on div at bounding box center [534, 249] width 21 height 25
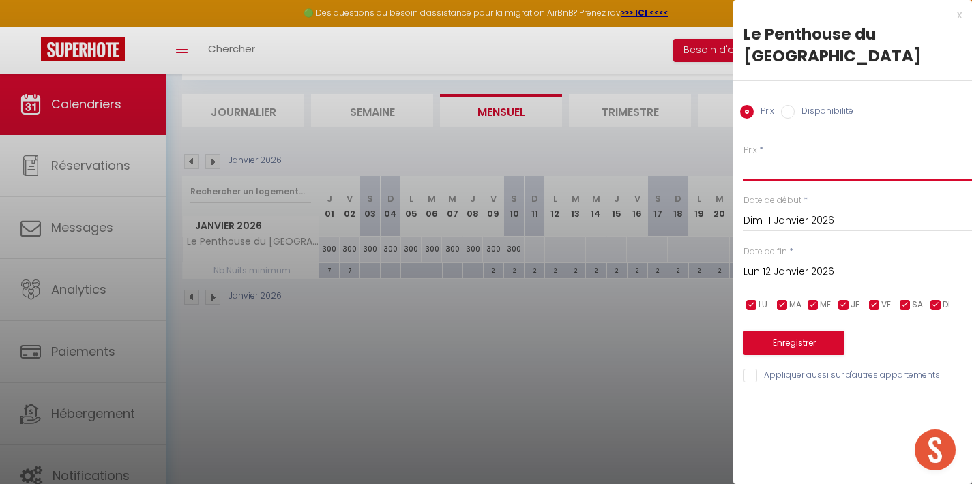
click at [774, 156] on input "Prix" at bounding box center [858, 168] width 229 height 25
click at [778, 263] on input "Lun 12 Janvier 2026" at bounding box center [858, 272] width 229 height 18
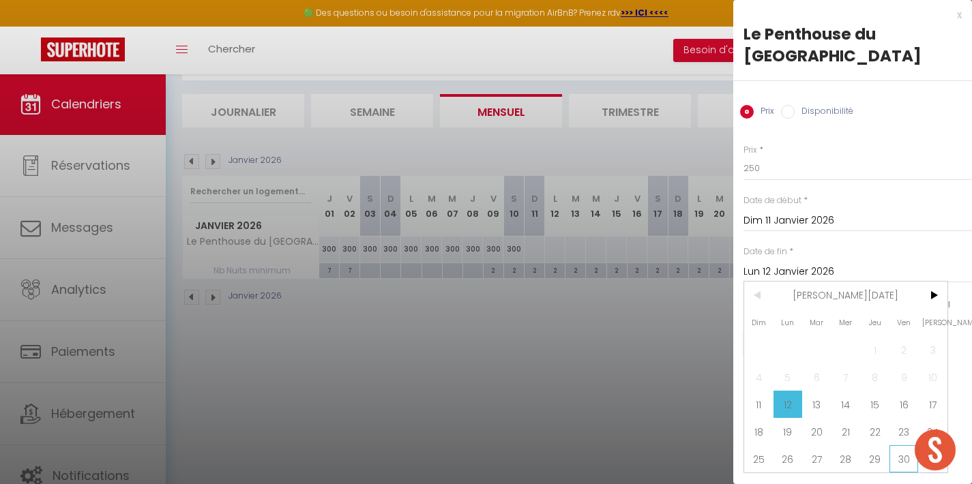
click at [904, 445] on span "30" at bounding box center [904, 458] width 29 height 27
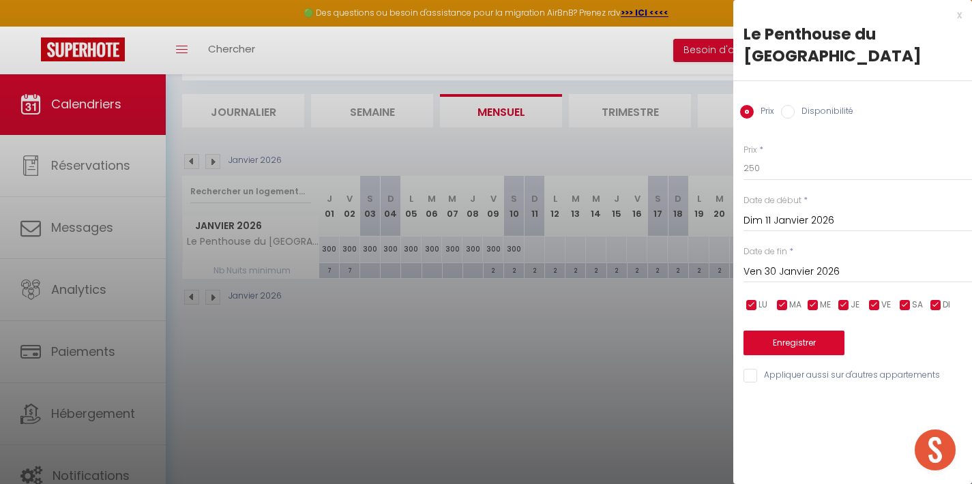
click at [787, 331] on button "Enregistrer" at bounding box center [794, 343] width 101 height 25
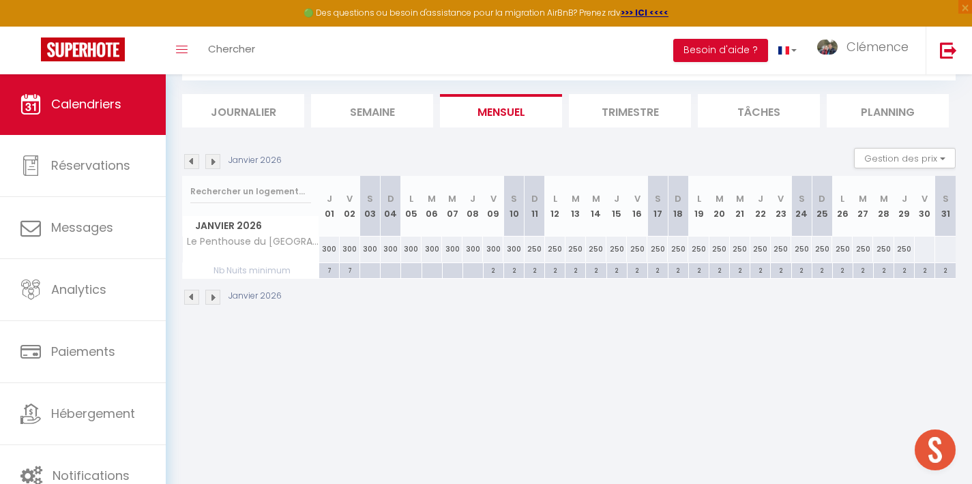
click at [211, 164] on img at bounding box center [212, 161] width 15 height 15
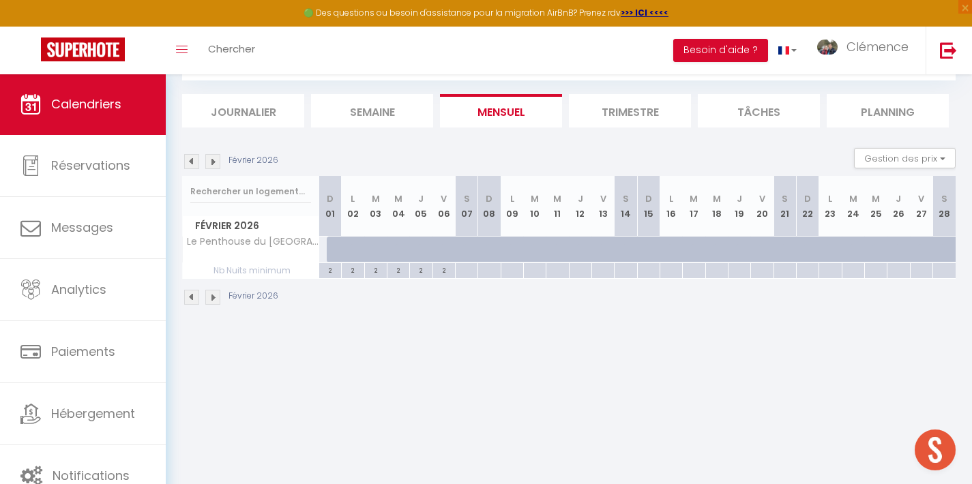
click at [192, 160] on img at bounding box center [191, 161] width 15 height 15
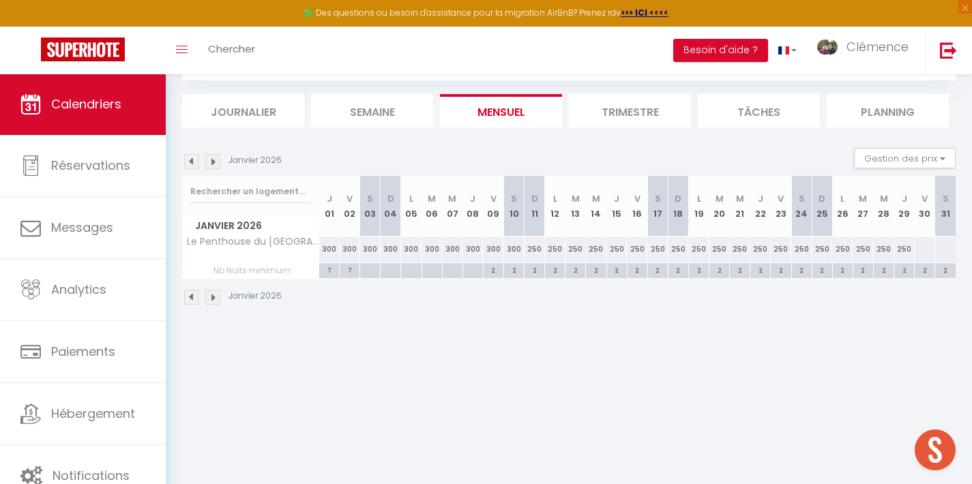
click at [902, 250] on div "250" at bounding box center [904, 249] width 20 height 25
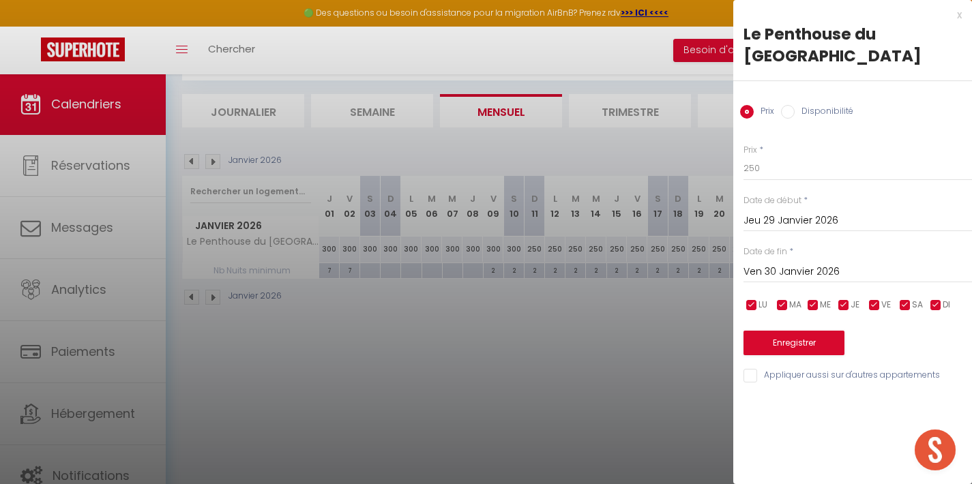
click at [787, 263] on input "Ven 30 Janvier 2026" at bounding box center [858, 272] width 229 height 18
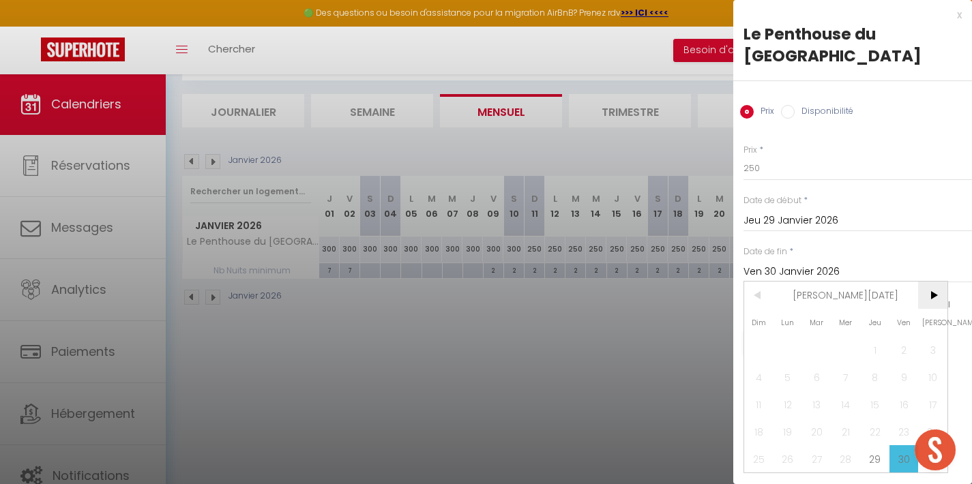
click at [935, 282] on span ">" at bounding box center [932, 295] width 29 height 27
click at [814, 336] on span "3" at bounding box center [816, 349] width 29 height 27
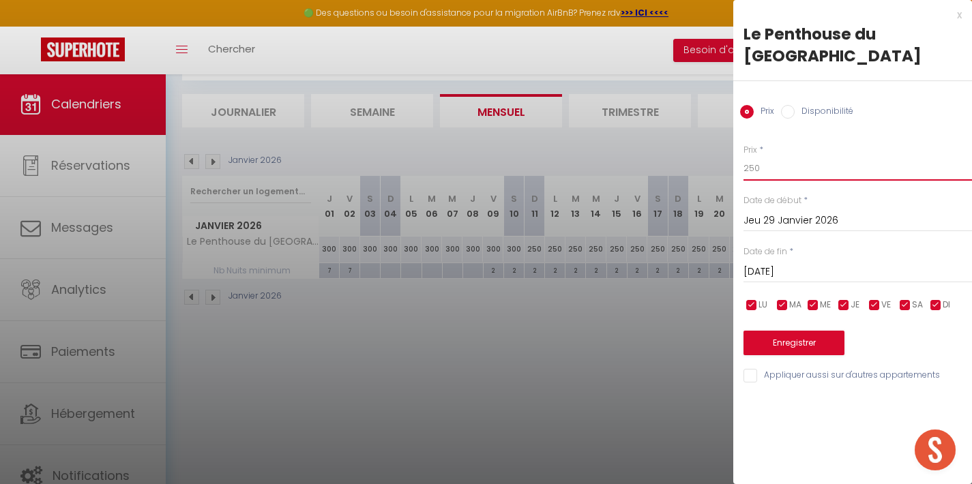
drag, startPoint x: 761, startPoint y: 143, endPoint x: 714, endPoint y: 145, distance: 47.1
click at [714, 145] on body "🟢 Des questions ou besoin d'assistance pour la migration AirBnB? Prenez rdv >>>…" at bounding box center [486, 242] width 972 height 484
click at [815, 331] on button "Enregistrer" at bounding box center [794, 343] width 101 height 25
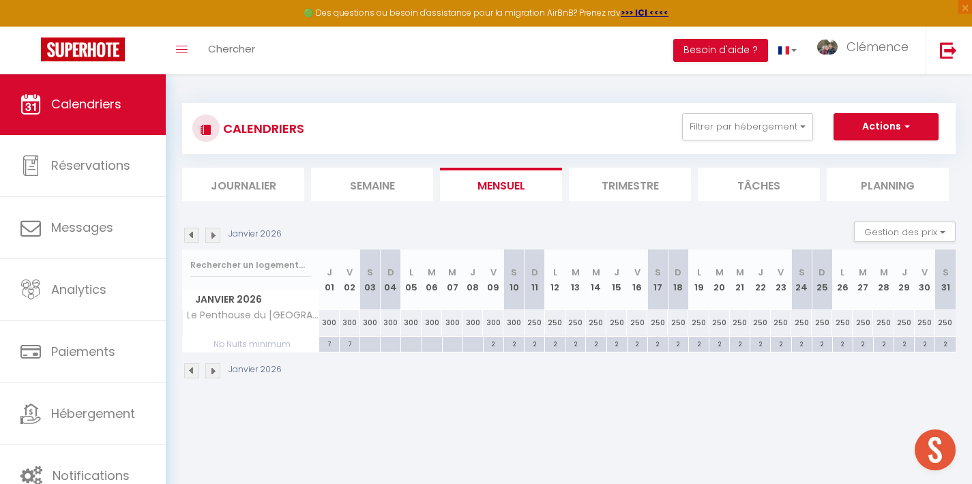
click at [371, 344] on div at bounding box center [370, 345] width 20 height 16
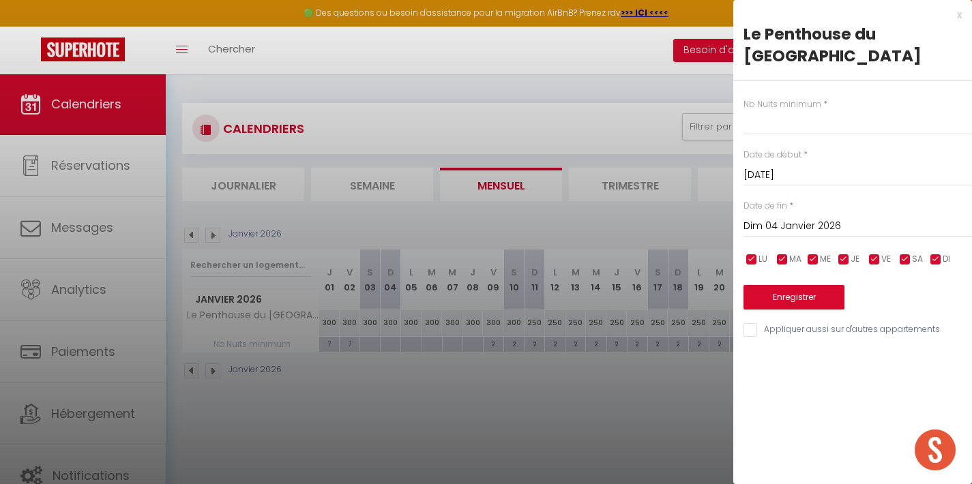
click at [767, 218] on input "Dim 04 Janvier 2026" at bounding box center [858, 227] width 229 height 18
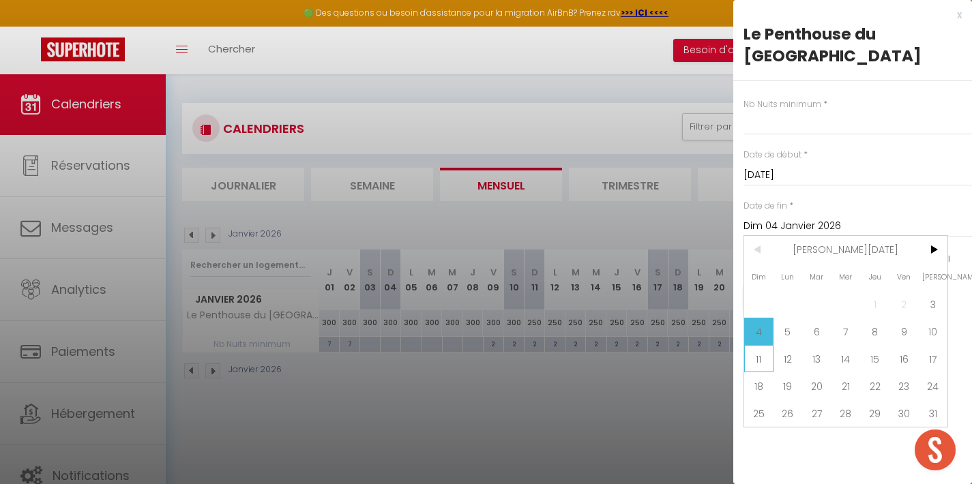
click at [768, 345] on span "11" at bounding box center [758, 358] width 29 height 27
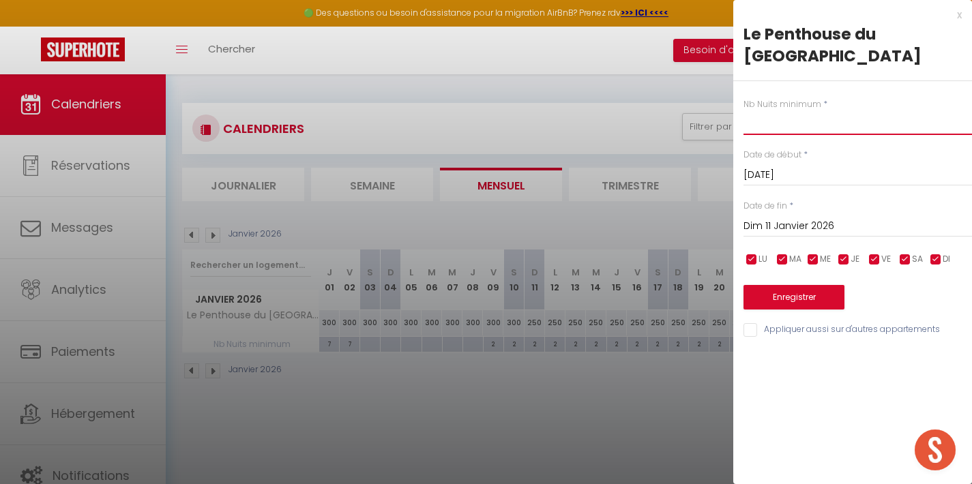
click at [773, 111] on input "text" at bounding box center [858, 123] width 229 height 25
click at [785, 285] on button "Enregistrer" at bounding box center [794, 297] width 101 height 25
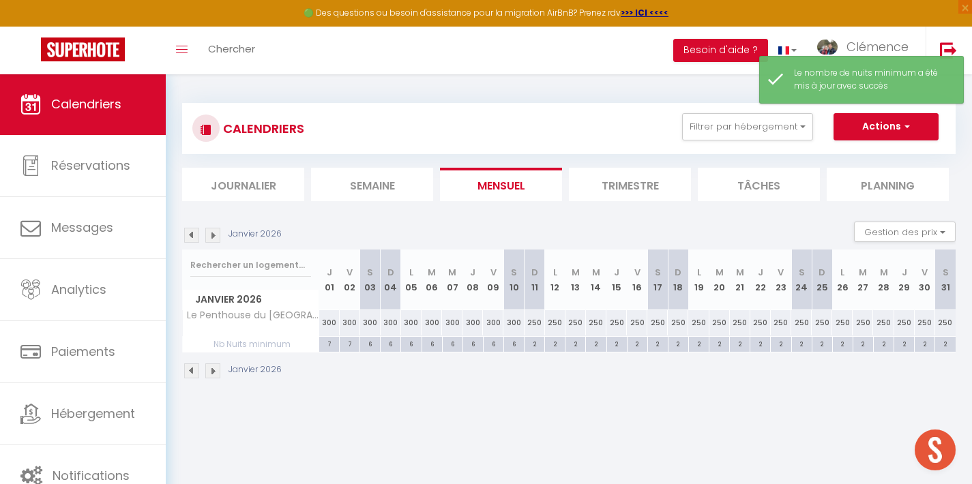
click at [193, 237] on img at bounding box center [191, 235] width 15 height 15
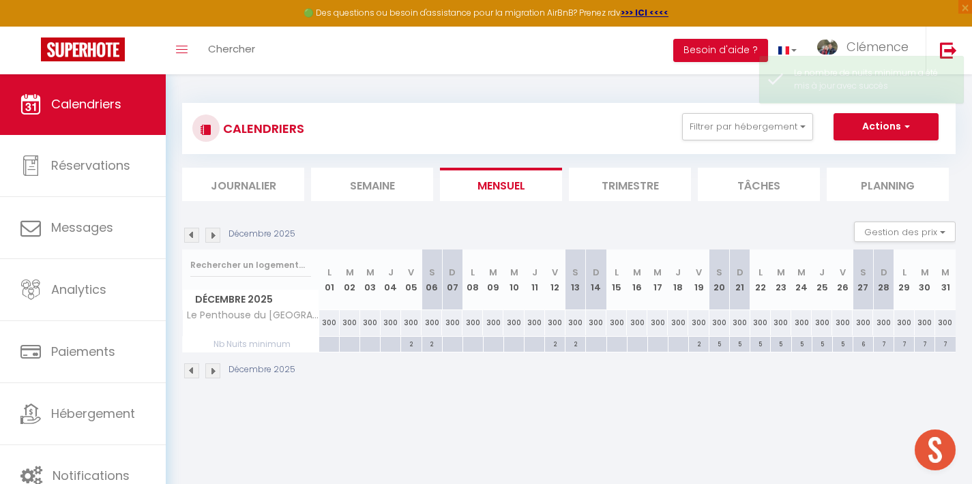
click at [724, 344] on div "5" at bounding box center [719, 343] width 20 height 13
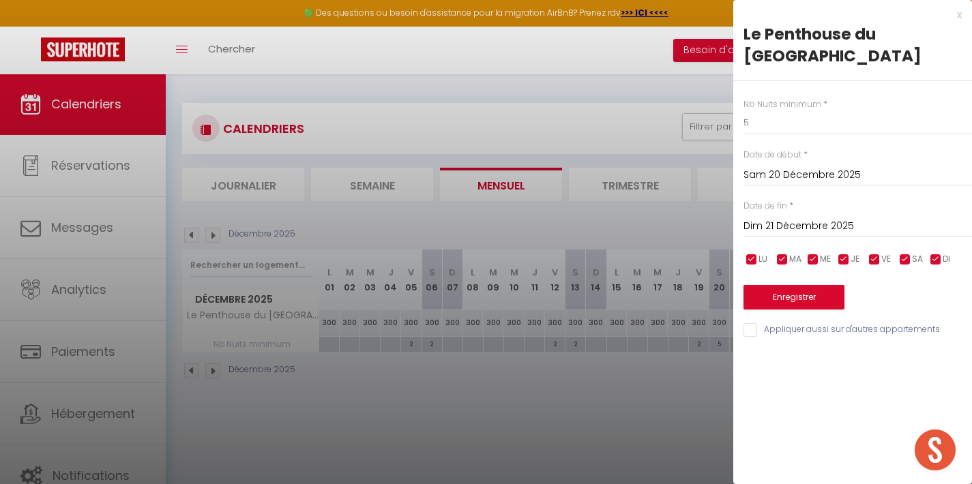
click at [791, 218] on input "Dim 21 Décembre 2025" at bounding box center [858, 227] width 229 height 18
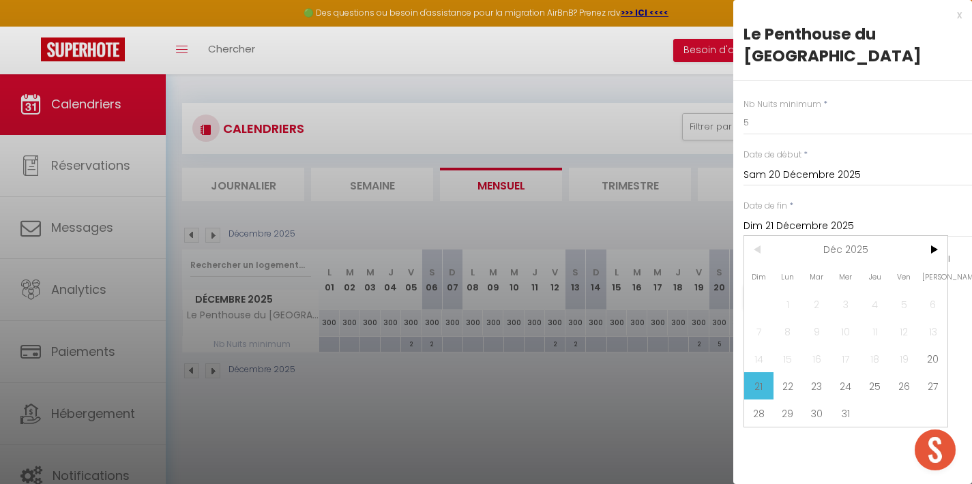
drag, startPoint x: 922, startPoint y: 364, endPoint x: 910, endPoint y: 327, distance: 38.6
click at [922, 372] on span "27" at bounding box center [932, 385] width 29 height 27
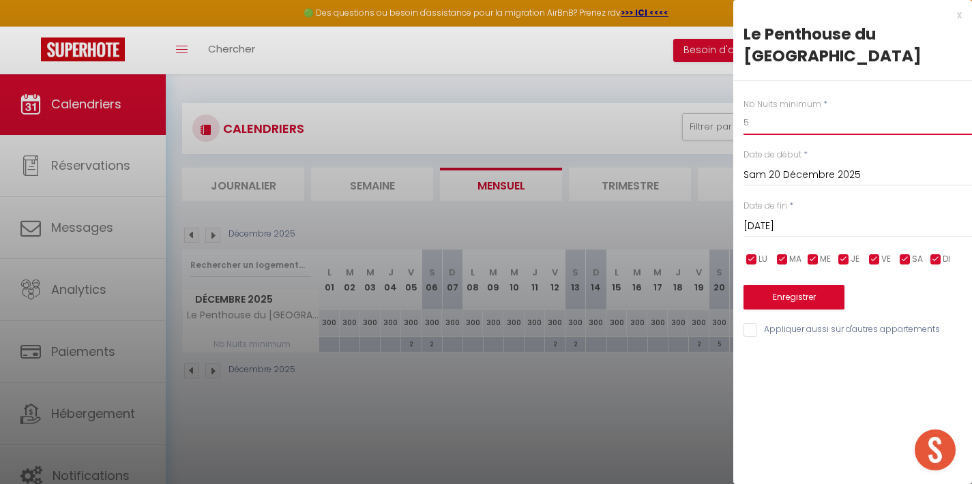
drag, startPoint x: 769, startPoint y: 106, endPoint x: 729, endPoint y: 104, distance: 39.6
click at [729, 105] on body "🟢 Des questions ou besoin d'assistance pour la migration AirBnB? Prenez rdv >>>…" at bounding box center [486, 316] width 972 height 484
click at [789, 285] on button "Enregistrer" at bounding box center [794, 297] width 101 height 25
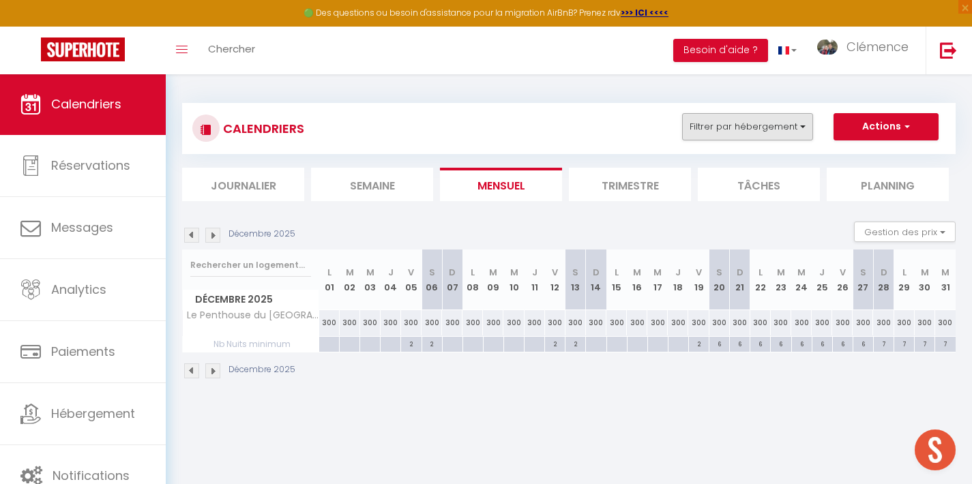
click at [797, 127] on button "Filtrer par hébergement" at bounding box center [747, 126] width 131 height 27
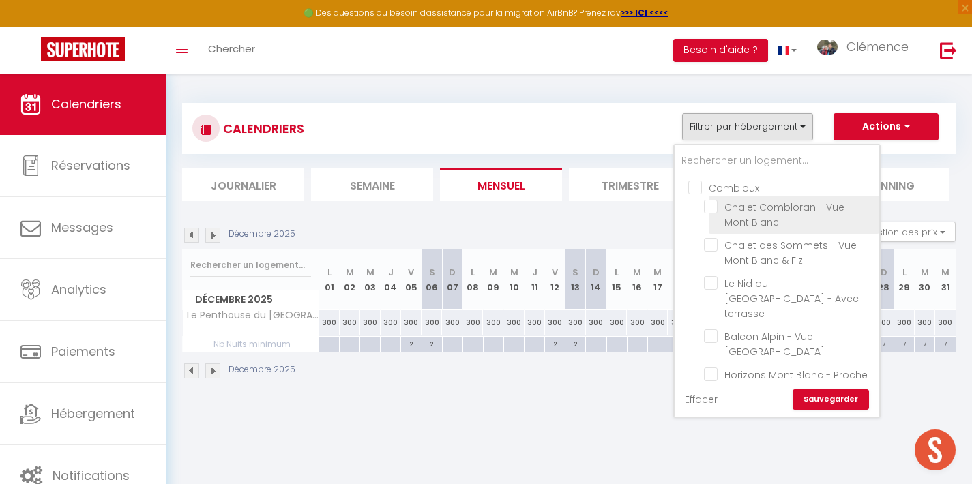
click at [710, 209] on input "Chalet Combloran - Vue Mont Blanc" at bounding box center [789, 207] width 171 height 14
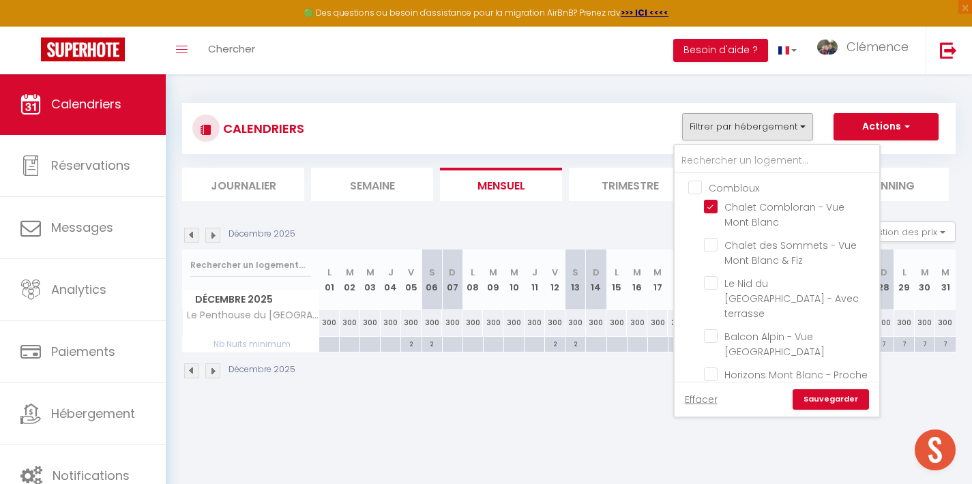
click at [836, 400] on link "Sauvegarder" at bounding box center [831, 400] width 76 height 20
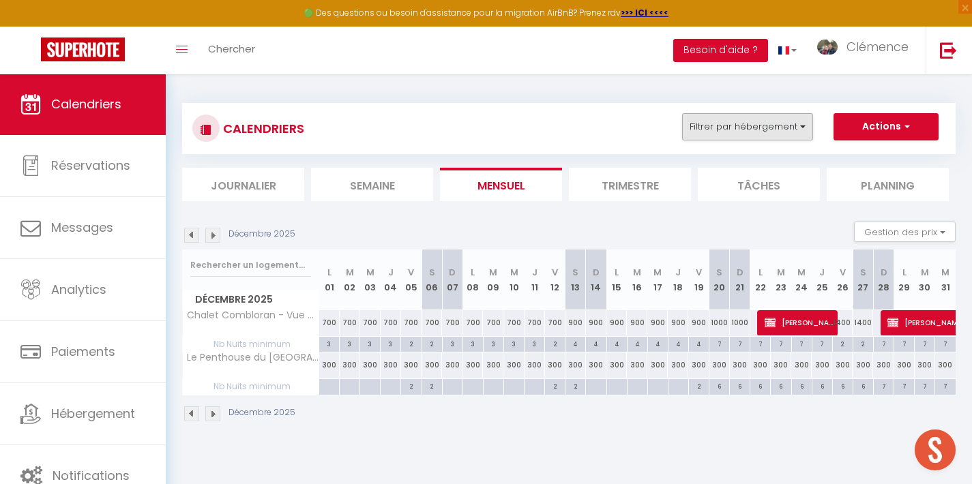
click at [778, 134] on button "Filtrer par hébergement" at bounding box center [747, 126] width 131 height 27
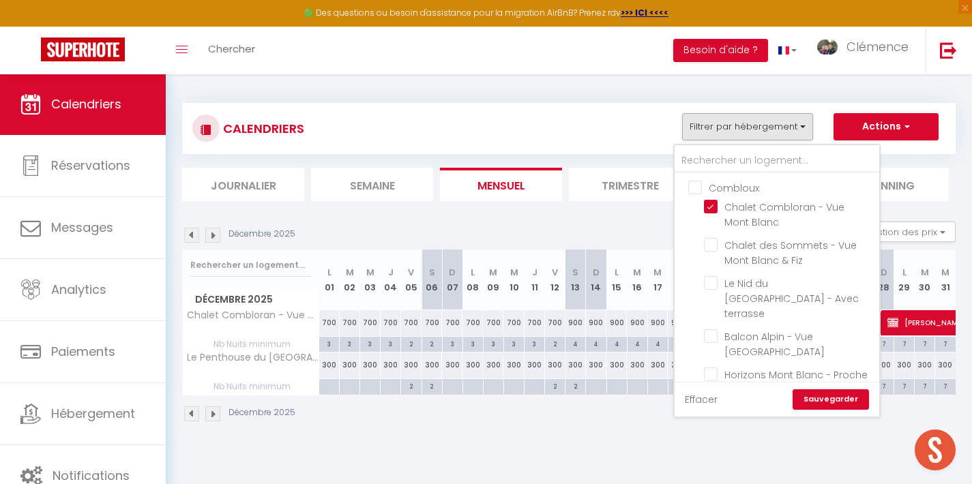
click at [713, 396] on link "Effacer" at bounding box center [701, 399] width 33 height 15
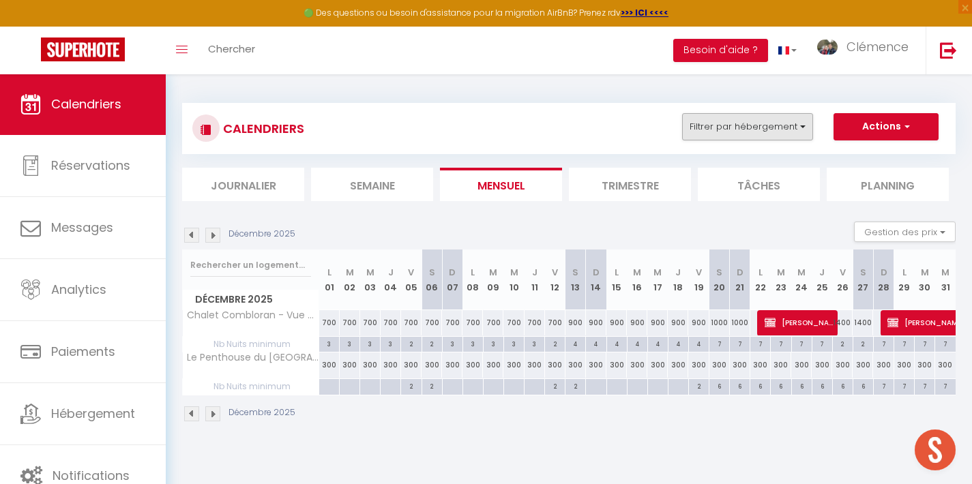
click at [774, 121] on button "Filtrer par hébergement" at bounding box center [747, 126] width 131 height 27
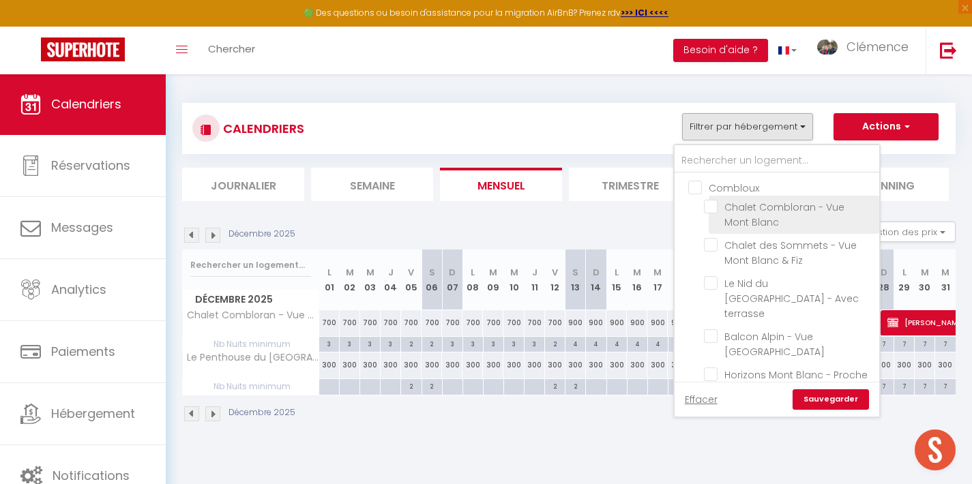
click at [715, 204] on input "Chalet Combloran - Vue Mont Blanc" at bounding box center [789, 207] width 171 height 14
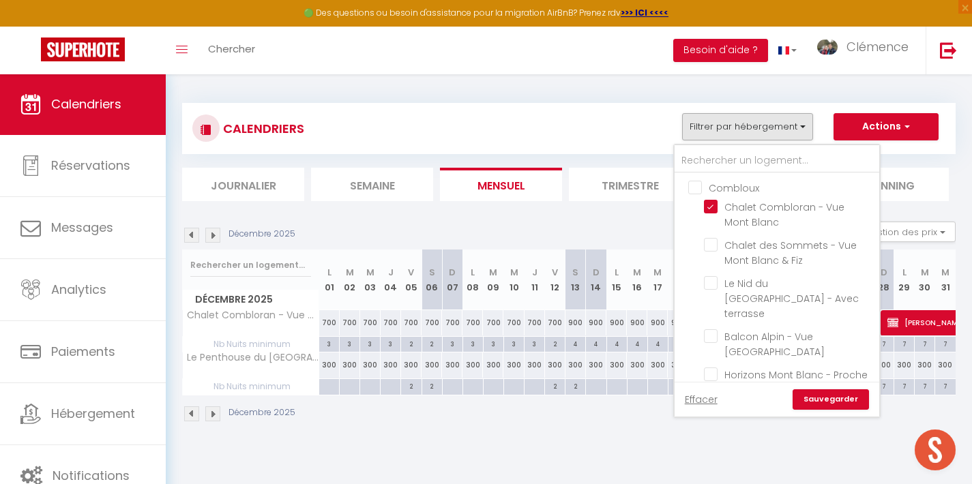
click at [835, 400] on link "Sauvegarder" at bounding box center [831, 400] width 76 height 20
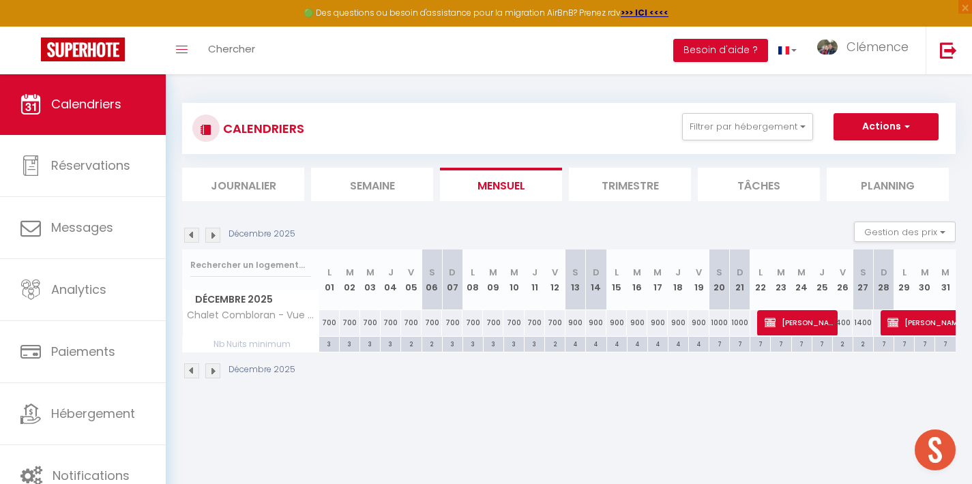
click at [194, 235] on img at bounding box center [191, 235] width 15 height 15
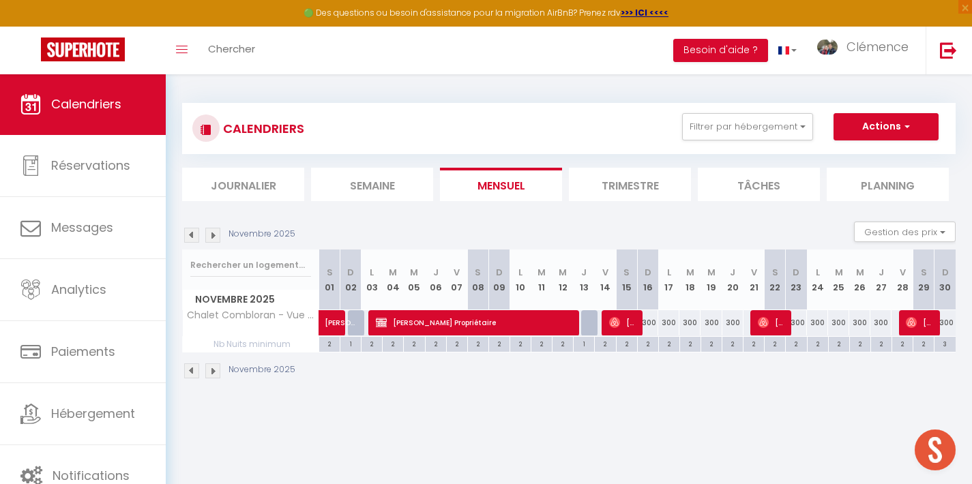
click at [194, 235] on img at bounding box center [191, 235] width 15 height 15
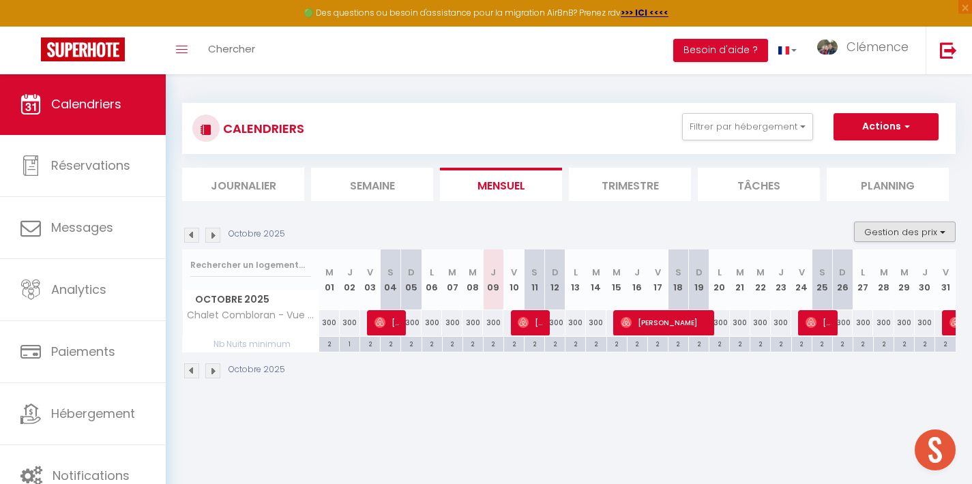
click at [916, 229] on button "Gestion des prix" at bounding box center [905, 232] width 102 height 20
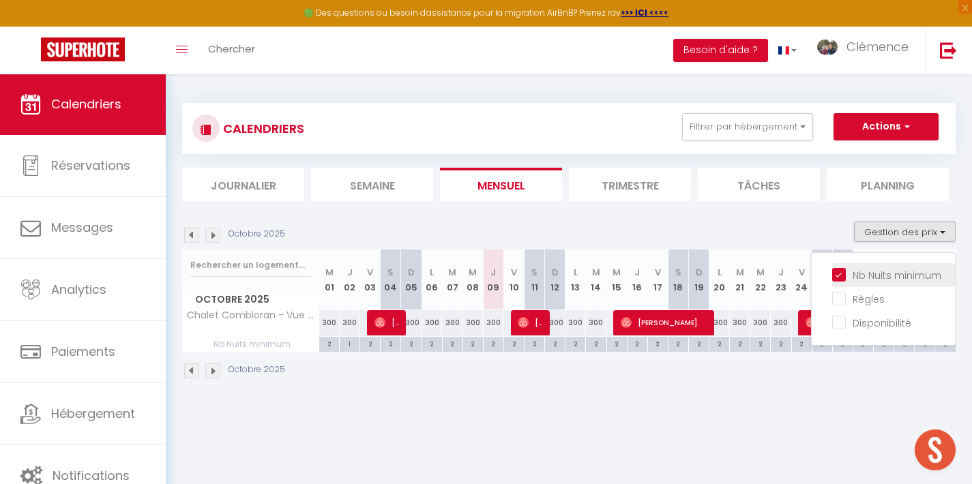
click at [838, 274] on input "Nb Nuits minimum" at bounding box center [893, 274] width 123 height 14
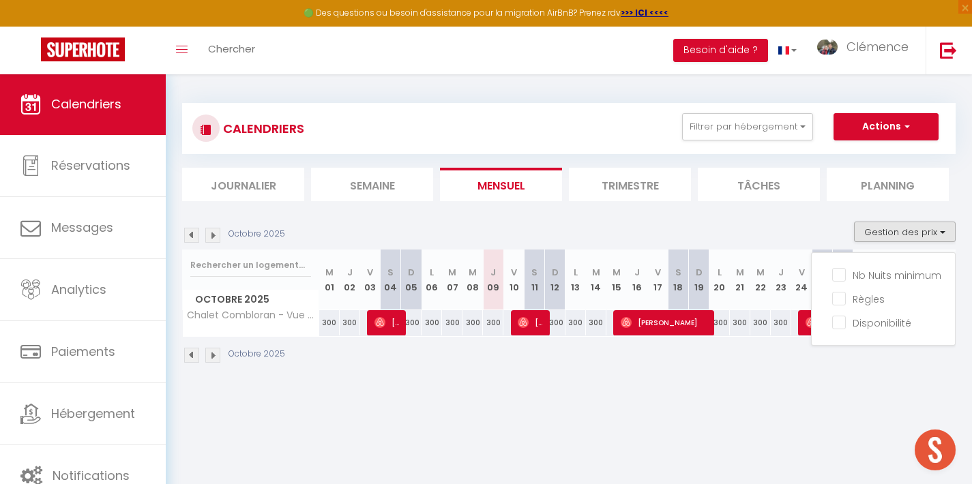
click at [894, 233] on button "Gestion des prix" at bounding box center [905, 232] width 102 height 20
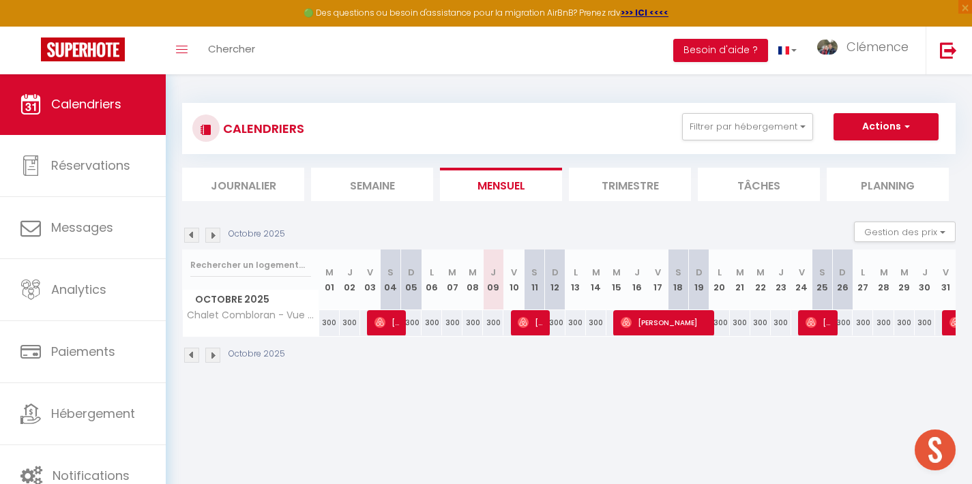
click at [611, 389] on div "CALENDRIERS Filtrer par hébergement Combloux Chalet [GEOGRAPHIC_DATA] [GEOGRAPH…" at bounding box center [569, 234] width 806 height 320
click at [216, 238] on img at bounding box center [212, 235] width 15 height 15
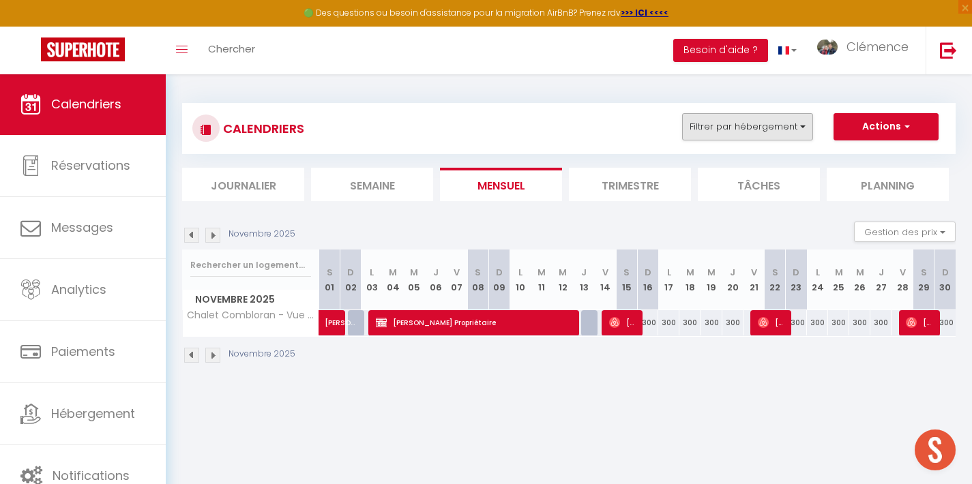
click at [798, 130] on button "Filtrer par hébergement" at bounding box center [747, 126] width 131 height 27
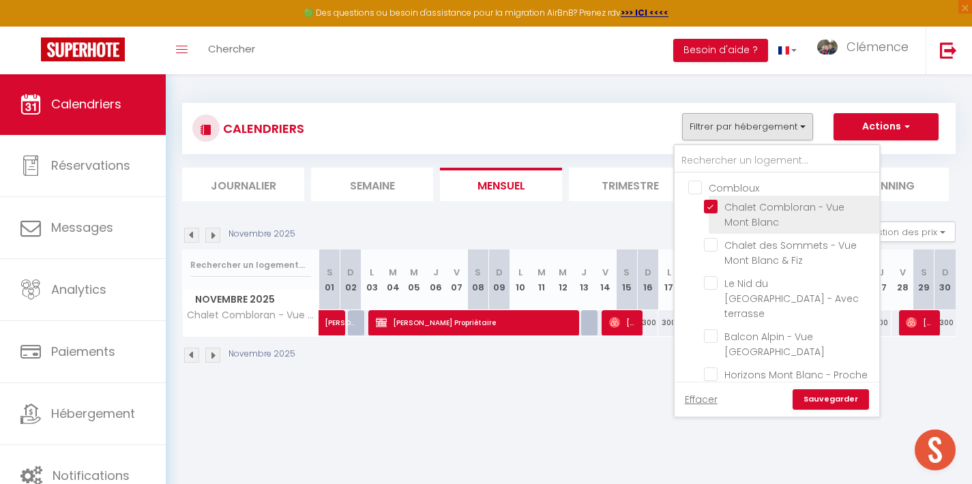
click at [710, 204] on input "Chalet Combloran - Vue Mont Blanc" at bounding box center [789, 207] width 171 height 14
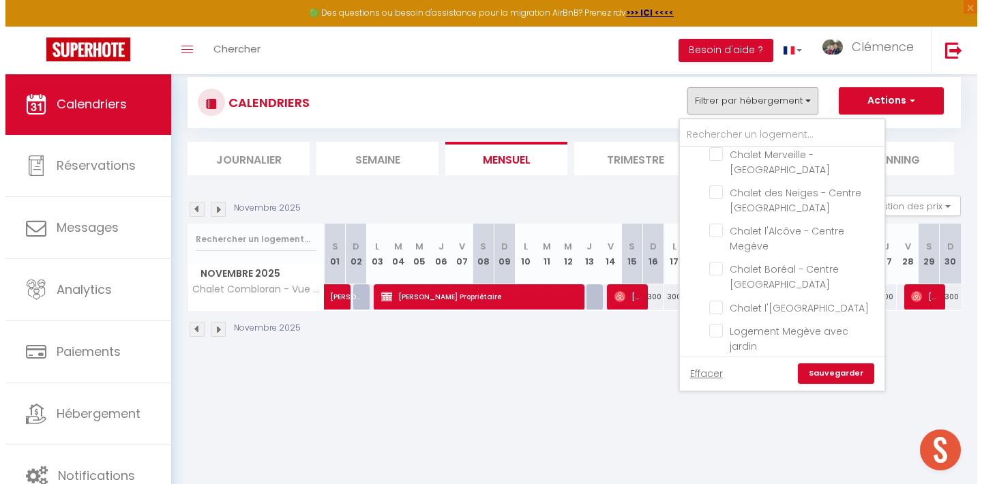
scroll to position [955, 0]
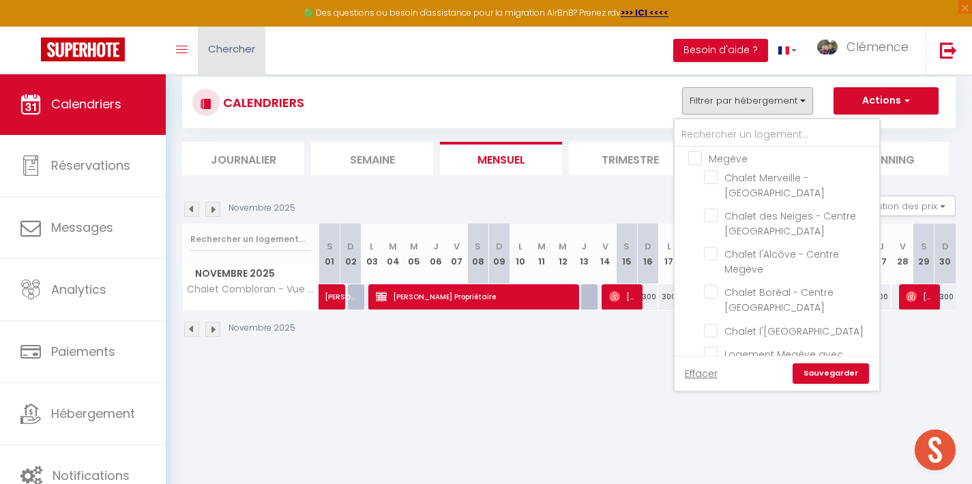
click at [236, 53] on span "Chercher" at bounding box center [231, 49] width 47 height 14
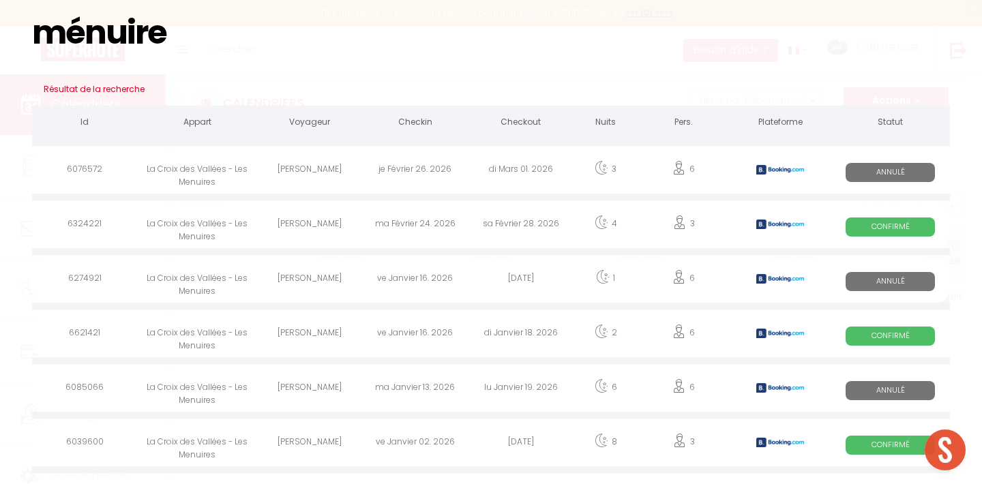
scroll to position [0, 0]
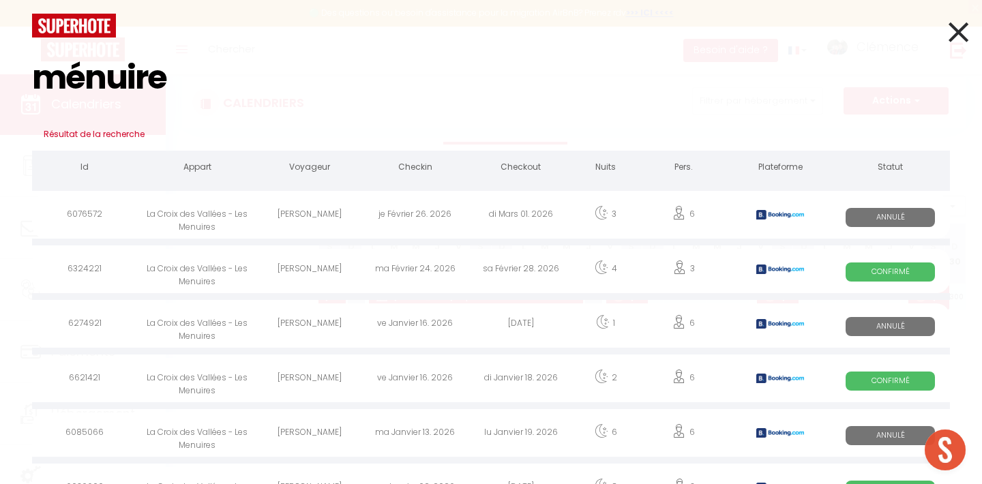
click at [201, 216] on div "La Croix des Vallées - Les Menuires" at bounding box center [197, 216] width 119 height 44
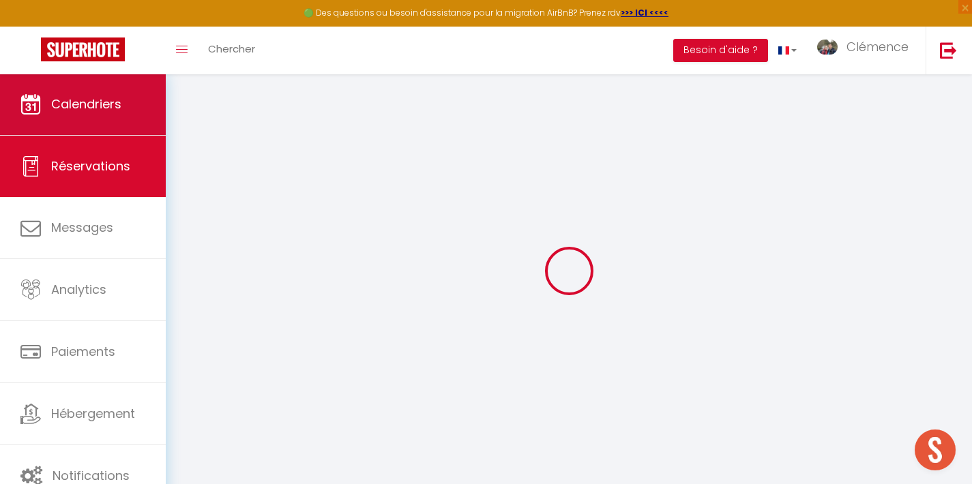
click at [116, 111] on span "Calendriers" at bounding box center [86, 104] width 70 height 17
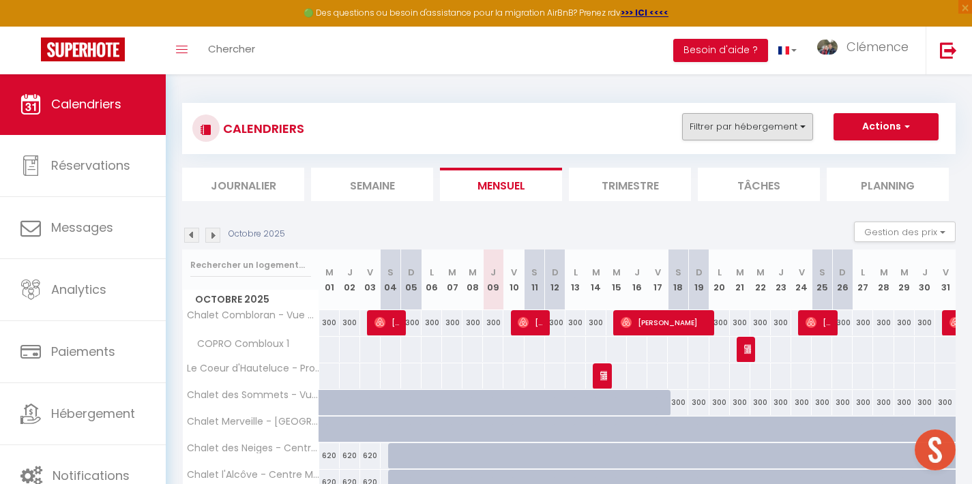
click at [801, 131] on button "Filtrer par hébergement" at bounding box center [747, 126] width 131 height 27
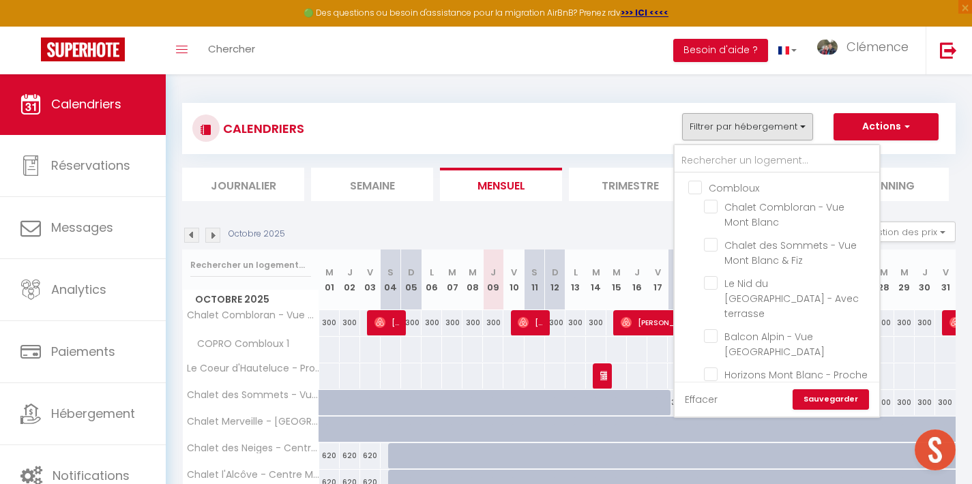
click at [708, 401] on link "Effacer" at bounding box center [701, 399] width 33 height 15
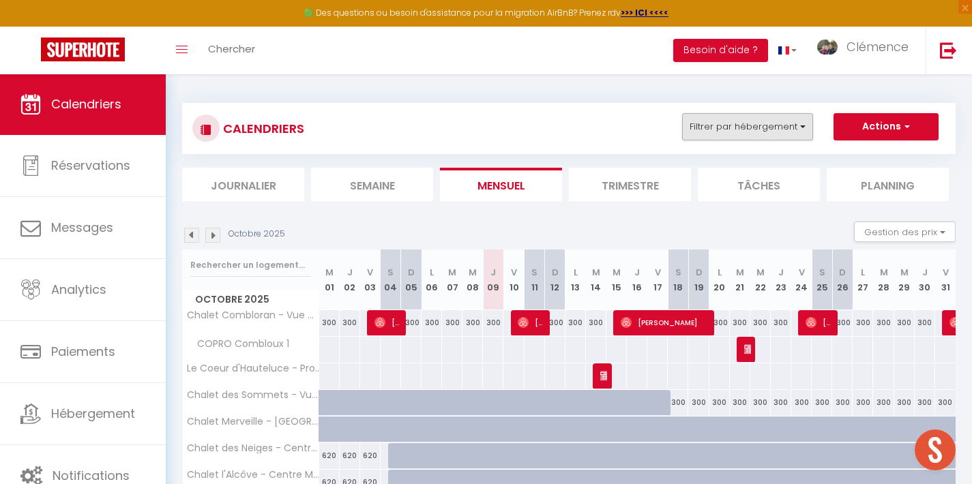
click at [805, 126] on button "Filtrer par hébergement" at bounding box center [747, 126] width 131 height 27
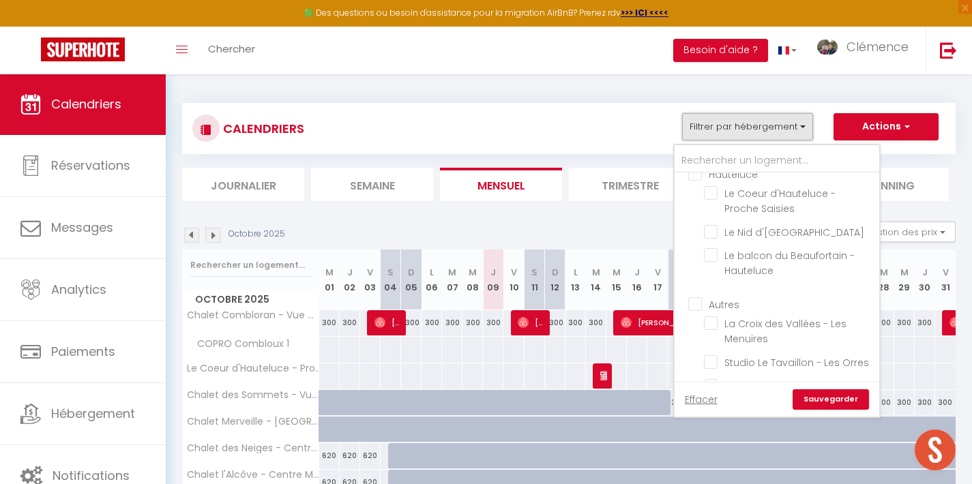
scroll to position [1621, 0]
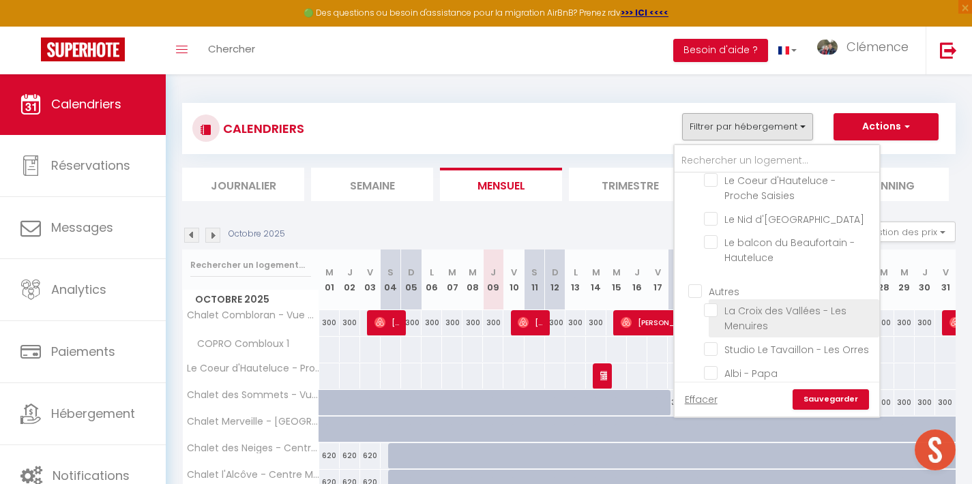
click at [711, 304] on input "La Croix des Vallées - Les Menuires" at bounding box center [789, 311] width 171 height 14
click at [830, 400] on link "Sauvegarder" at bounding box center [831, 400] width 76 height 20
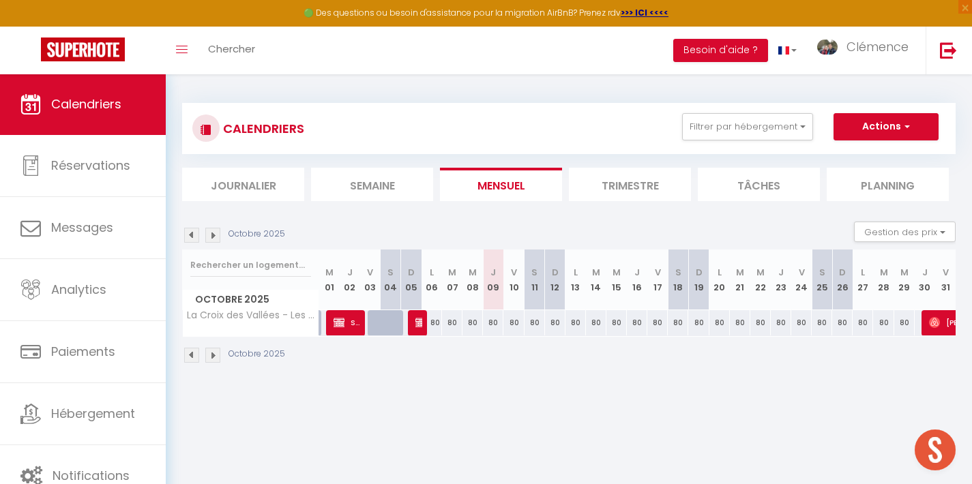
click at [192, 235] on img at bounding box center [191, 235] width 15 height 15
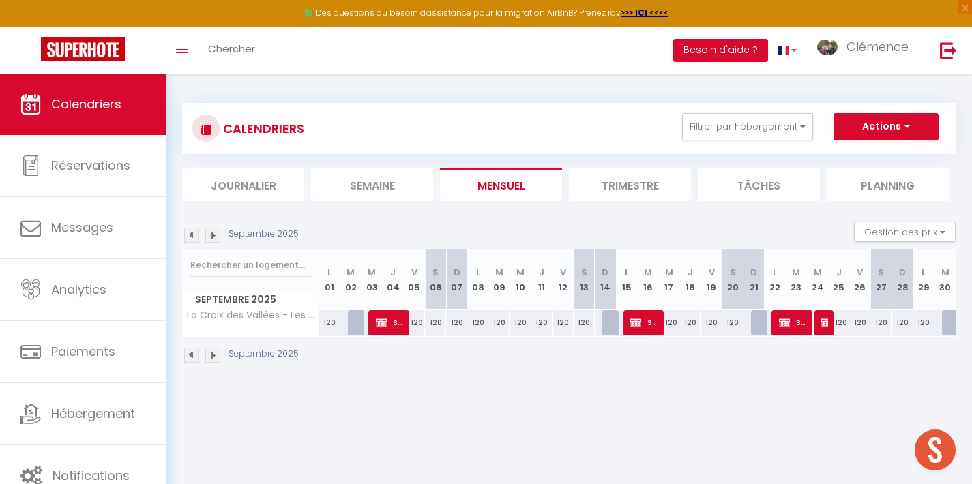
click at [214, 235] on img at bounding box center [212, 235] width 15 height 15
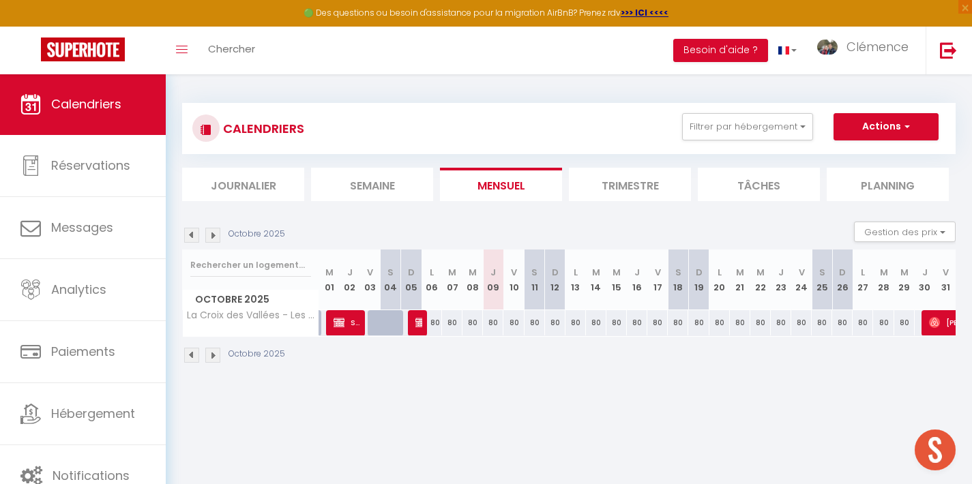
click at [418, 321] on img at bounding box center [420, 322] width 11 height 11
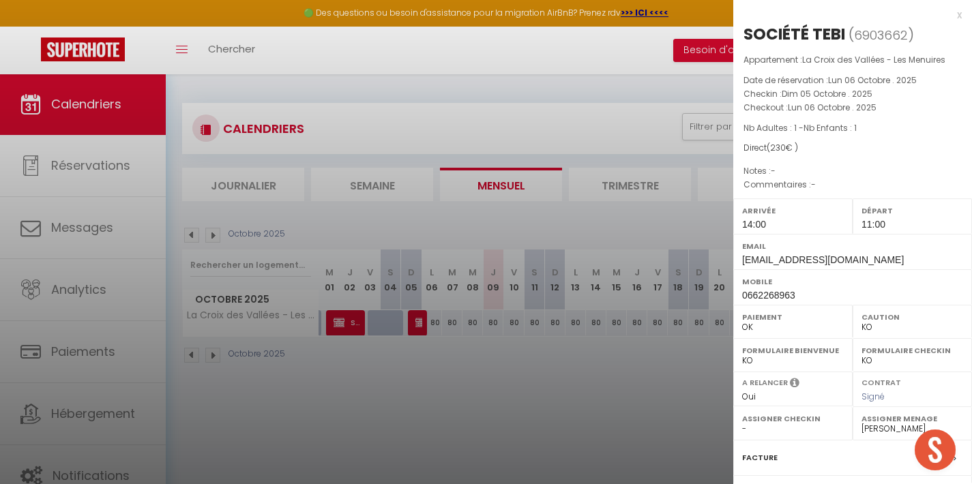
click at [418, 321] on div at bounding box center [486, 242] width 972 height 484
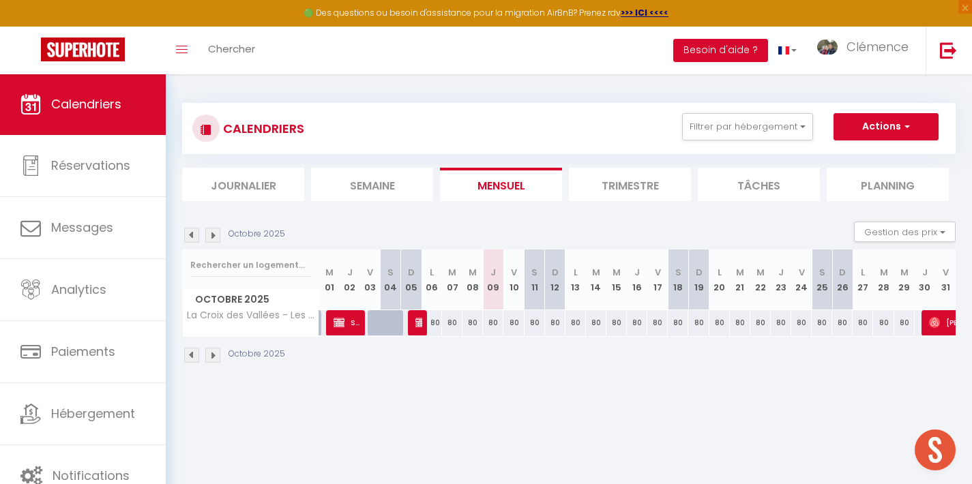
click at [418, 325] on img at bounding box center [420, 322] width 11 height 11
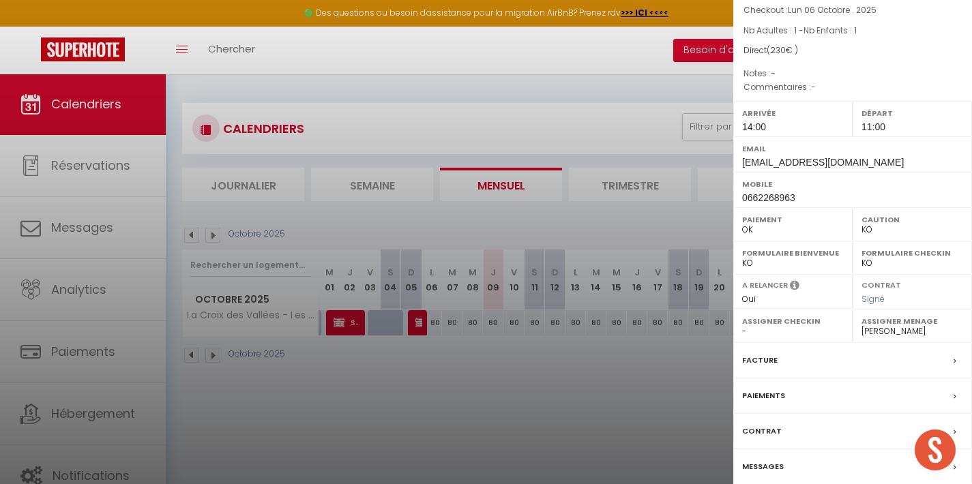
scroll to position [145, 0]
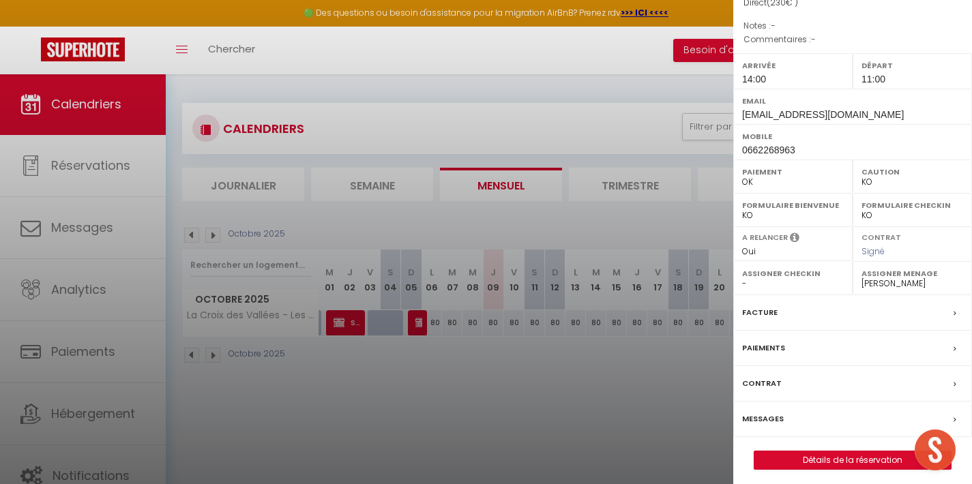
click at [850, 457] on link "Détails de la réservation" at bounding box center [852, 461] width 196 height 18
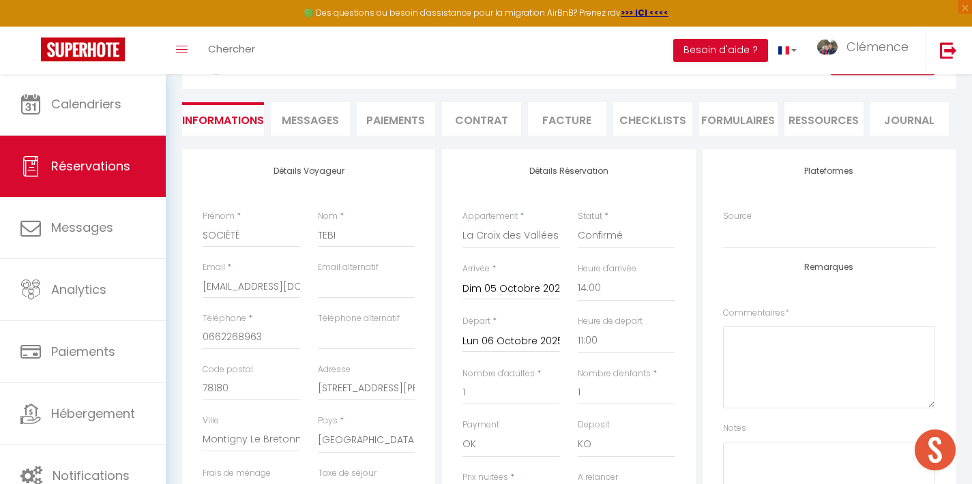
scroll to position [208, 0]
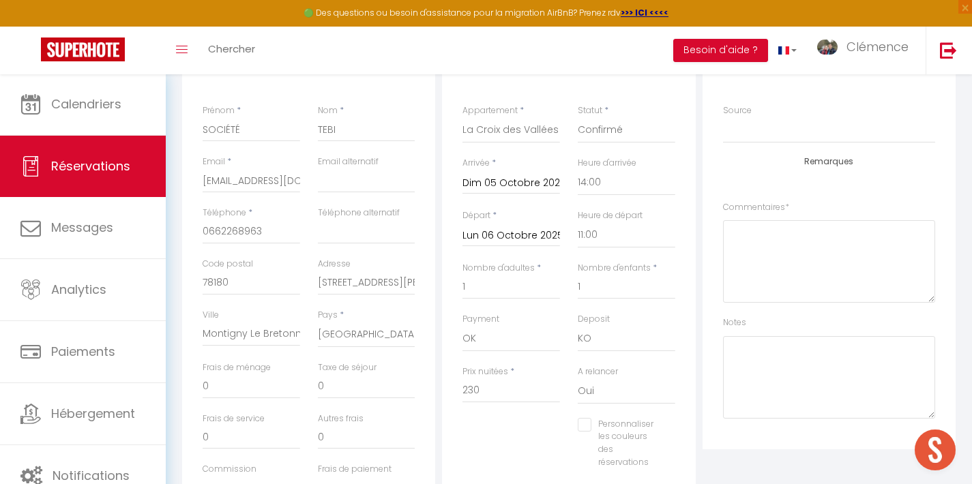
click at [511, 184] on input "Dim 05 Octobre 2025" at bounding box center [512, 184] width 98 height 18
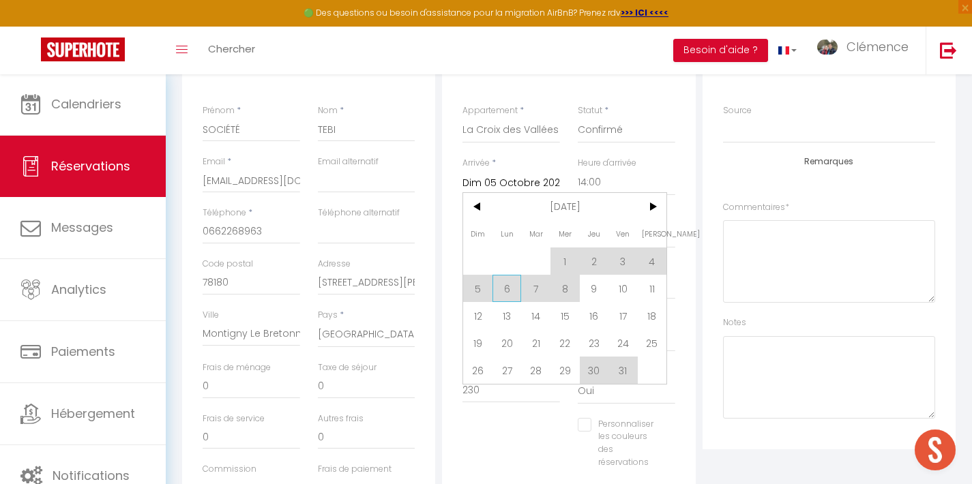
click at [513, 291] on span "6" at bounding box center [507, 288] width 29 height 27
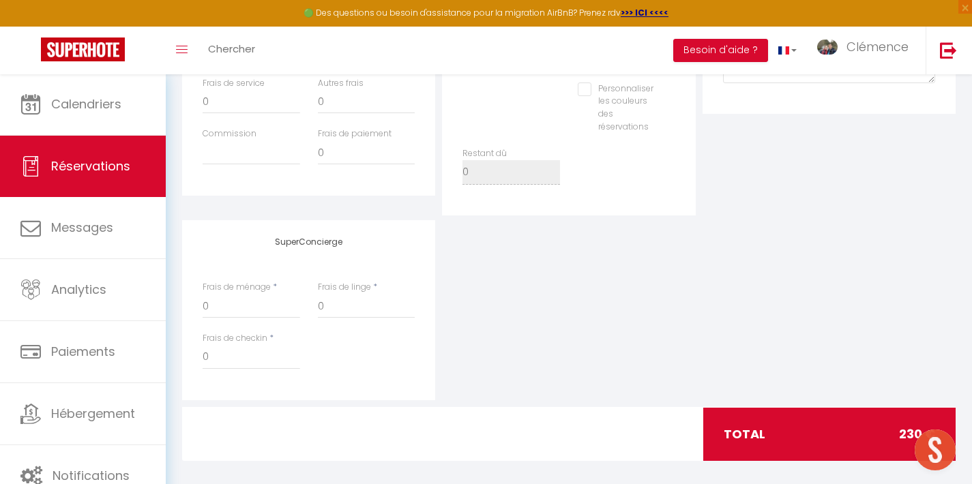
scroll to position [0, 0]
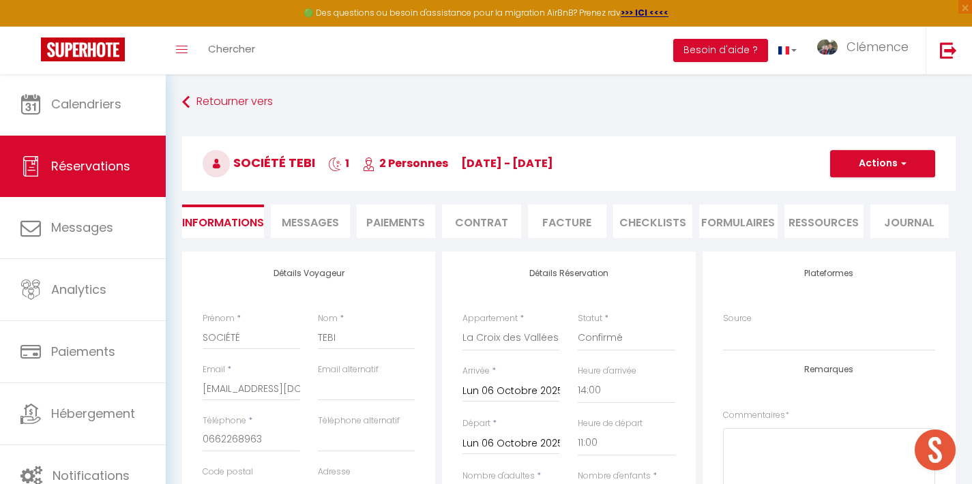
click at [878, 175] on button "Actions" at bounding box center [882, 163] width 105 height 27
click at [868, 195] on link "Enregistrer" at bounding box center [869, 194] width 108 height 18
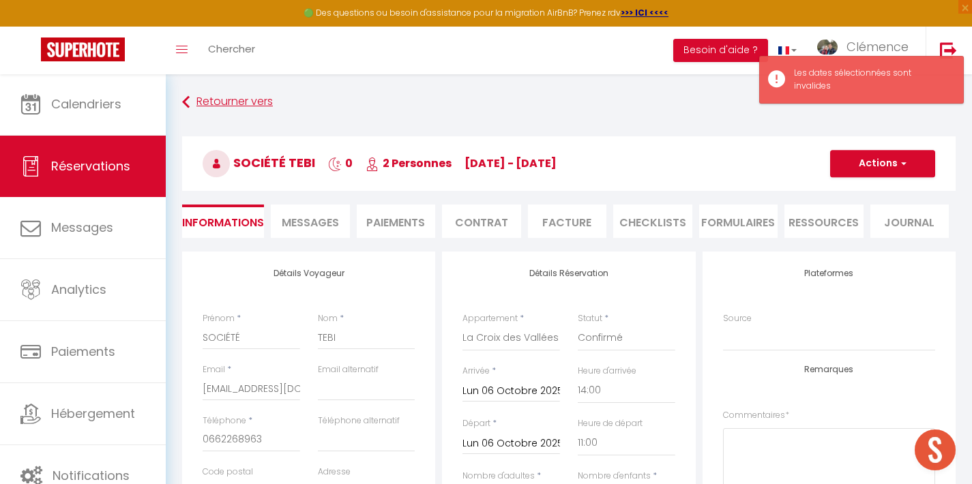
click at [248, 102] on link "Retourner vers" at bounding box center [569, 102] width 774 height 25
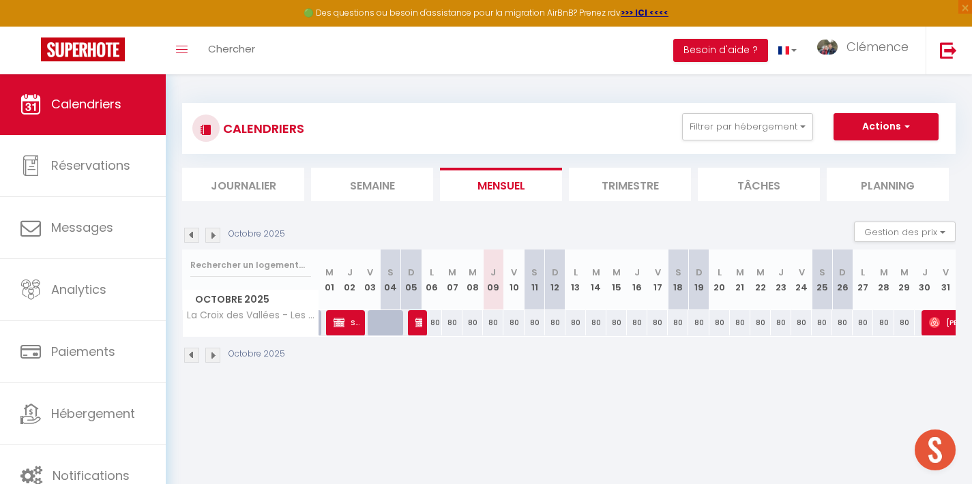
click at [214, 235] on img at bounding box center [212, 235] width 15 height 15
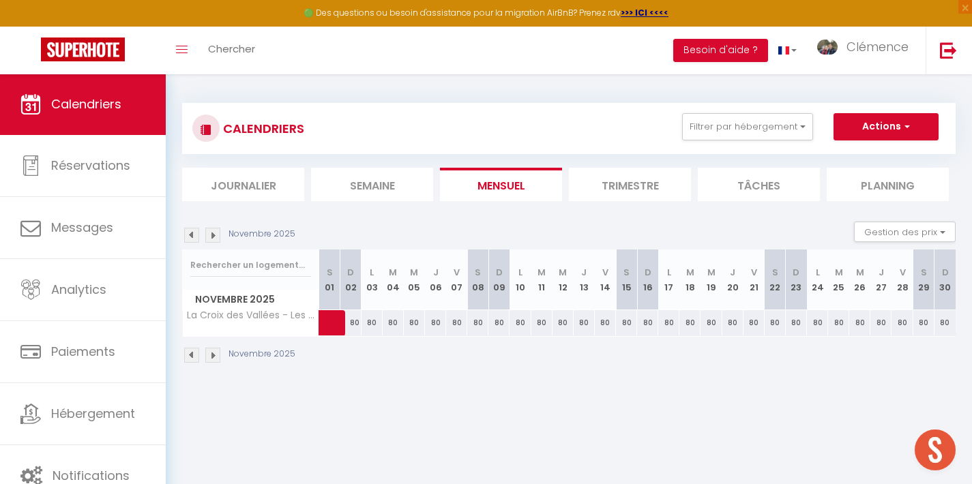
click at [214, 235] on img at bounding box center [212, 235] width 15 height 15
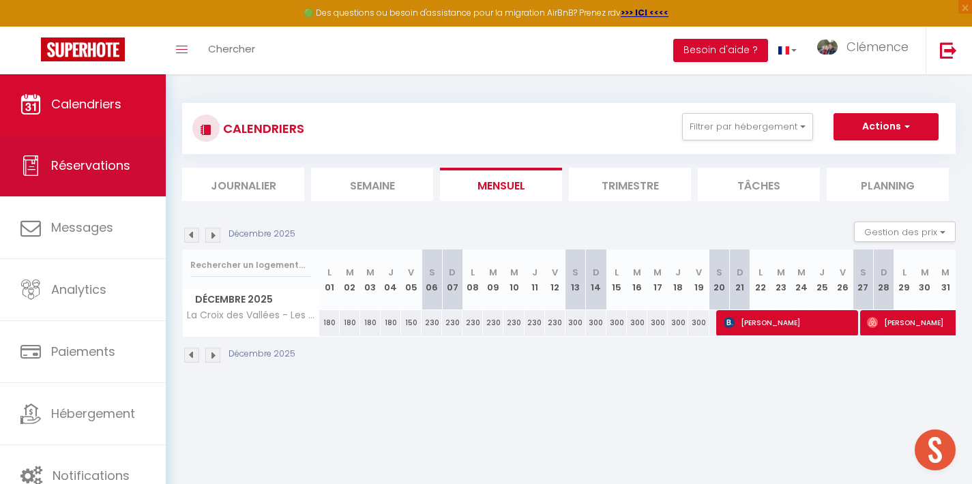
scroll to position [3, 0]
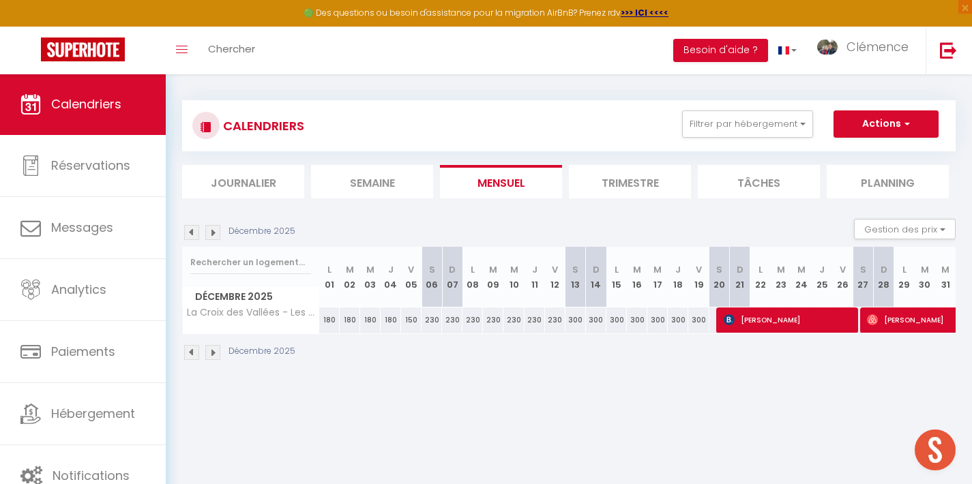
click at [213, 227] on img at bounding box center [212, 232] width 15 height 15
